Goal: Find specific page/section: Find specific page/section

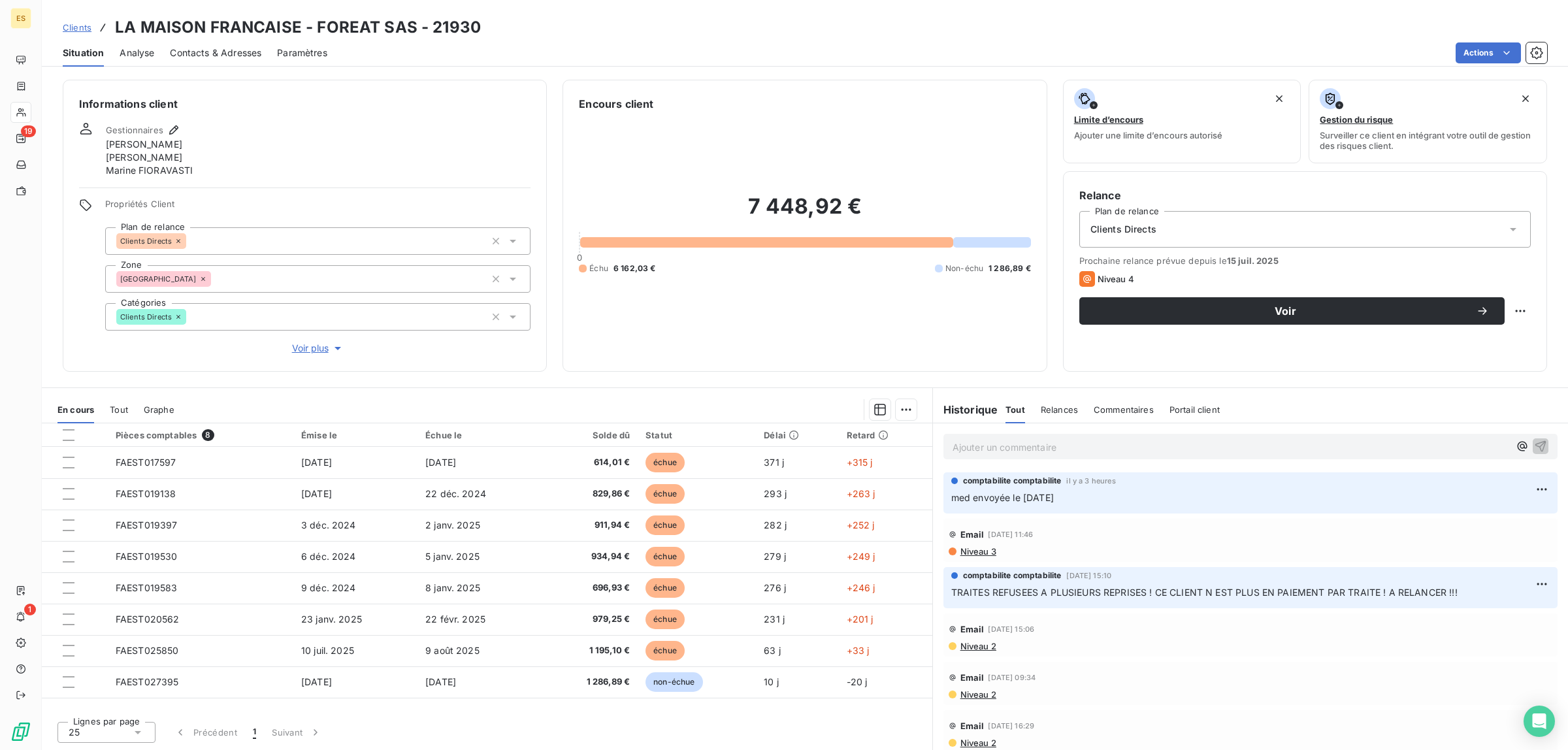
click at [86, 26] on span "Clients" at bounding box center [77, 27] width 28 height 10
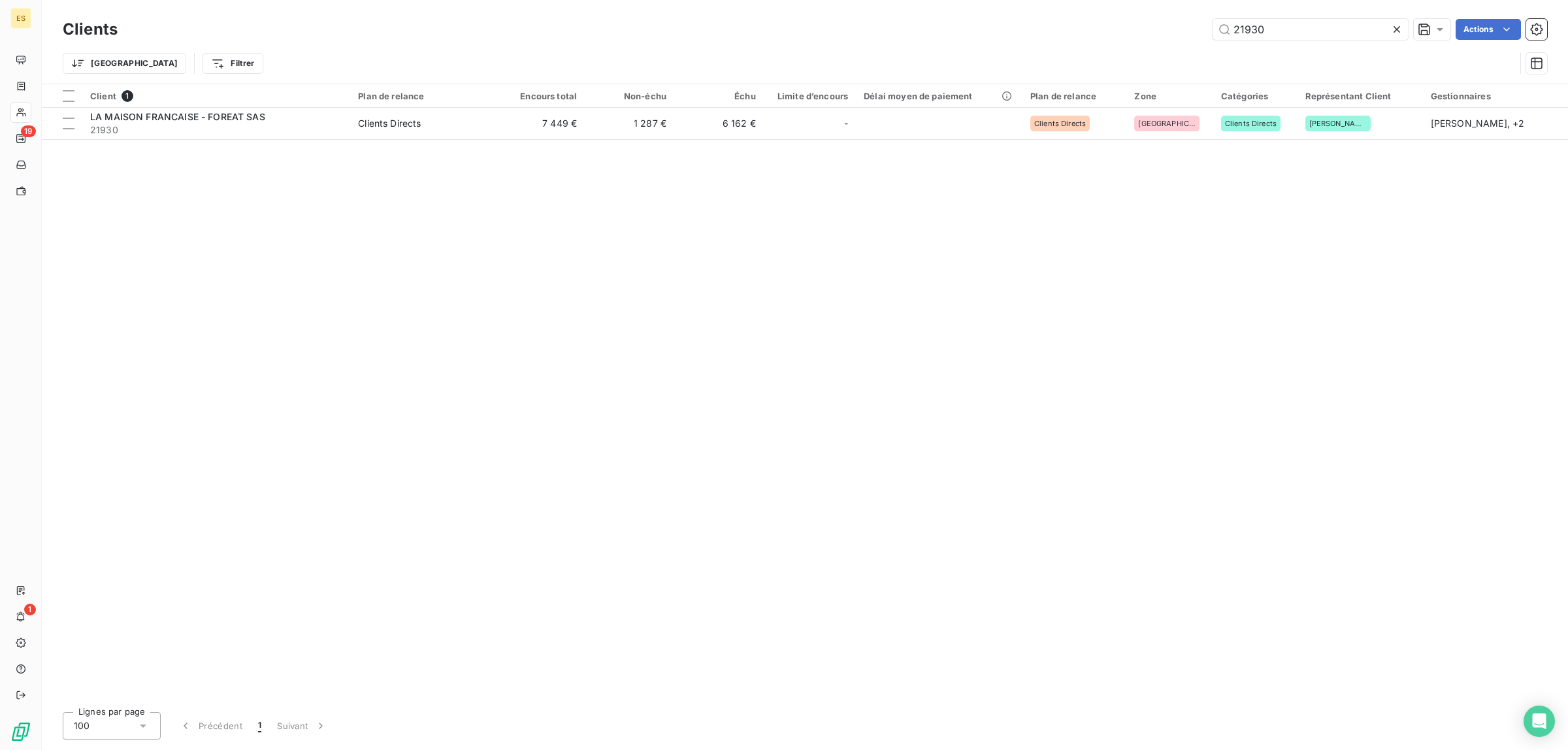
drag, startPoint x: 1278, startPoint y: 28, endPoint x: 1143, endPoint y: 23, distance: 135.1
click at [1145, 21] on div "21930 Actions" at bounding box center [840, 29] width 1413 height 21
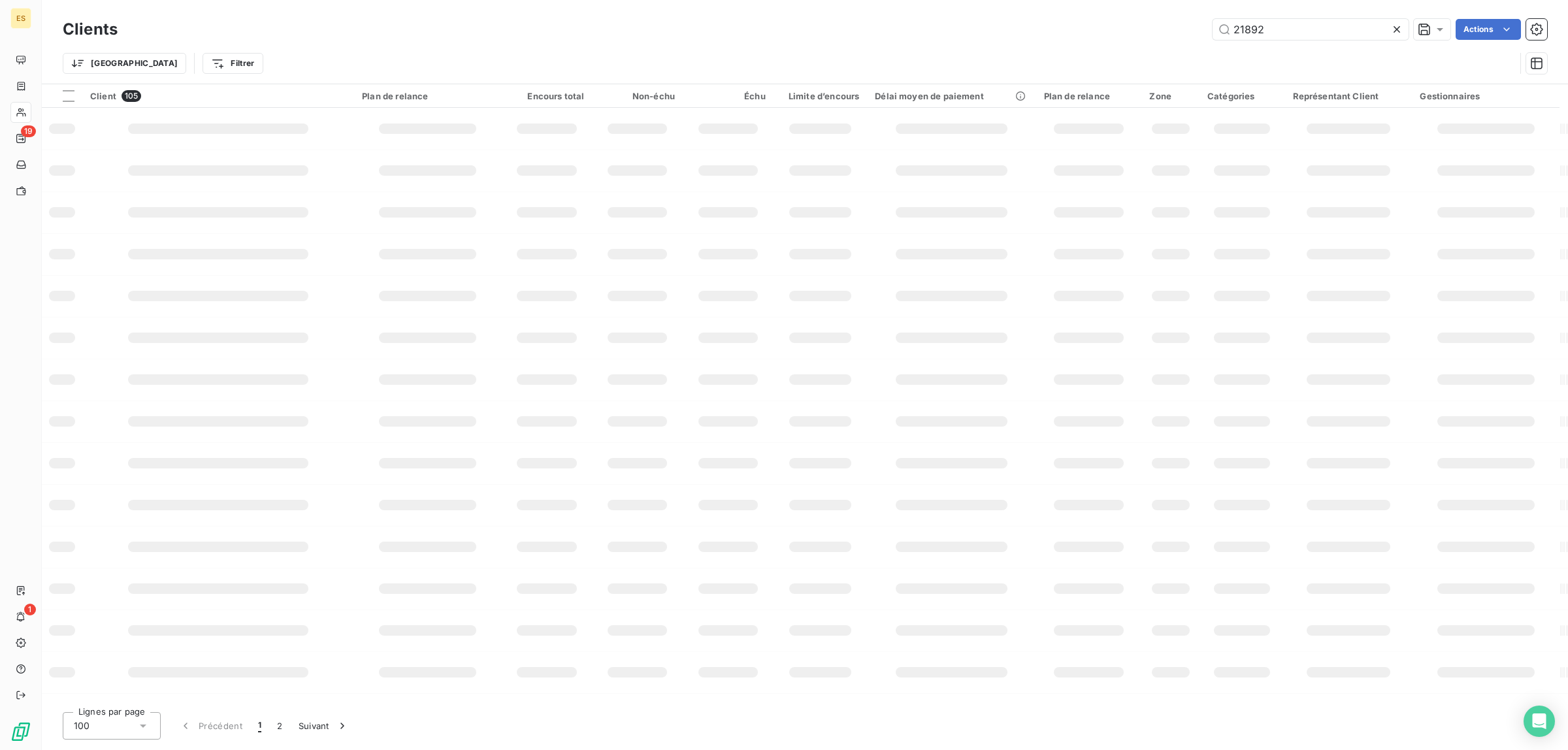
type input "21892"
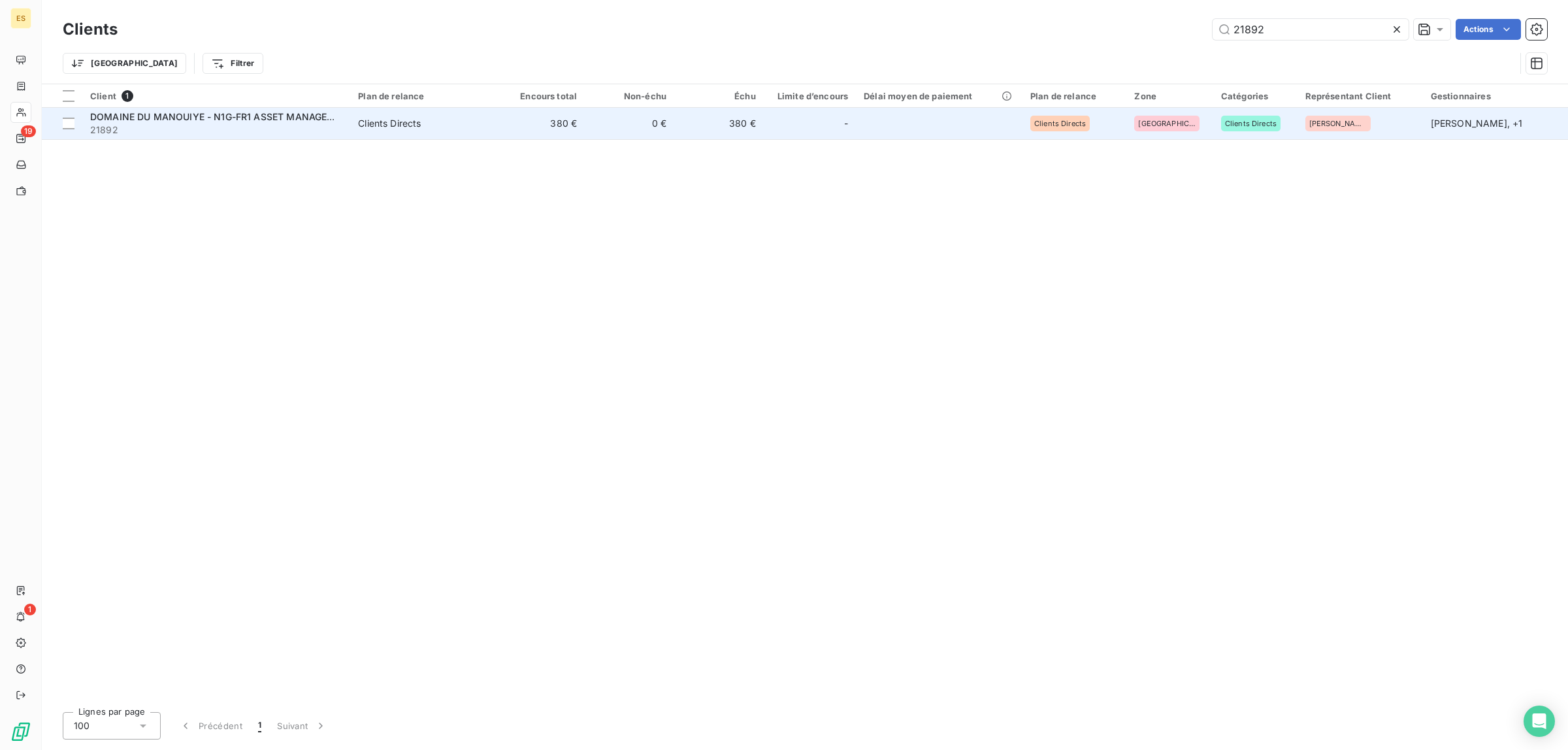
click at [173, 124] on span "21892" at bounding box center [216, 130] width 252 height 13
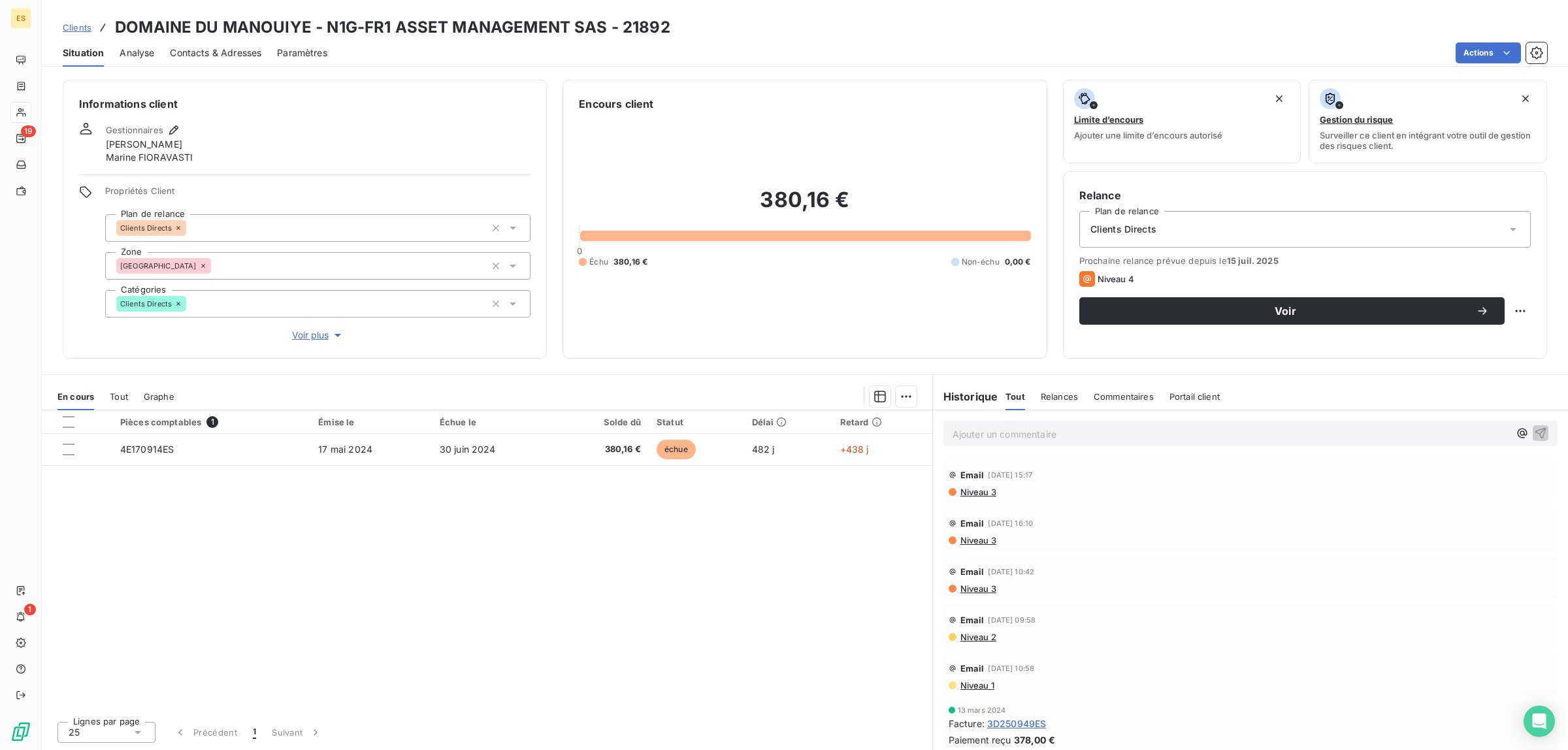
click at [1049, 430] on p "Ajouter un commentaire ﻿" at bounding box center [1231, 434] width 557 height 17
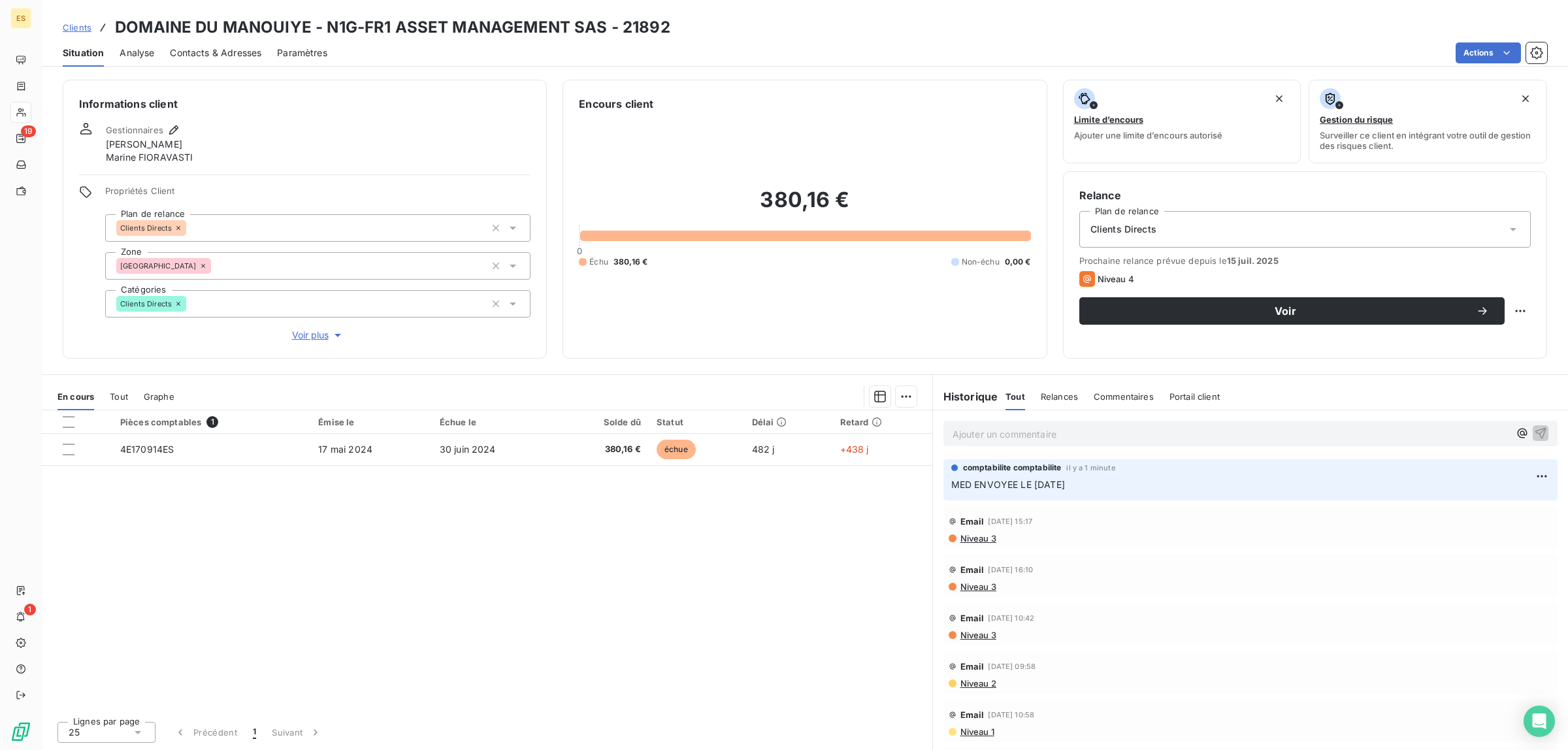
click at [86, 24] on span "Clients" at bounding box center [77, 27] width 28 height 10
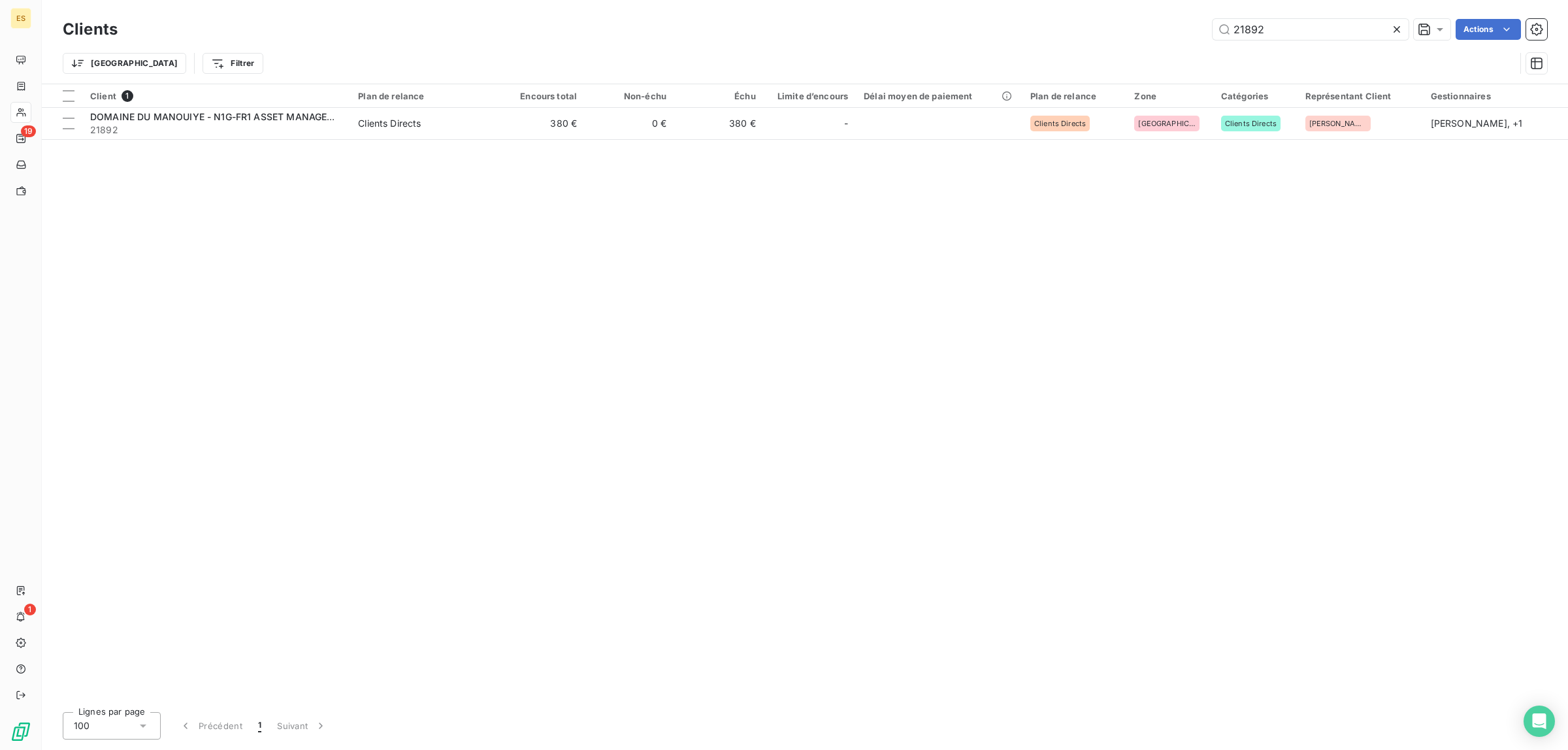
drag, startPoint x: 1295, startPoint y: 24, endPoint x: 1209, endPoint y: 24, distance: 86.0
click at [1209, 24] on div "21892 Actions" at bounding box center [840, 29] width 1413 height 21
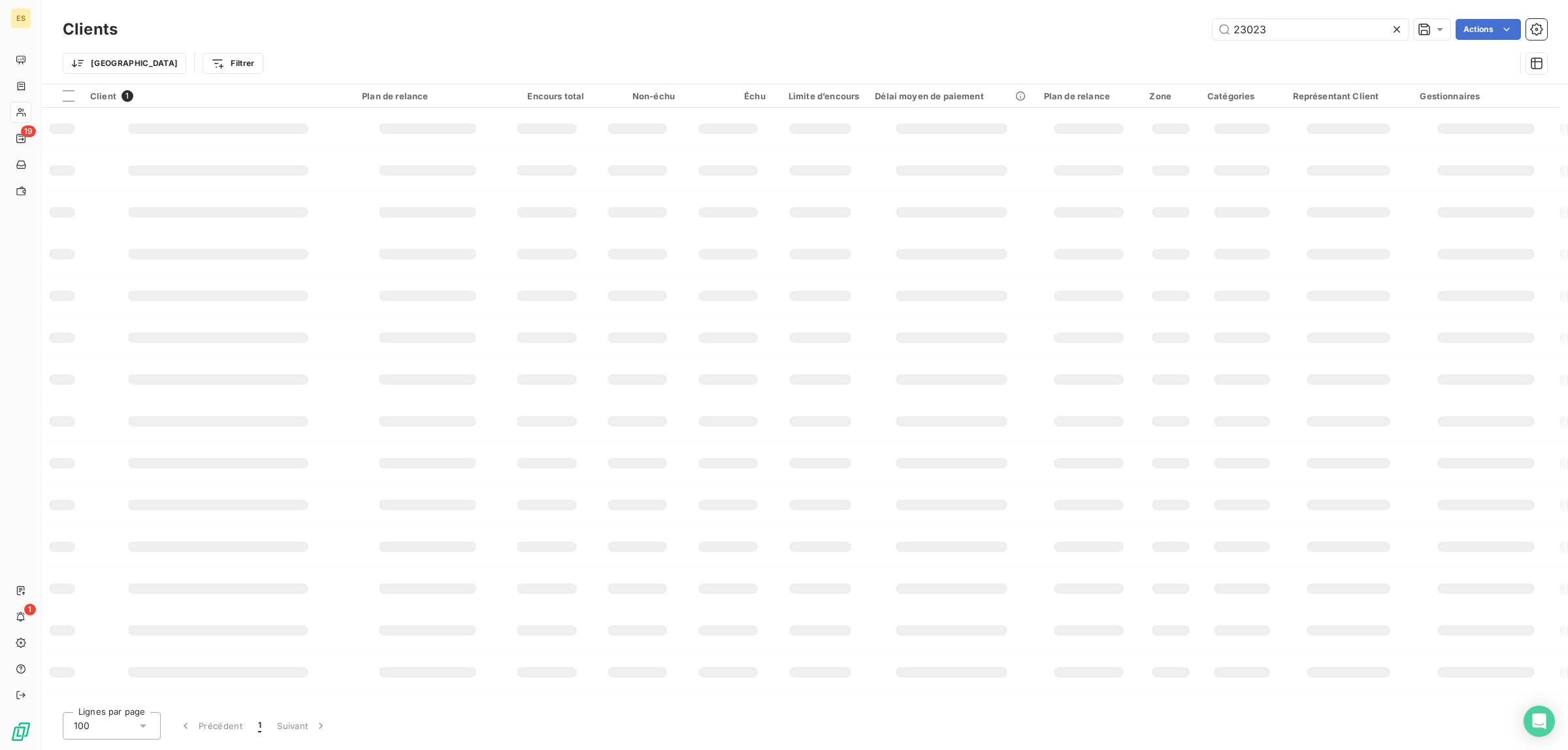
type input "23023"
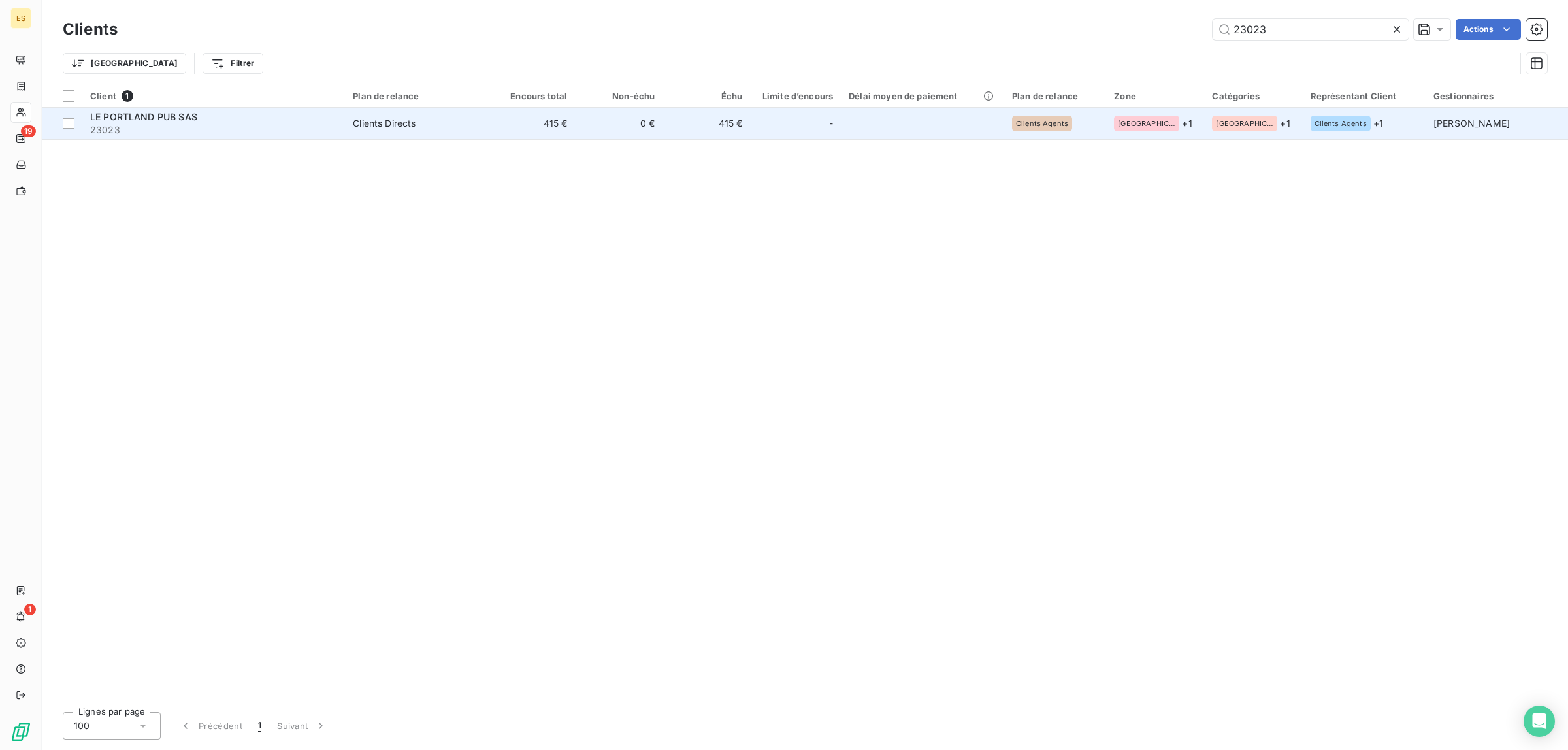
click at [178, 125] on span "23023" at bounding box center [213, 130] width 247 height 13
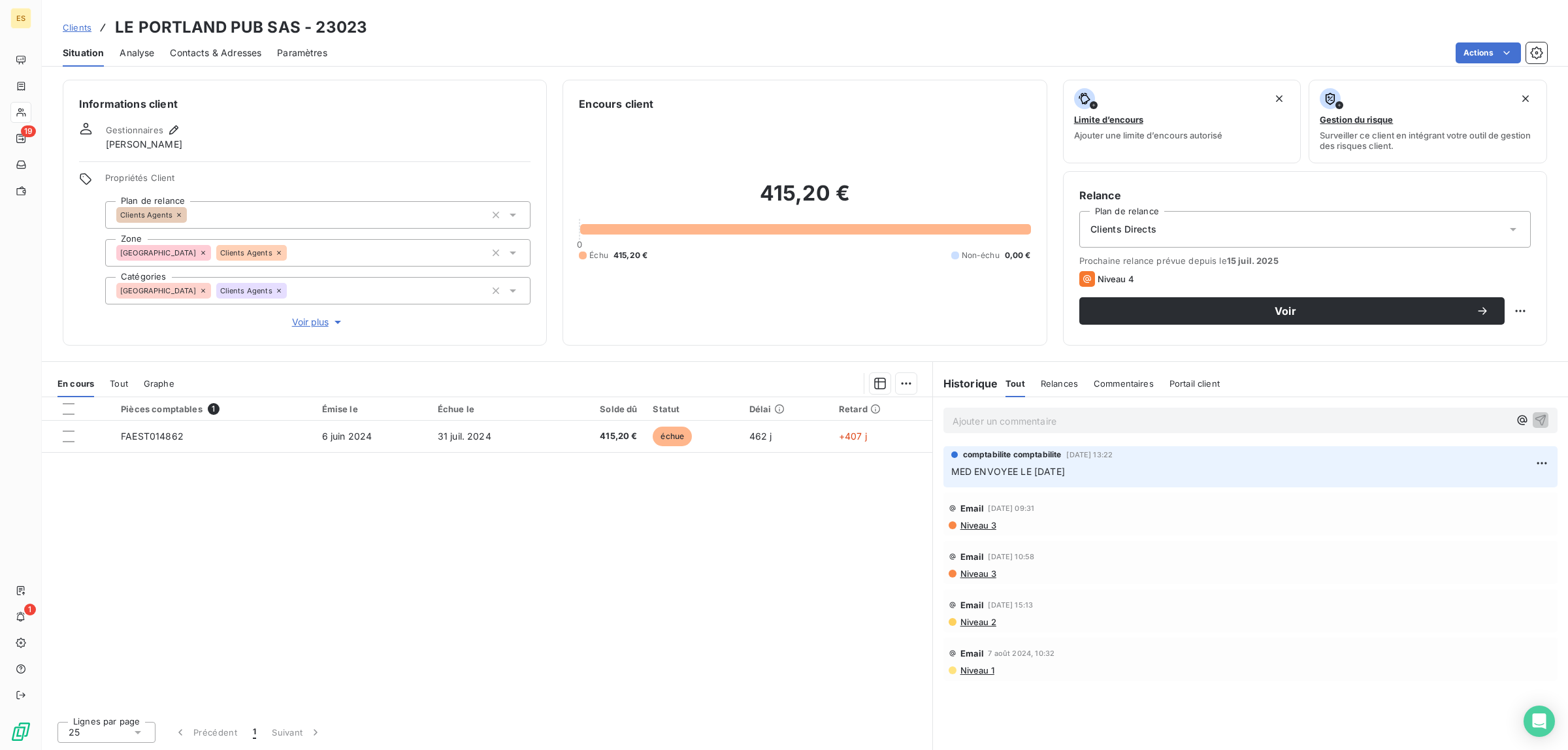
click at [1047, 418] on p "Ajouter un commentaire ﻿" at bounding box center [1231, 421] width 557 height 17
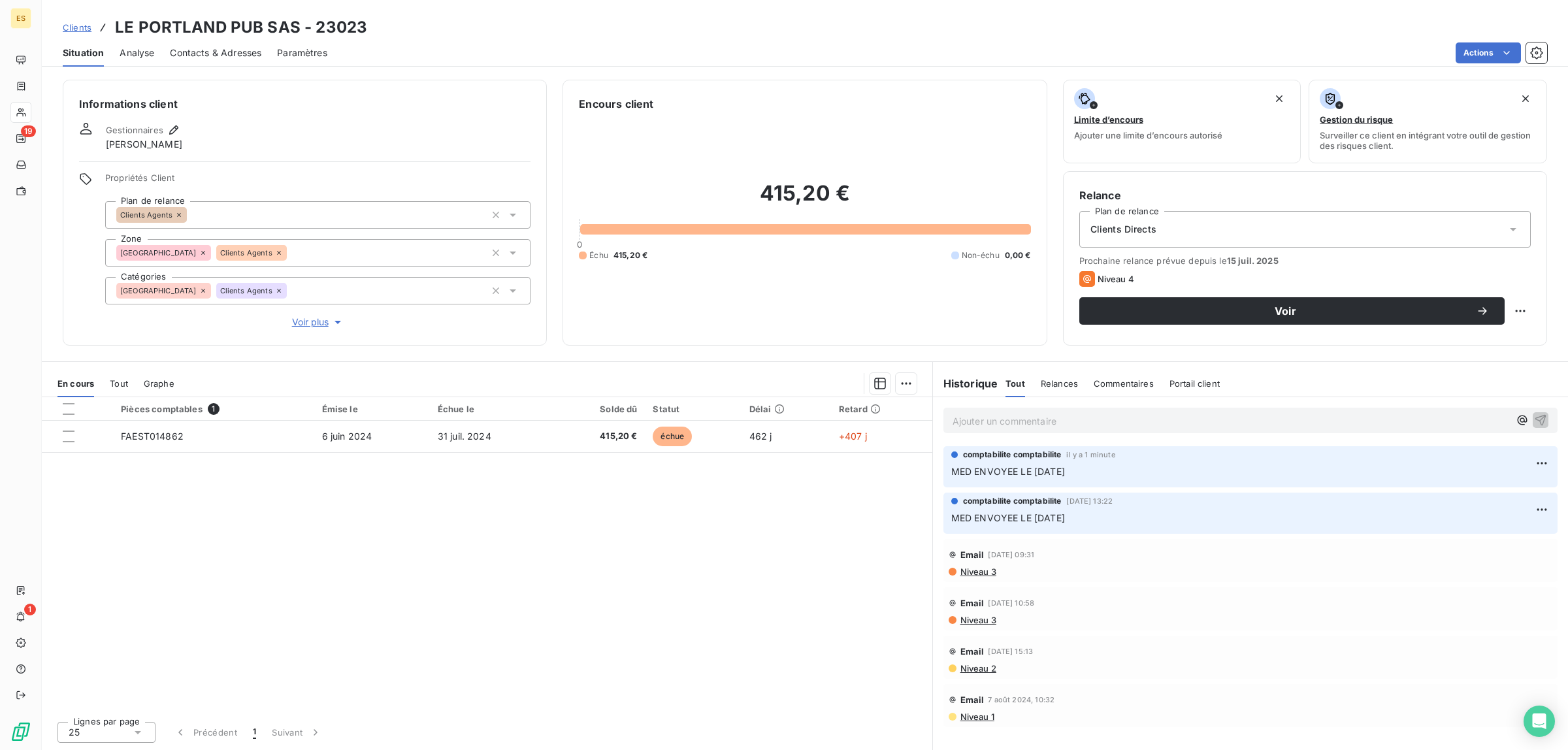
click at [79, 30] on span "Clients" at bounding box center [77, 27] width 28 height 10
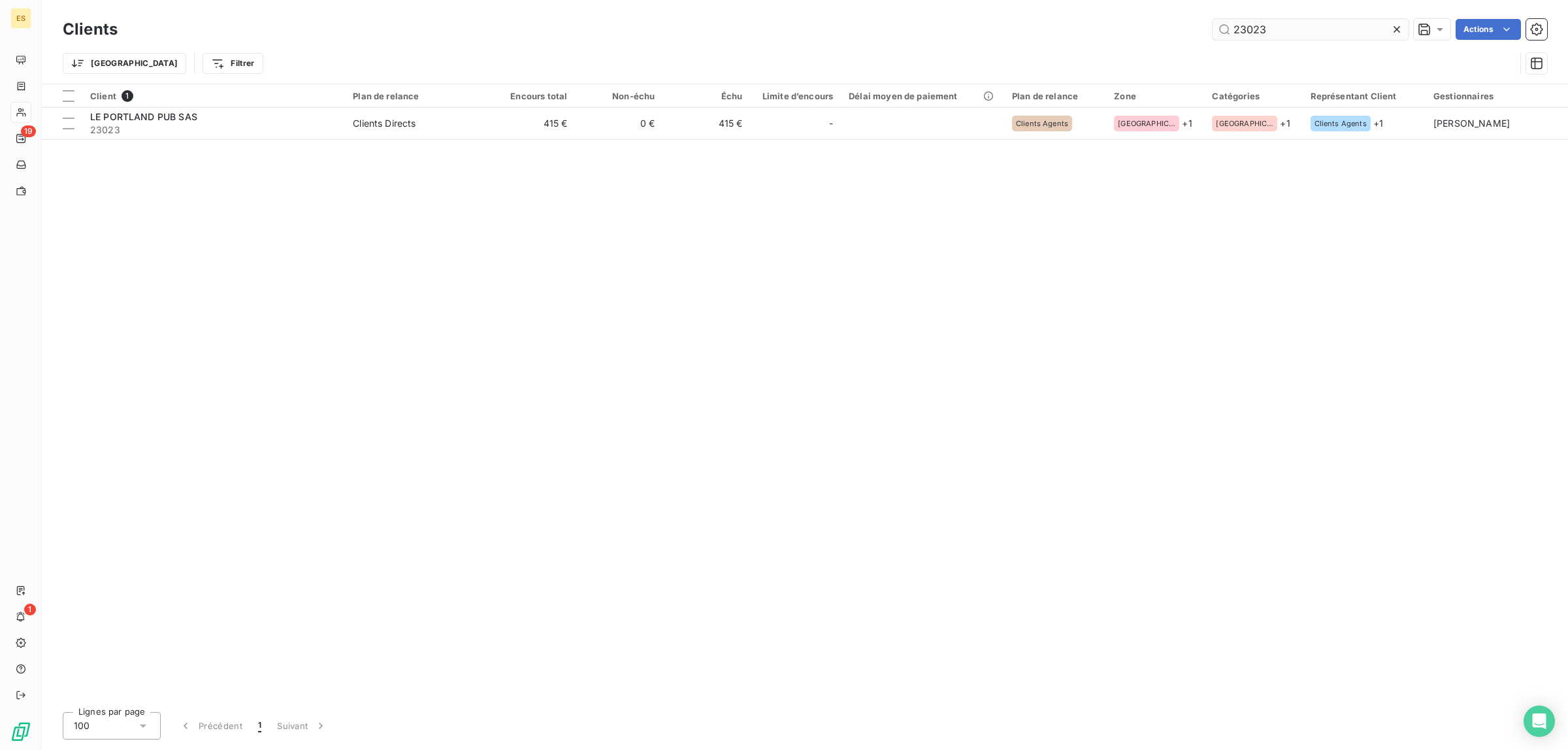
drag, startPoint x: 1271, startPoint y: 35, endPoint x: 1212, endPoint y: 24, distance: 60.0
click at [1212, 24] on input "23023" at bounding box center [1310, 29] width 196 height 21
type input "22708"
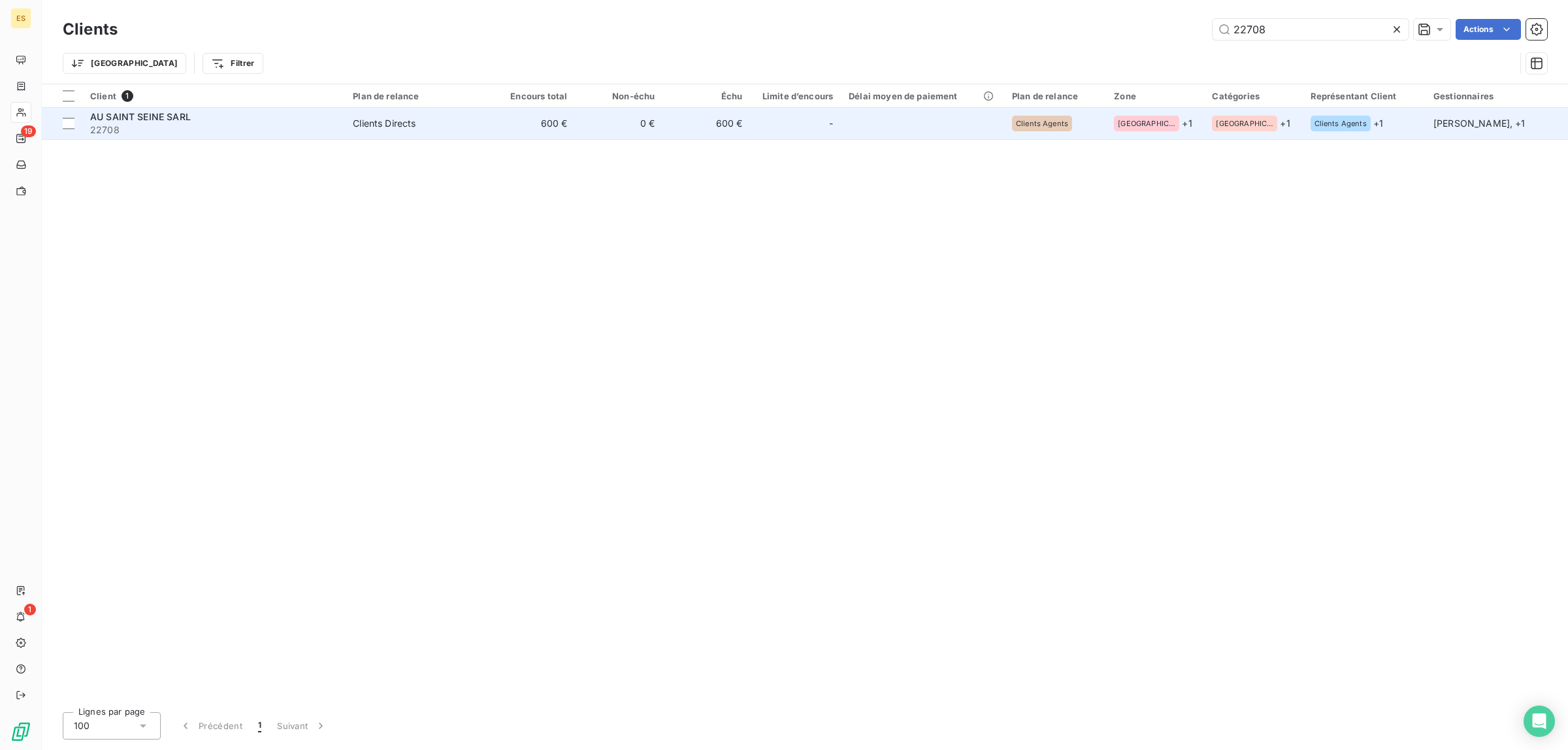
click at [227, 125] on span "22708" at bounding box center [213, 130] width 247 height 13
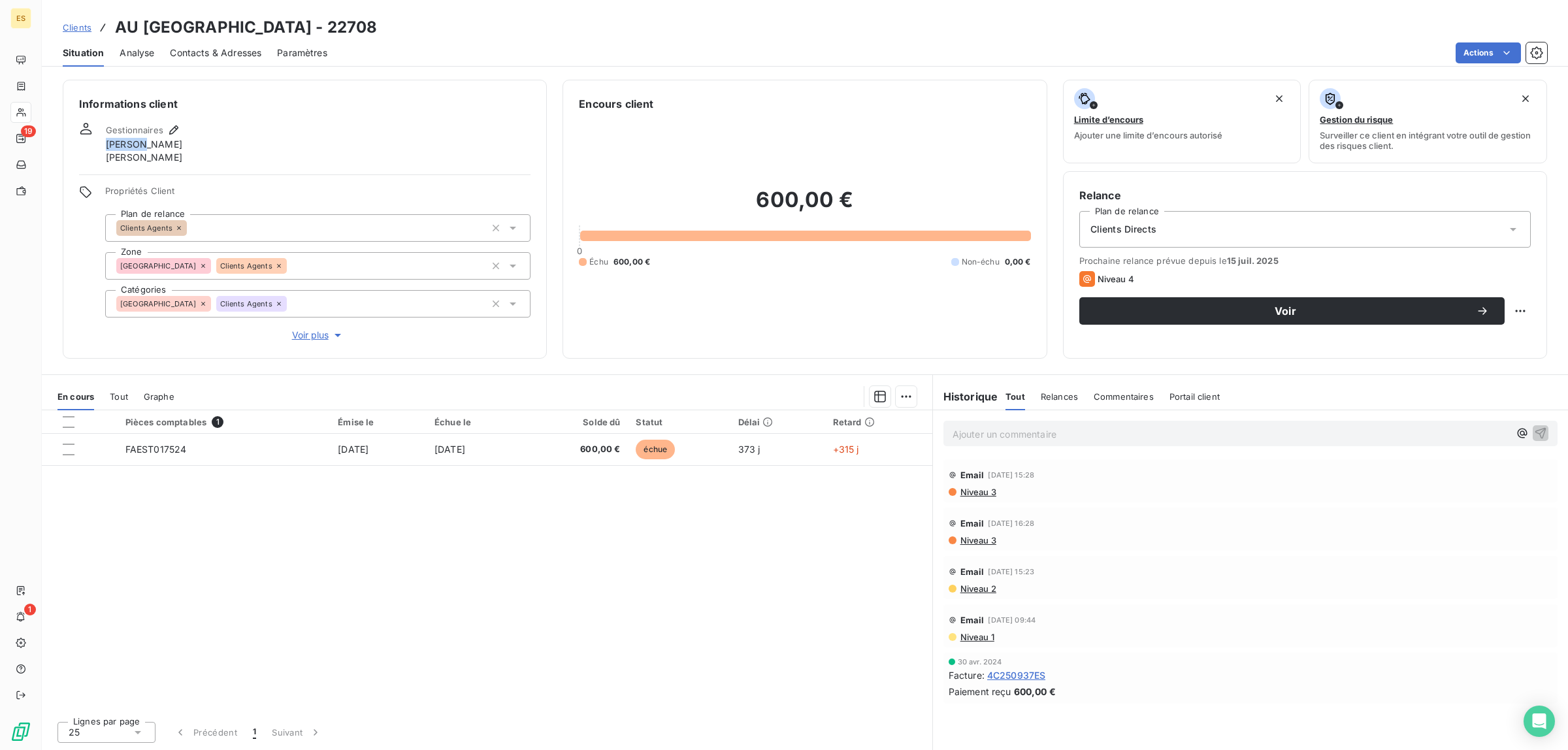
click at [227, 125] on div "Gestionnaires [PERSON_NAME]" at bounding box center [304, 143] width 452 height 42
click at [1006, 433] on p "Ajouter un commentaire ﻿" at bounding box center [1231, 434] width 557 height 17
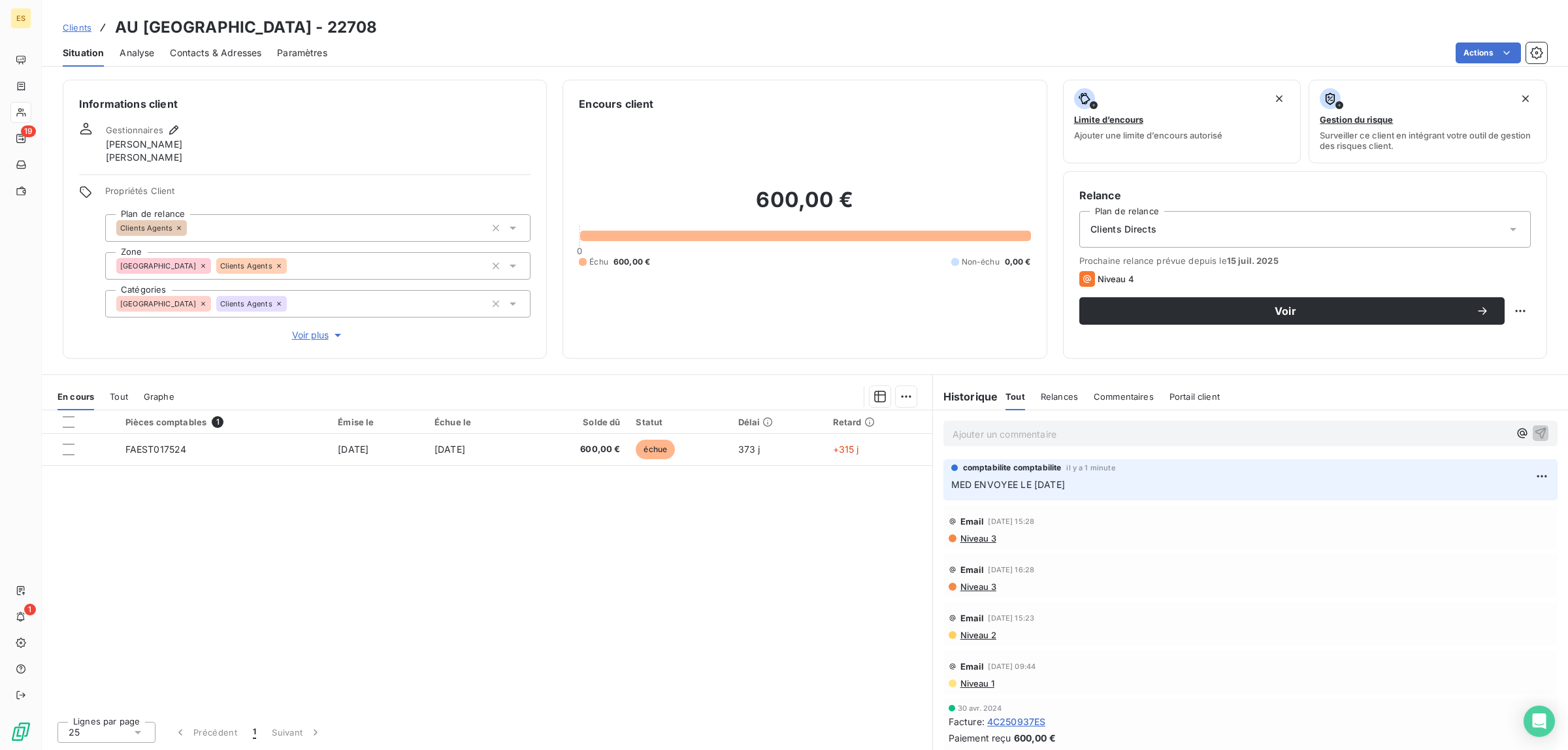
click at [79, 28] on span "Clients" at bounding box center [77, 27] width 28 height 10
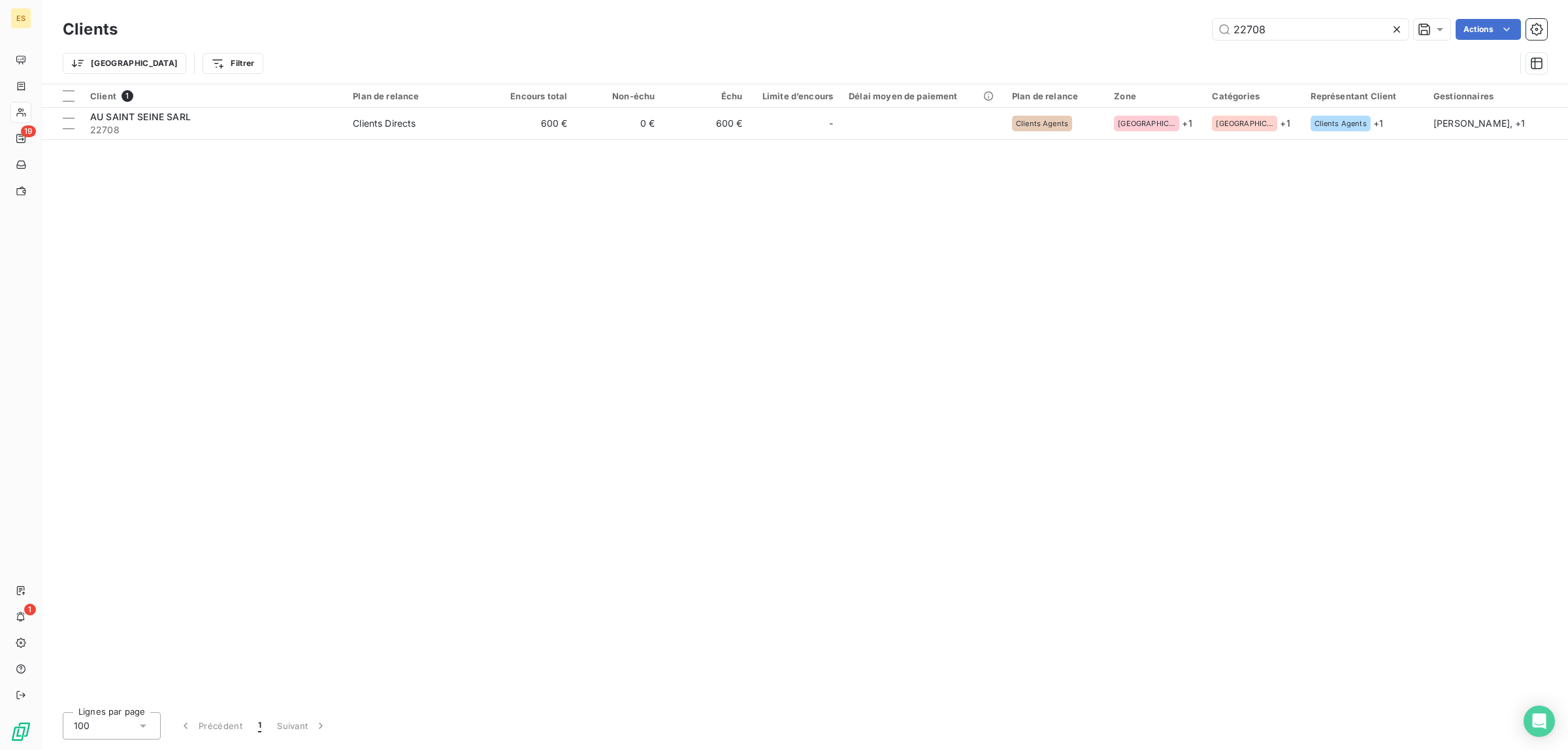
drag, startPoint x: 1216, startPoint y: 28, endPoint x: 1081, endPoint y: 43, distance: 135.8
click at [1094, 35] on div "22708 Actions" at bounding box center [840, 29] width 1413 height 21
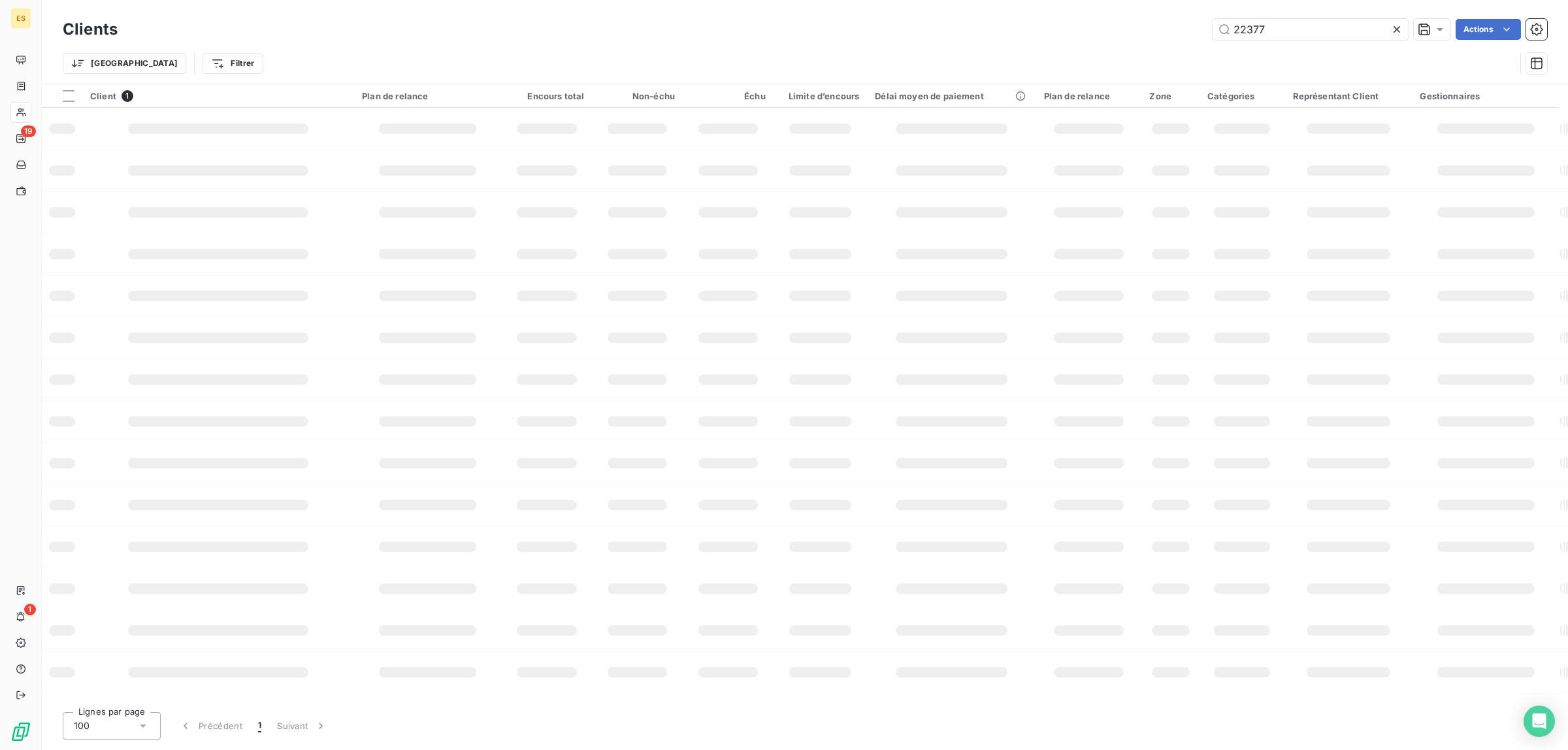
type input "22377"
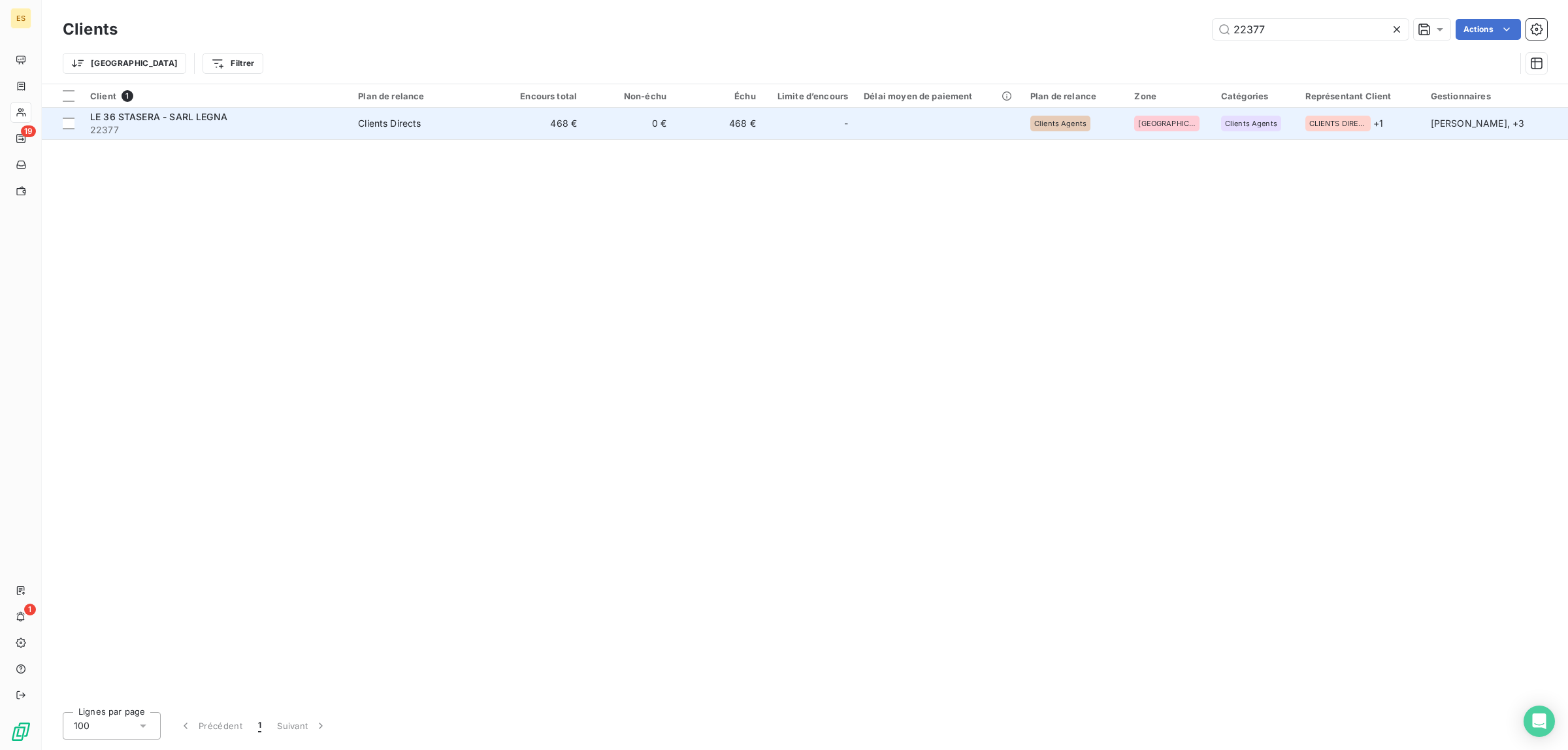
click at [164, 118] on span "LE 36 STASERA - SARL LEGNA" at bounding box center [158, 117] width 137 height 11
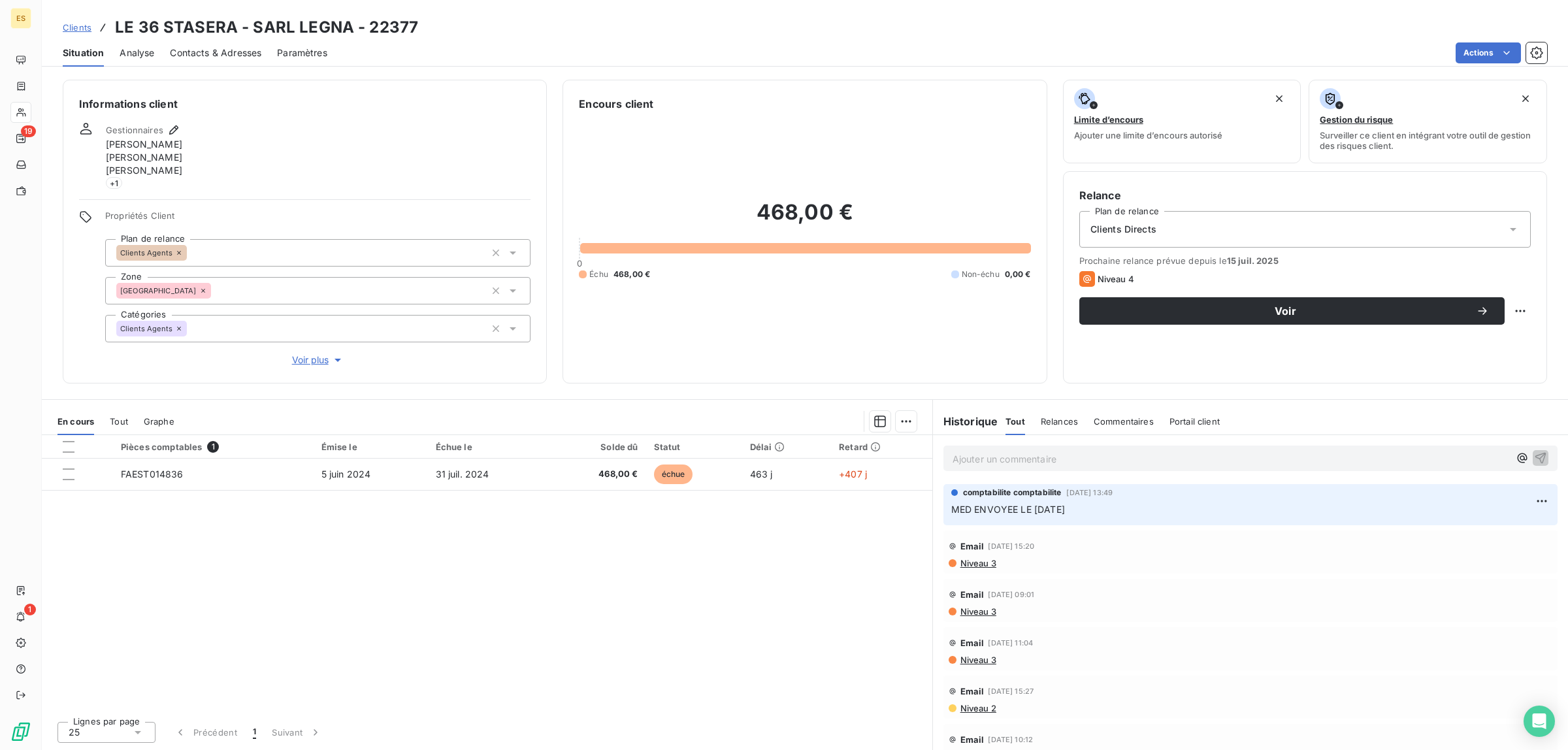
click at [1018, 452] on p "Ajouter un commentaire ﻿" at bounding box center [1231, 459] width 557 height 17
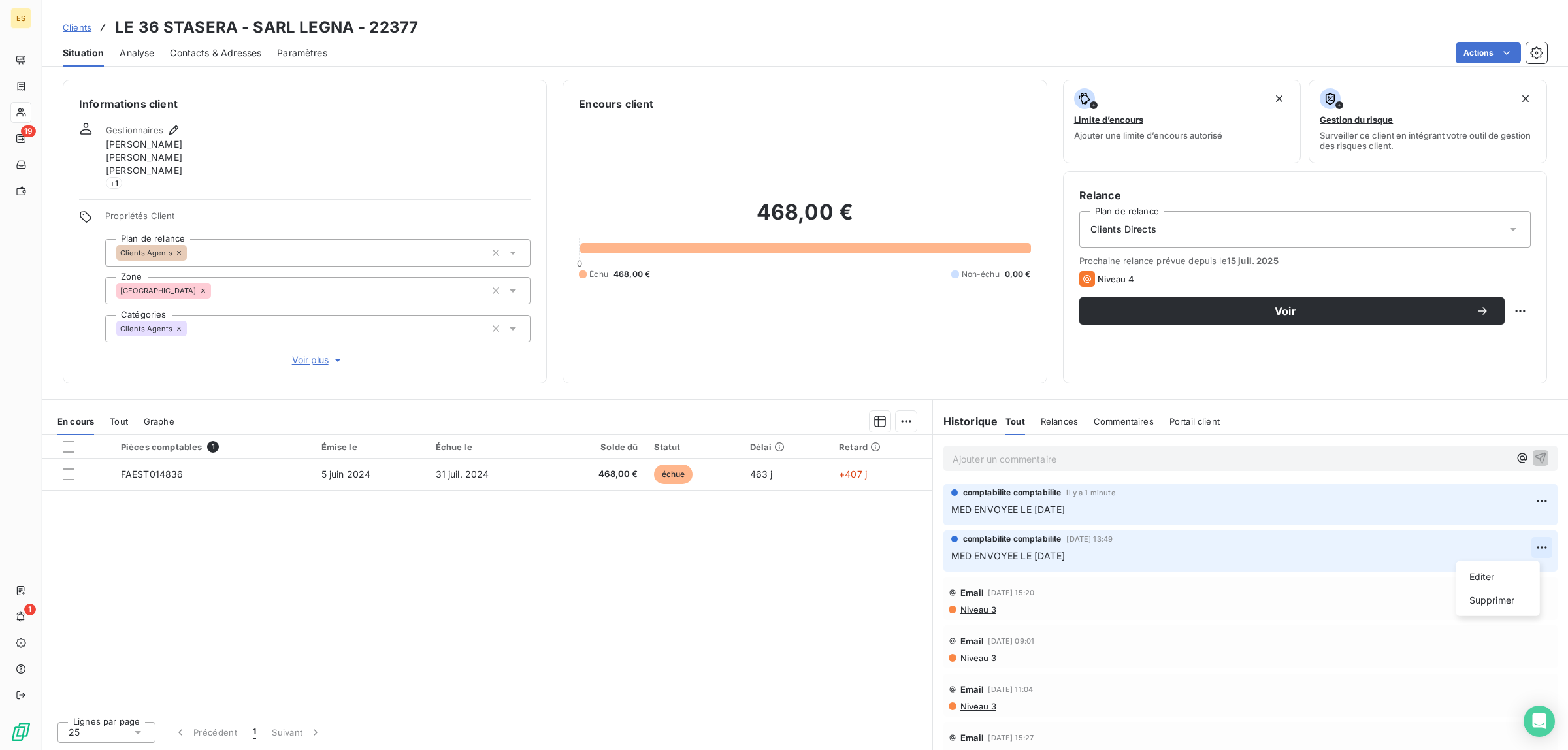
click at [1524, 547] on html "ES 19 1 Clients LE 36 STASERA - SARL LEGNA - 22377 Situation Analyse Contacts &…" at bounding box center [784, 375] width 1568 height 750
click at [1487, 596] on div "Supprimer" at bounding box center [1497, 600] width 73 height 21
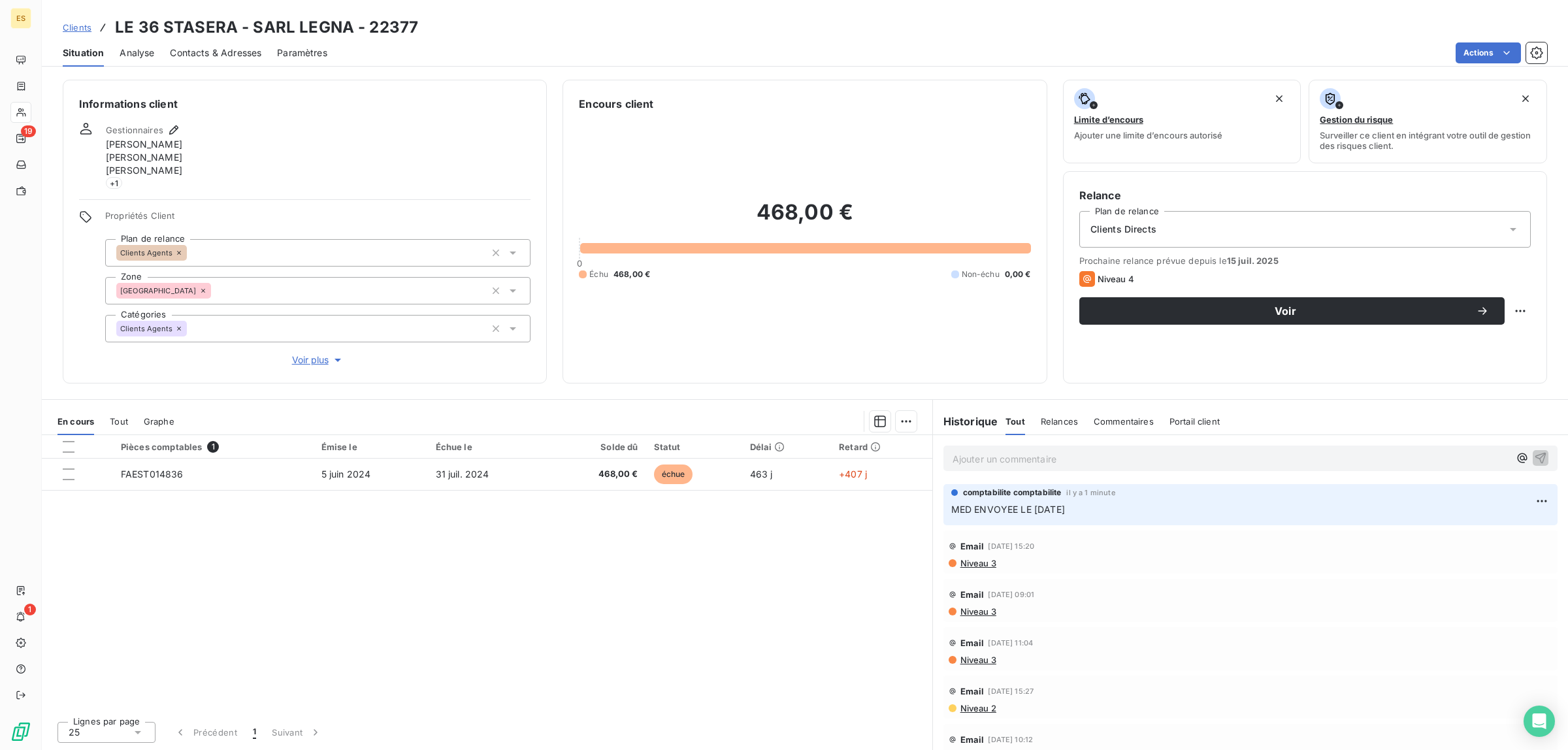
click at [73, 26] on span "Clients" at bounding box center [77, 27] width 28 height 10
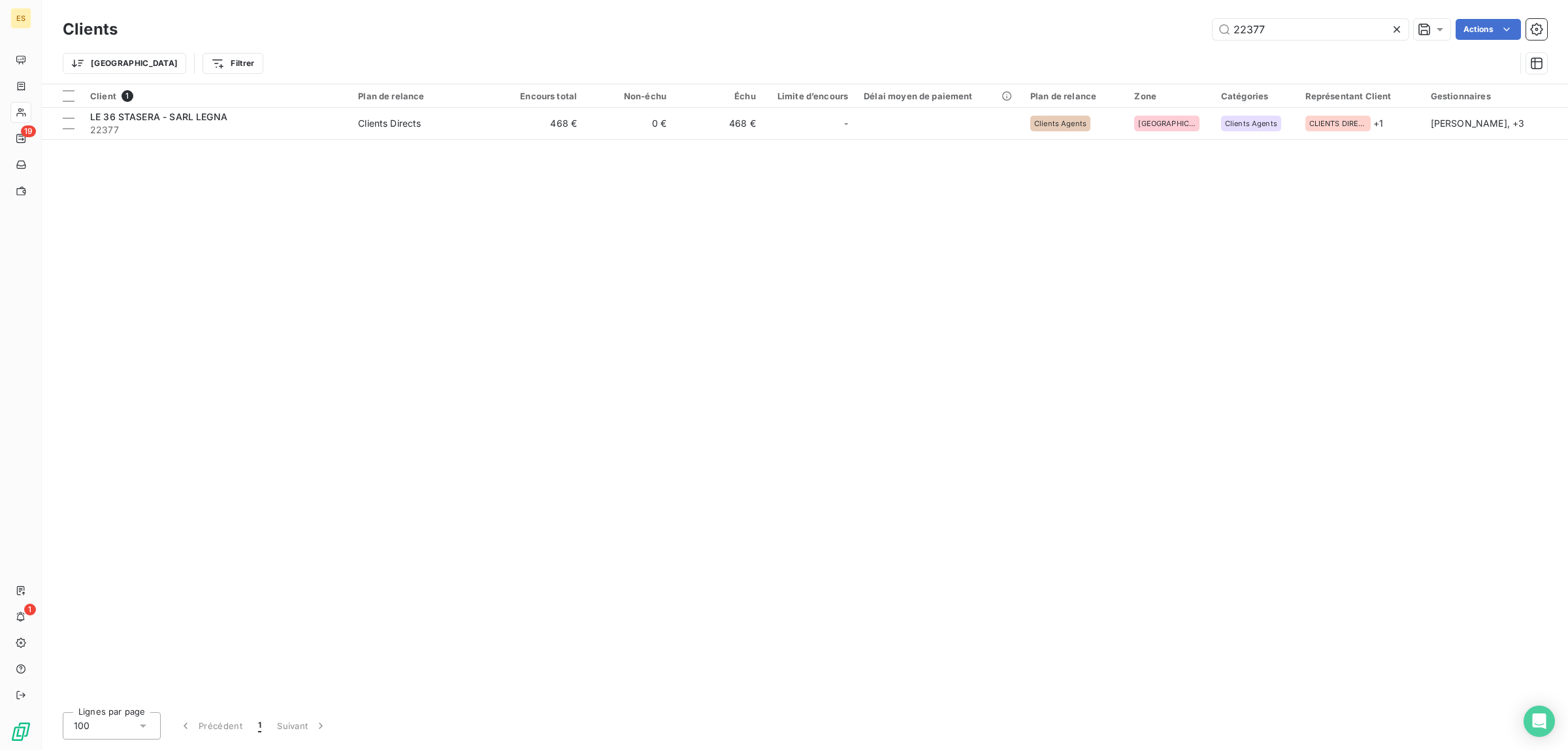
drag, startPoint x: 1291, startPoint y: 23, endPoint x: 1088, endPoint y: 36, distance: 203.4
click at [1089, 36] on div "22377 Actions" at bounding box center [840, 29] width 1413 height 21
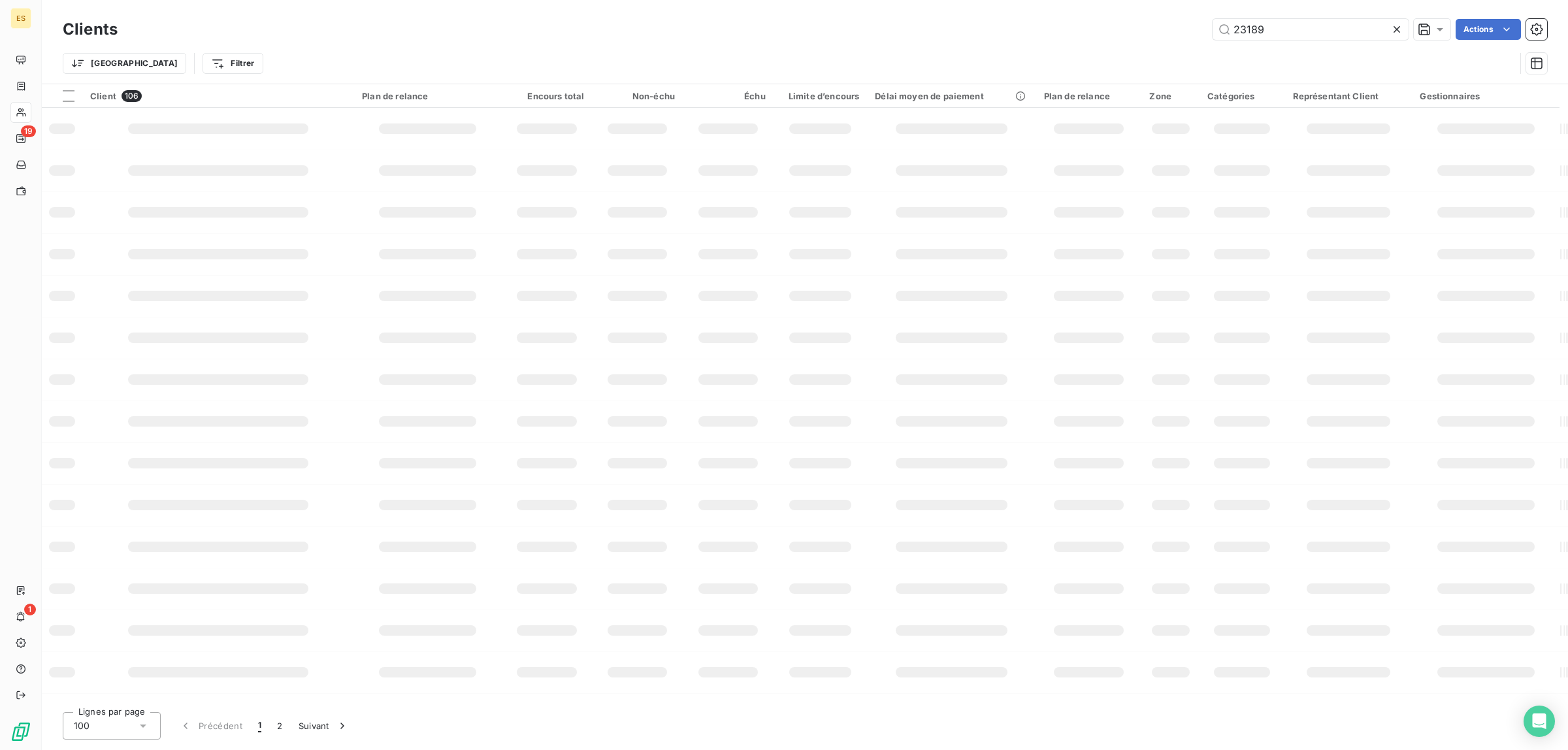
type input "23189"
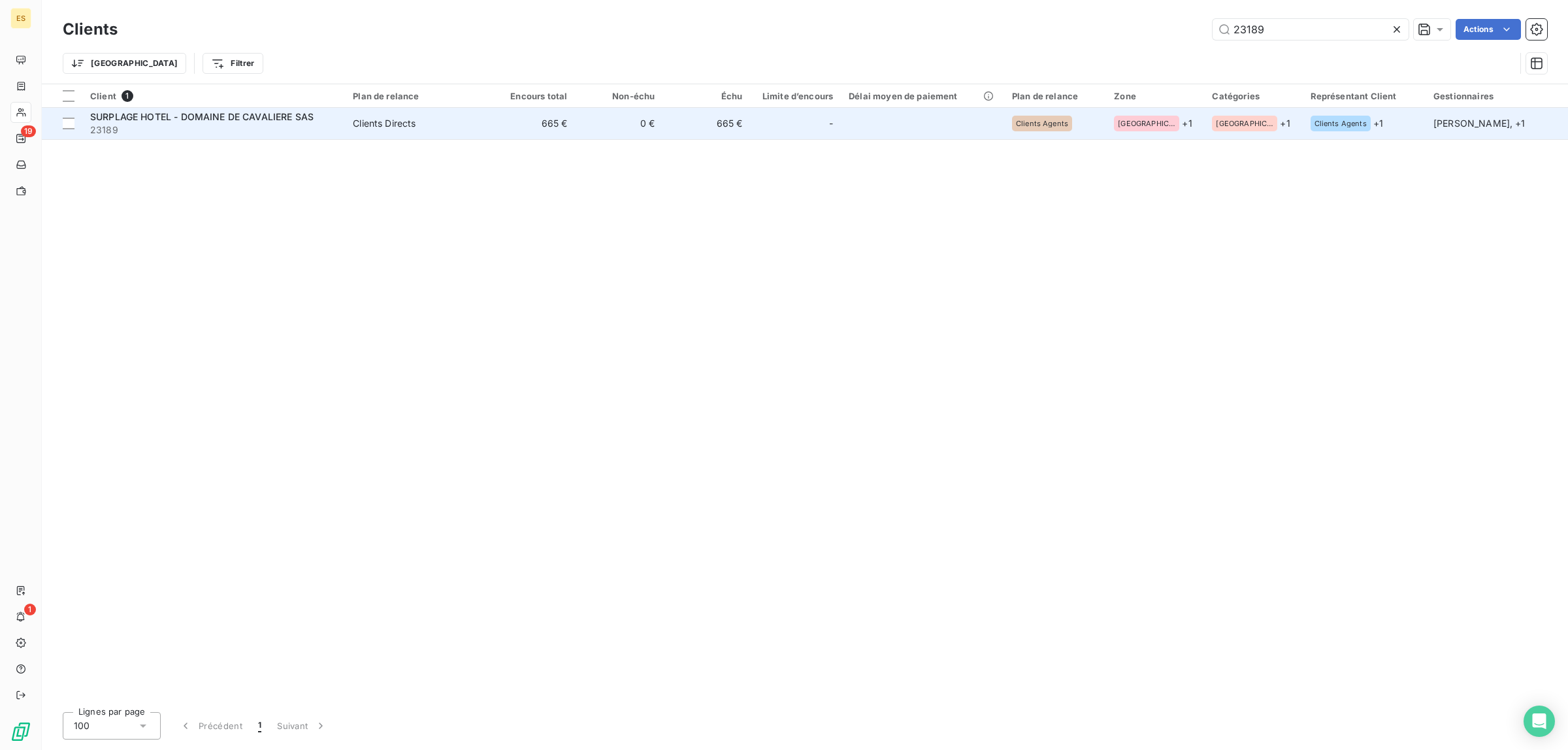
click at [239, 128] on span "23189" at bounding box center [213, 130] width 247 height 13
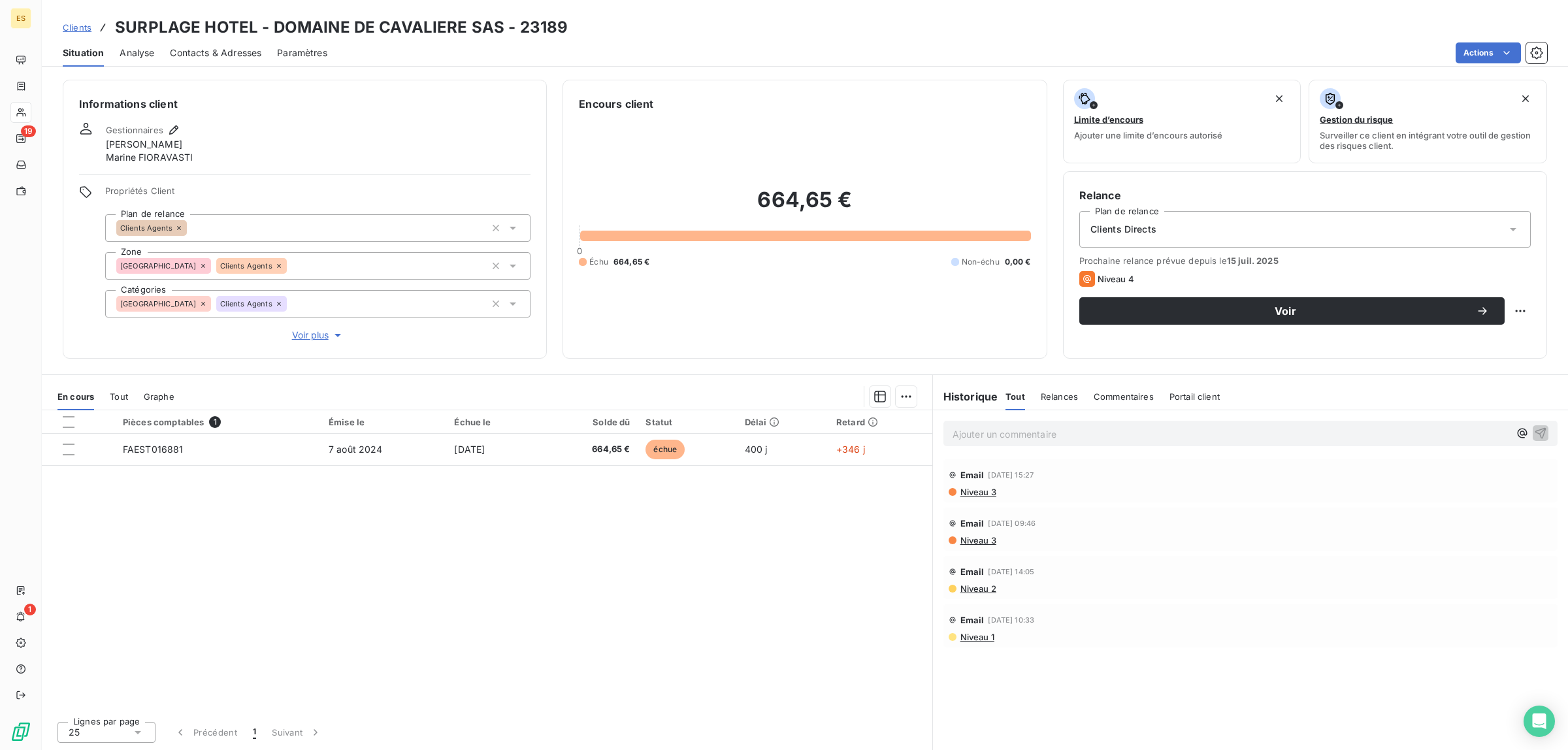
click at [1176, 432] on p "Ajouter un commentaire ﻿" at bounding box center [1231, 434] width 557 height 17
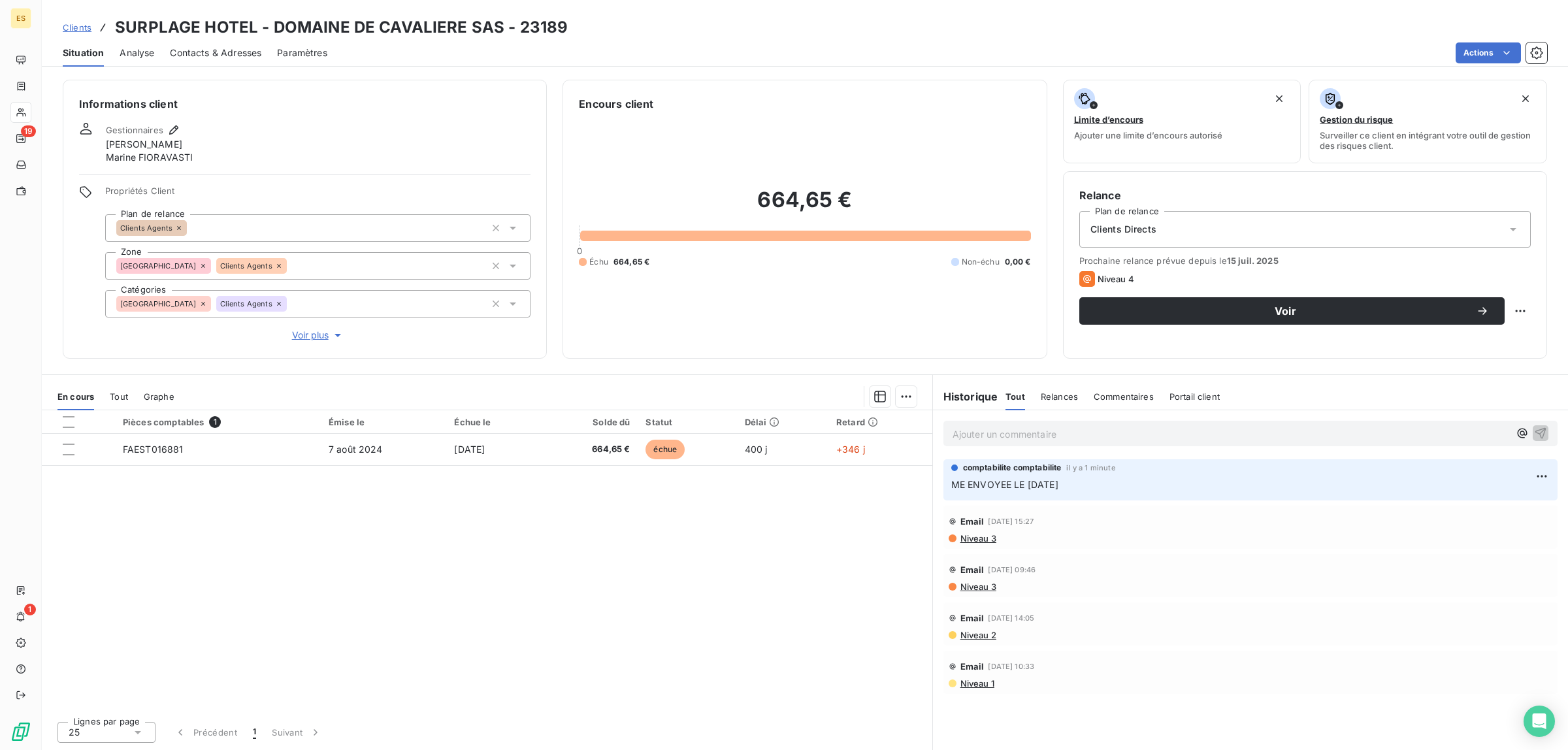
click at [79, 30] on span "Clients" at bounding box center [77, 27] width 28 height 10
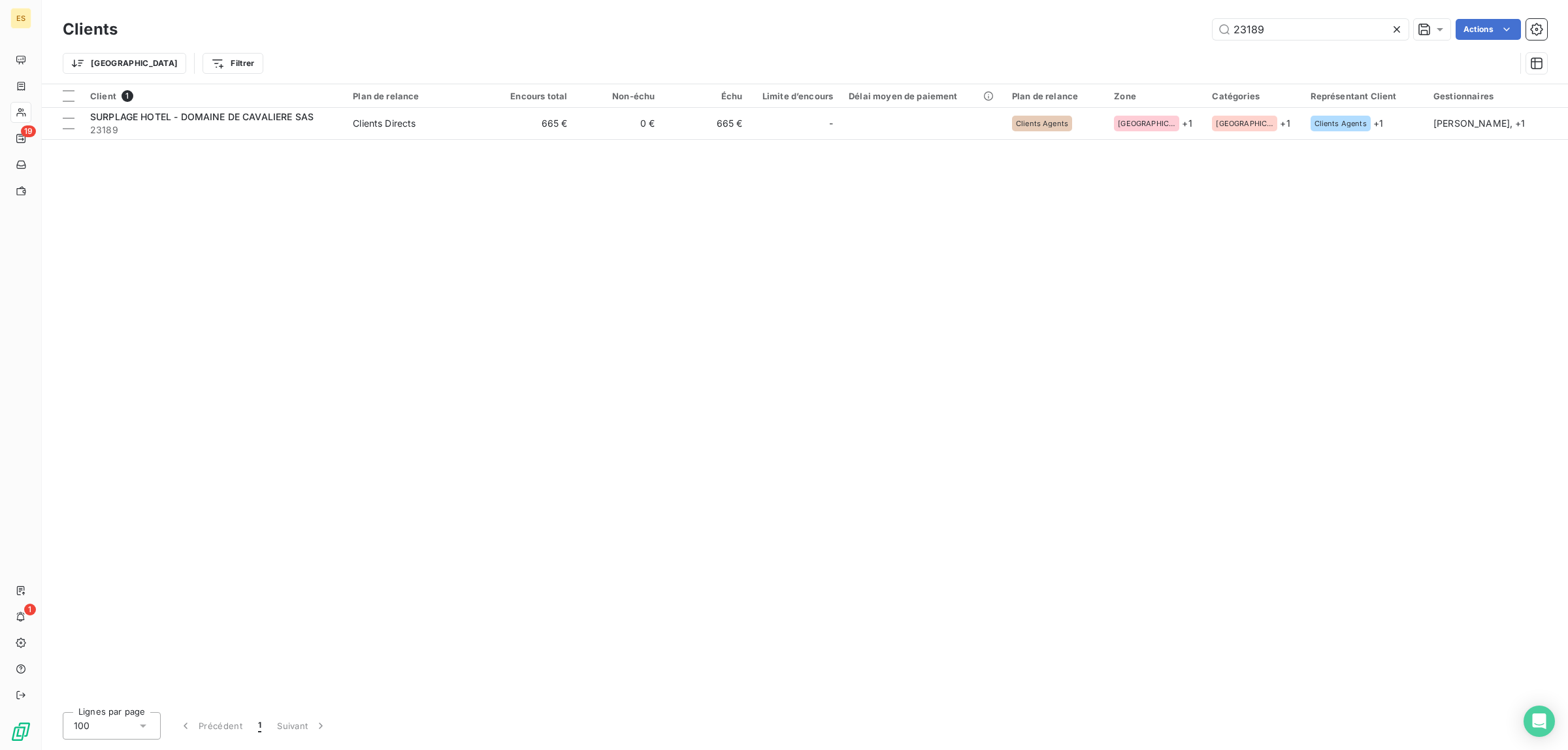
drag, startPoint x: 1263, startPoint y: 29, endPoint x: 1114, endPoint y: 36, distance: 149.2
click at [1114, 36] on div "23189 Actions" at bounding box center [840, 29] width 1413 height 21
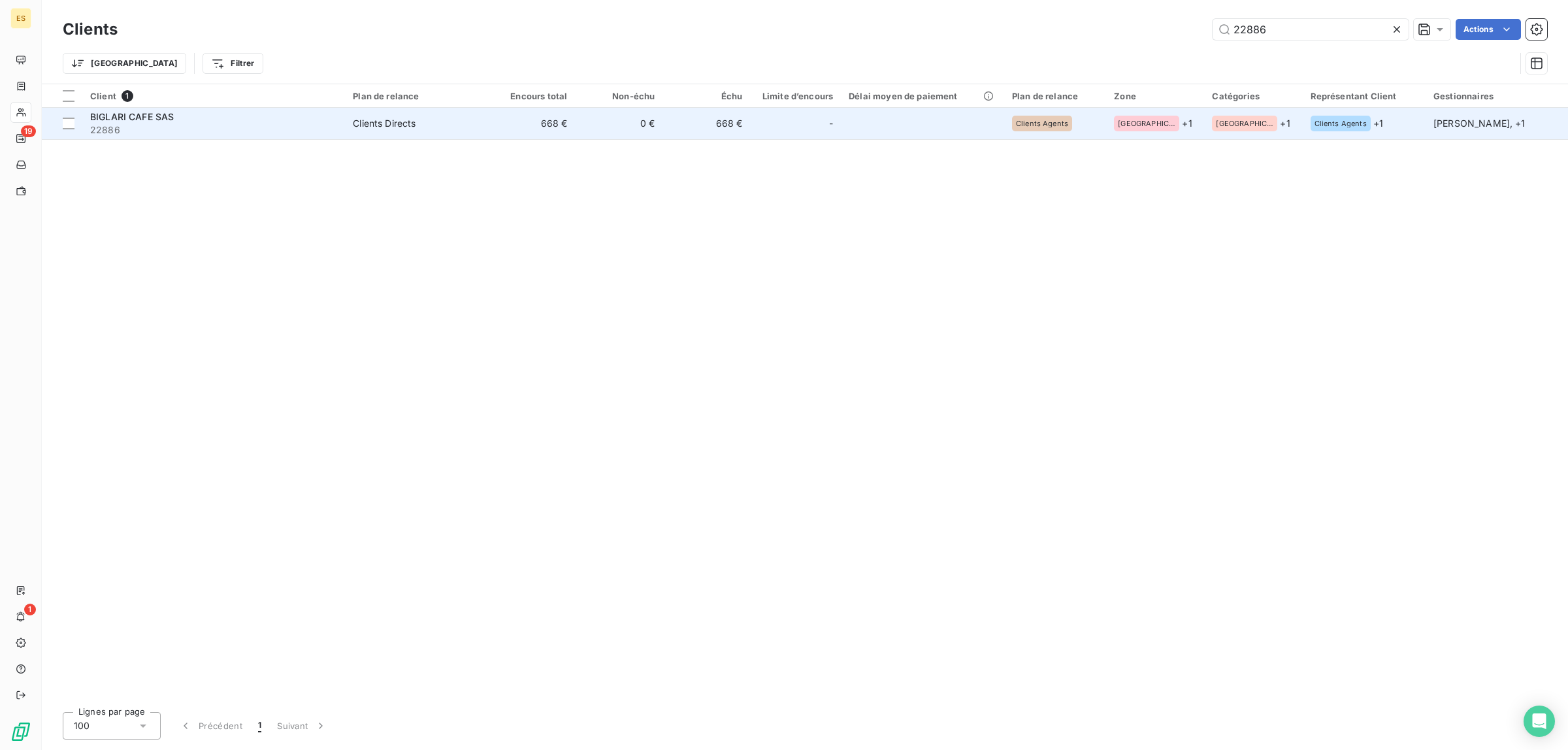
type input "22886"
click at [131, 122] on span "BIGLARI CAFE SAS" at bounding box center [132, 117] width 84 height 11
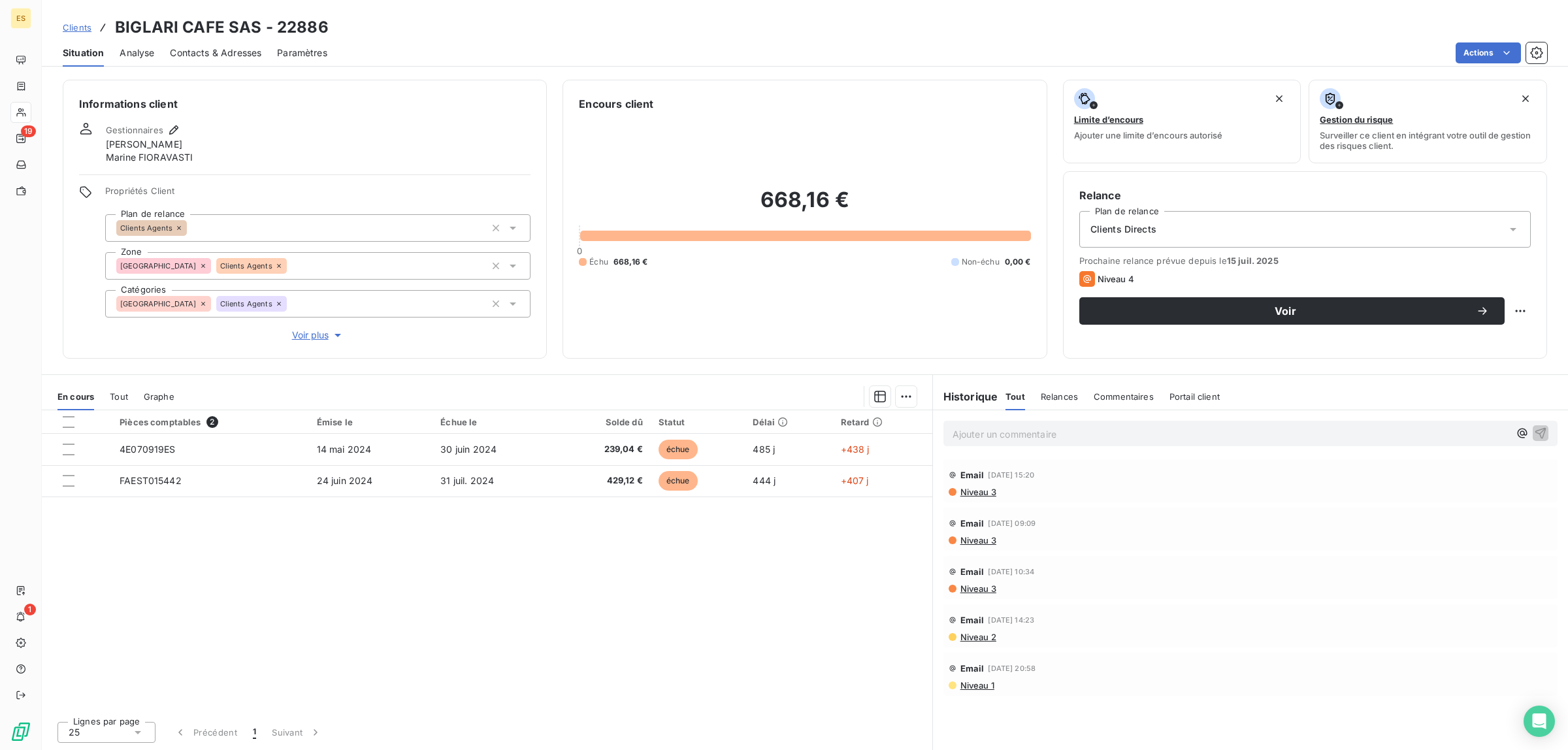
click at [1019, 436] on p "Ajouter un commentaire ﻿" at bounding box center [1231, 434] width 557 height 17
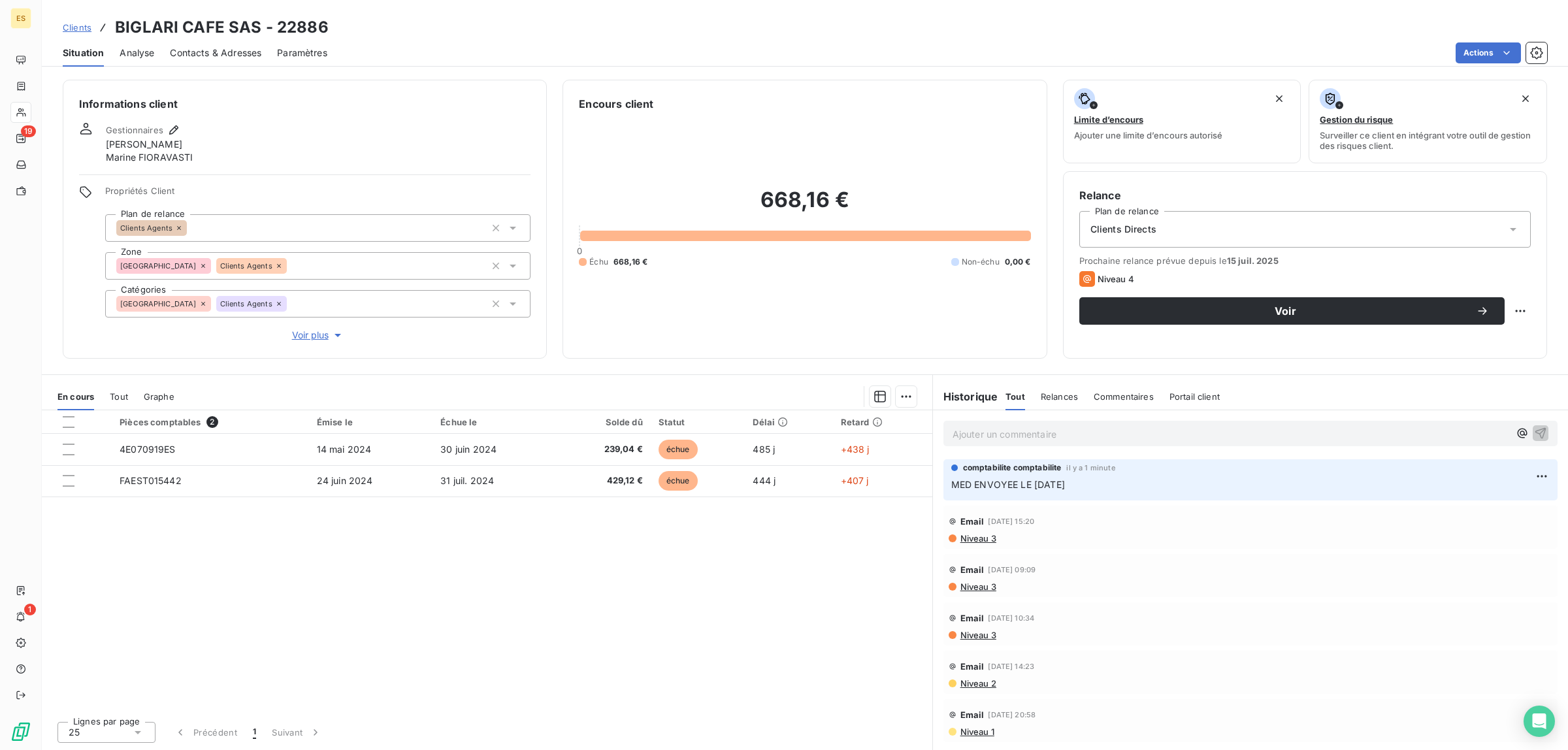
click at [76, 27] on span "Clients" at bounding box center [77, 27] width 28 height 10
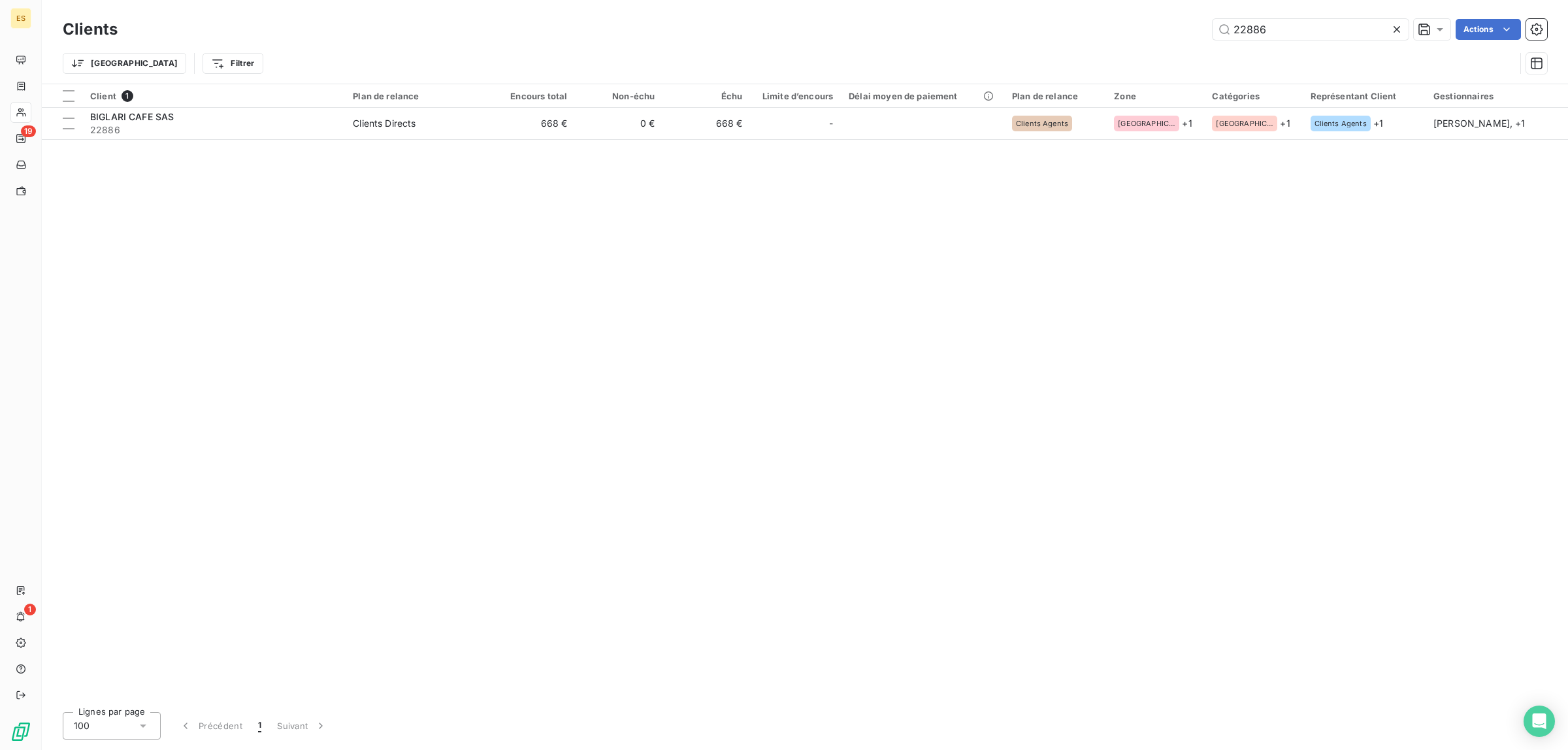
drag, startPoint x: 1242, startPoint y: 28, endPoint x: 1122, endPoint y: 31, distance: 120.0
click at [1125, 31] on div "22886 Actions" at bounding box center [840, 29] width 1413 height 21
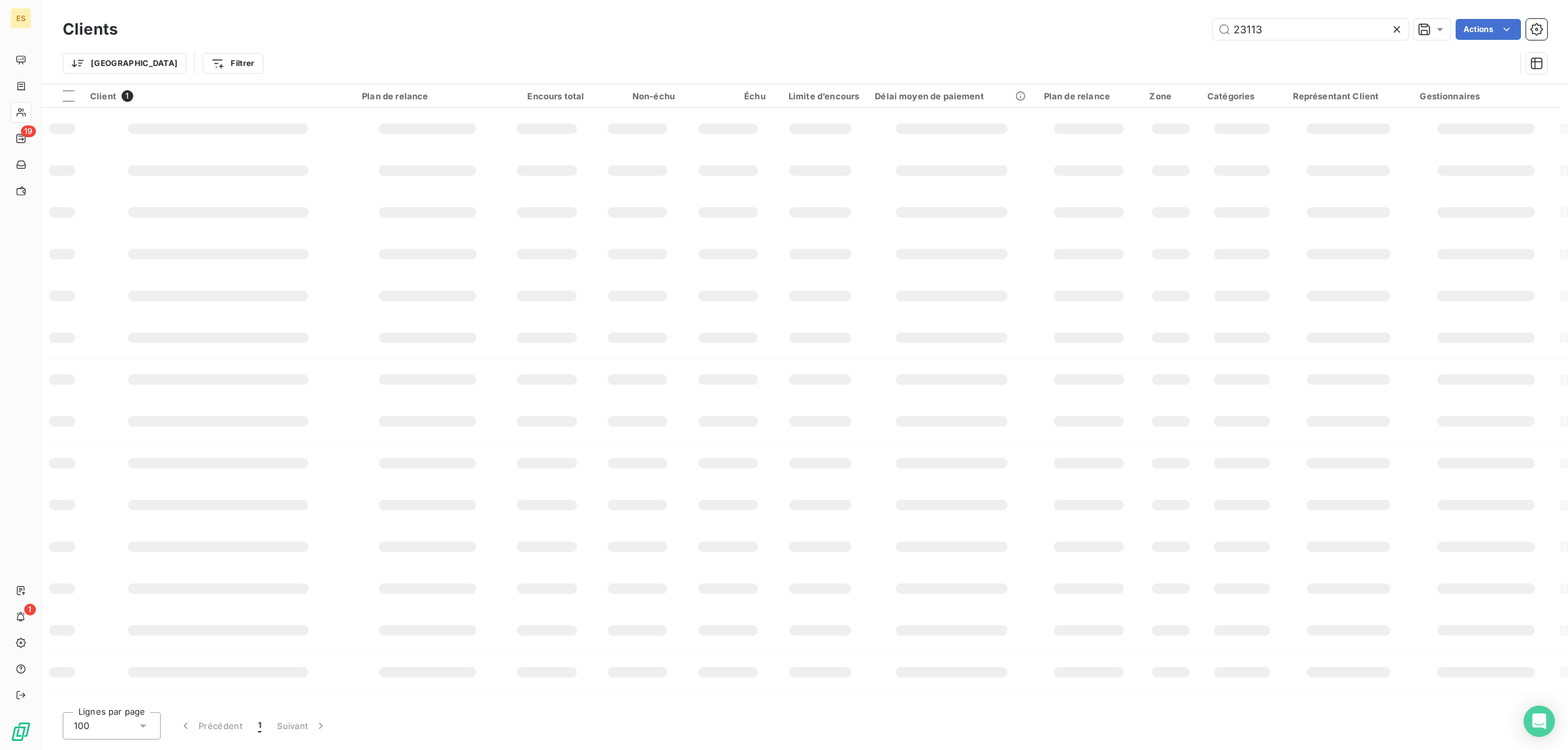
type input "23113"
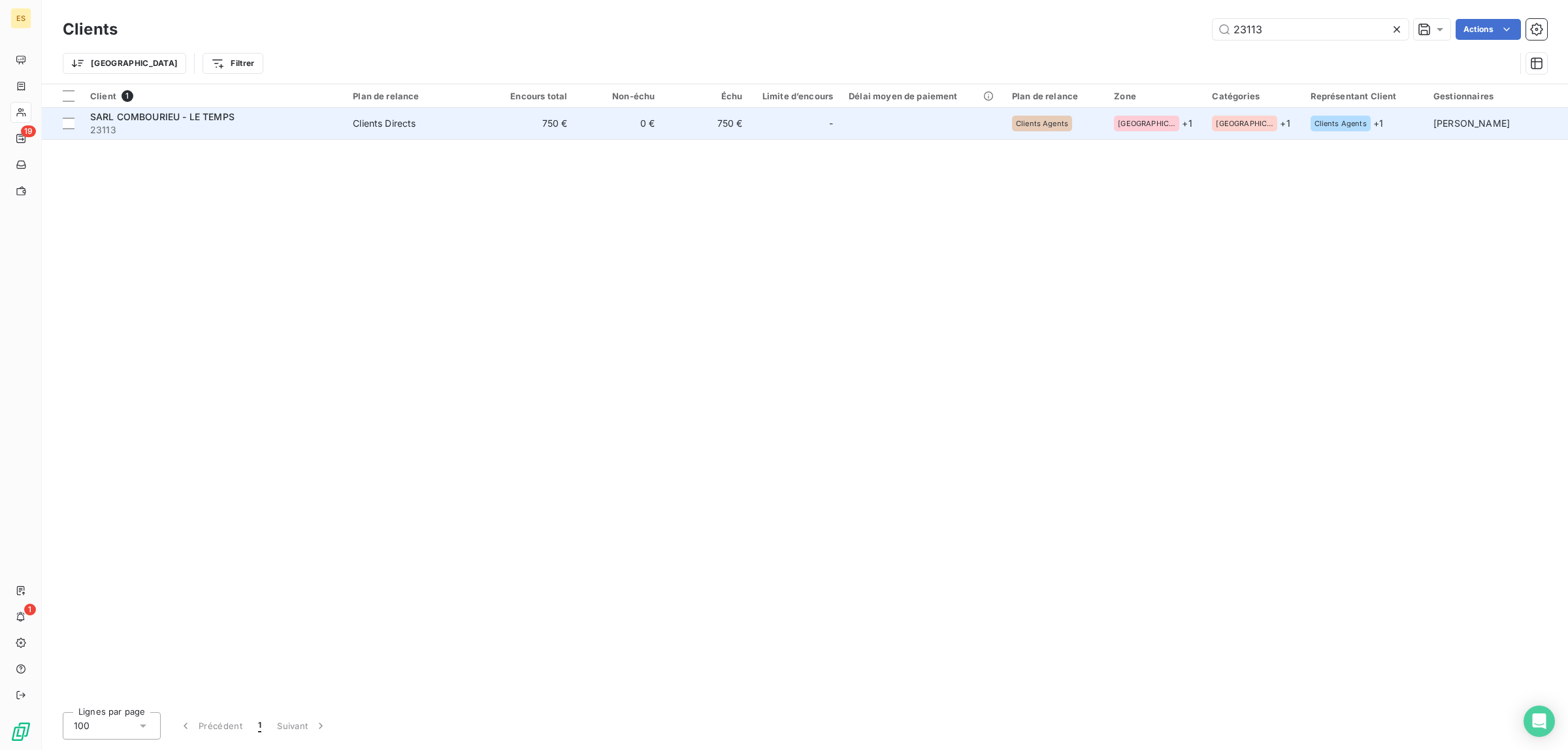
click at [108, 116] on span "SARL COMBOURIEU - LE TEMPS" at bounding box center [162, 117] width 144 height 11
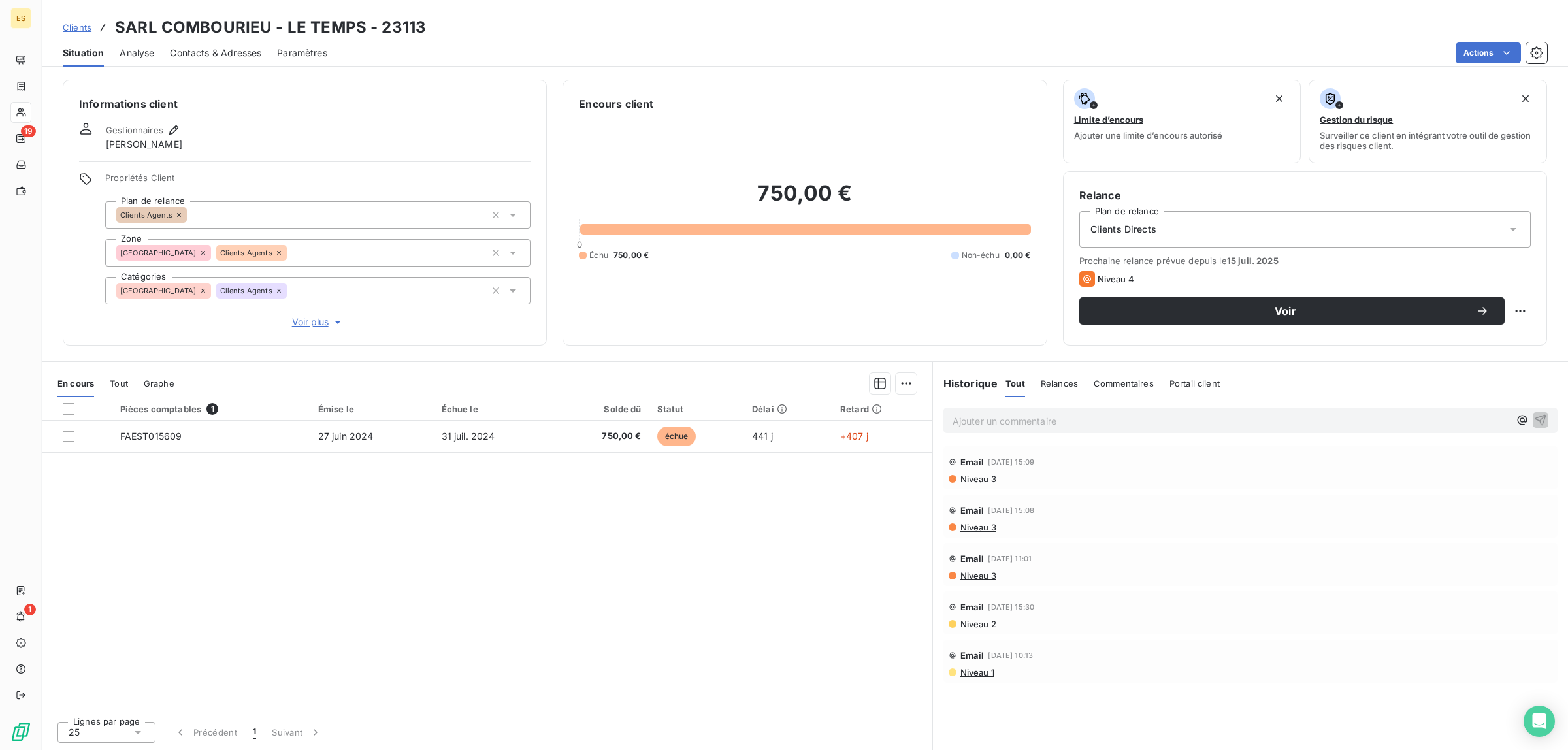
drag, startPoint x: 989, startPoint y: 425, endPoint x: 989, endPoint y: 402, distance: 23.0
click at [990, 425] on p "Ajouter un commentaire ﻿" at bounding box center [1231, 421] width 557 height 17
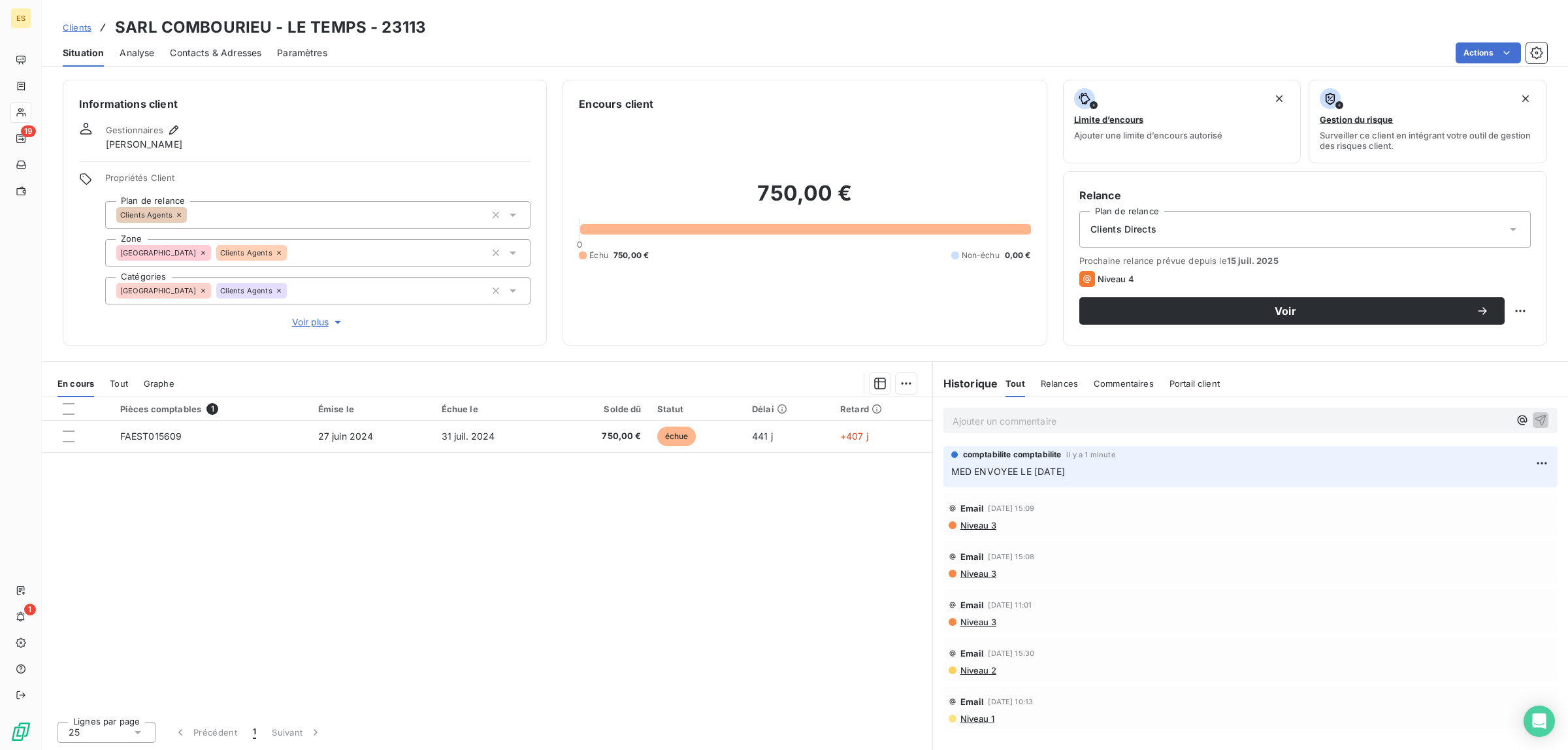
click at [70, 24] on span "Clients" at bounding box center [77, 27] width 28 height 10
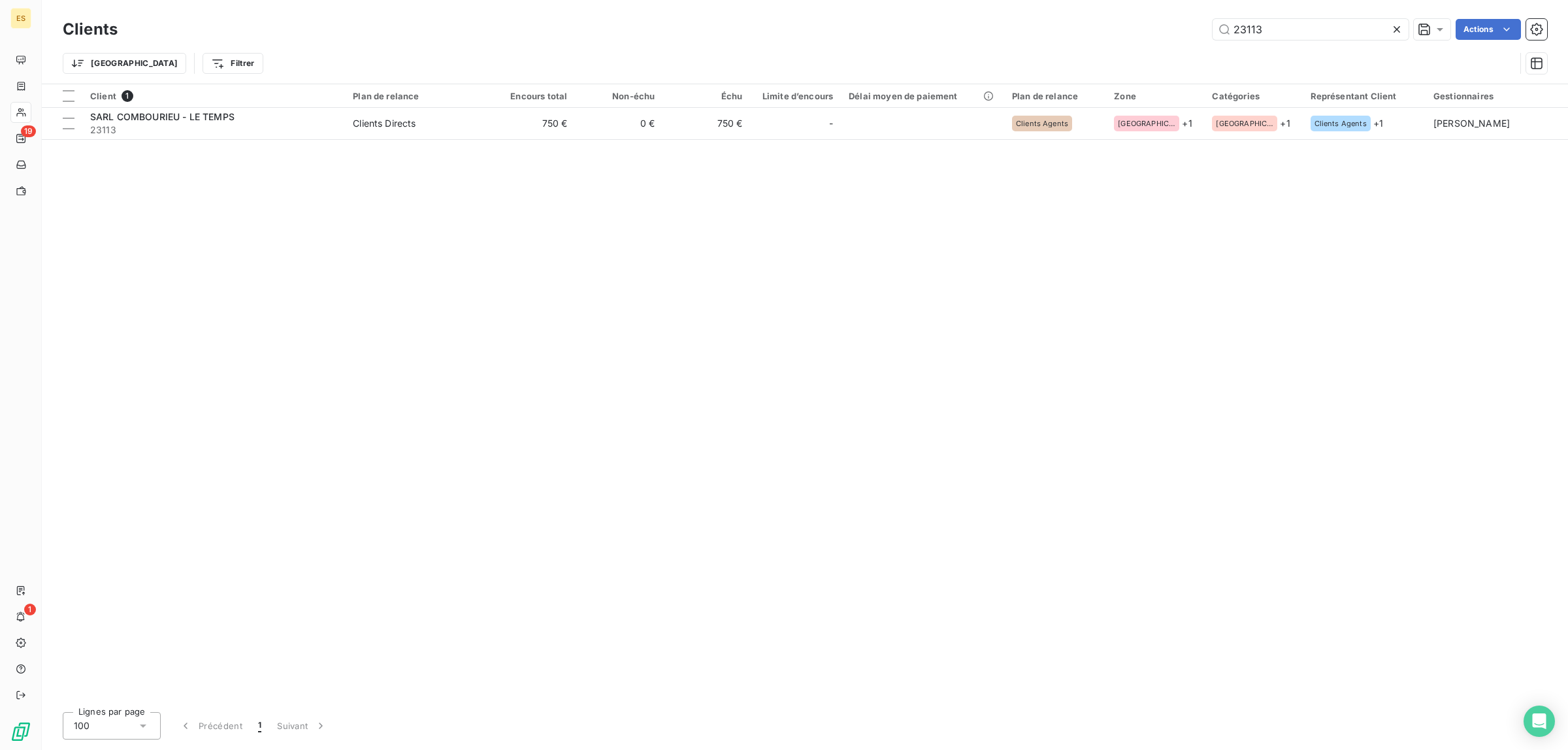
drag, startPoint x: 1274, startPoint y: 24, endPoint x: 1000, endPoint y: 33, distance: 274.1
click at [1000, 33] on div "23113 Actions" at bounding box center [840, 29] width 1413 height 21
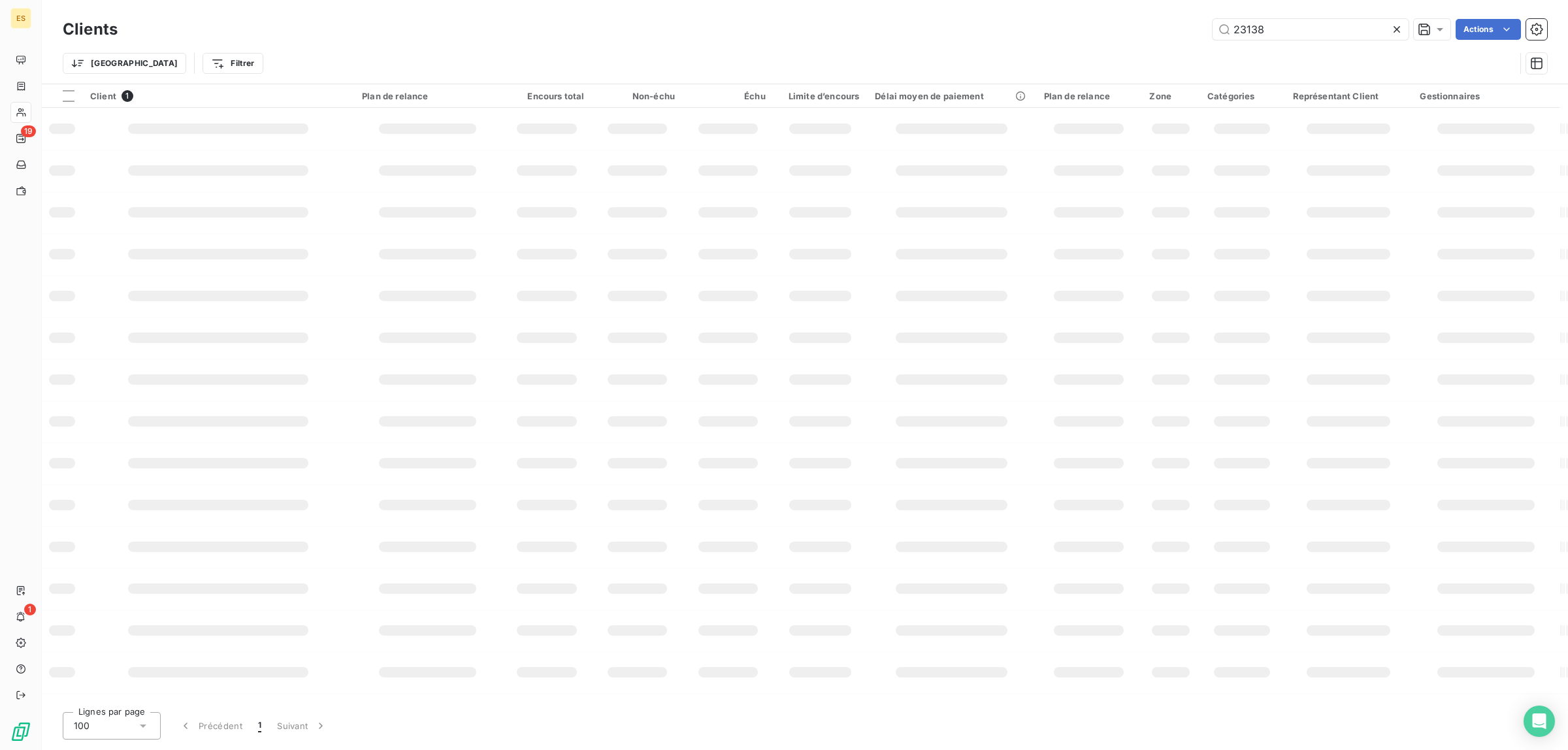
type input "23138"
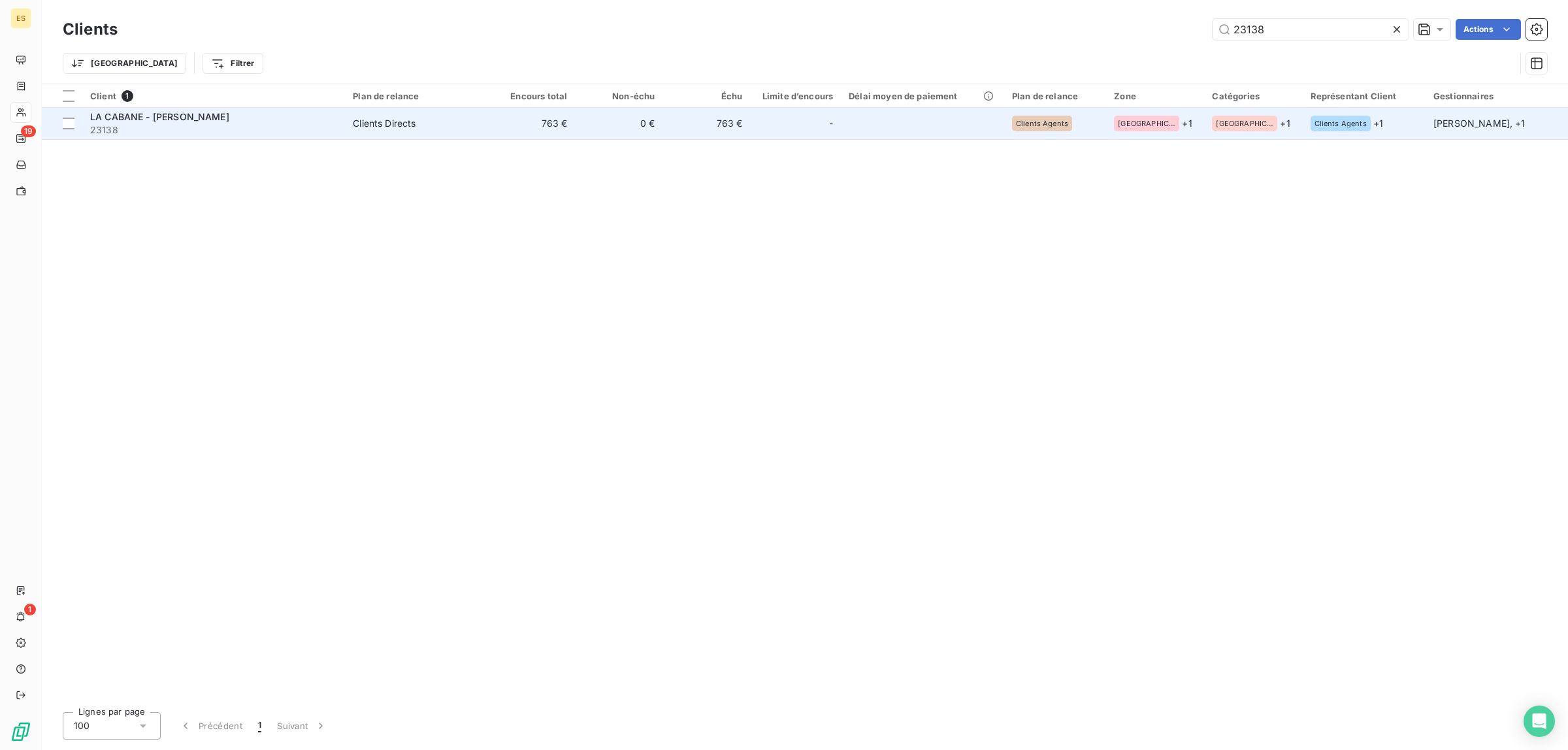
click at [180, 124] on span "23138" at bounding box center [213, 130] width 247 height 13
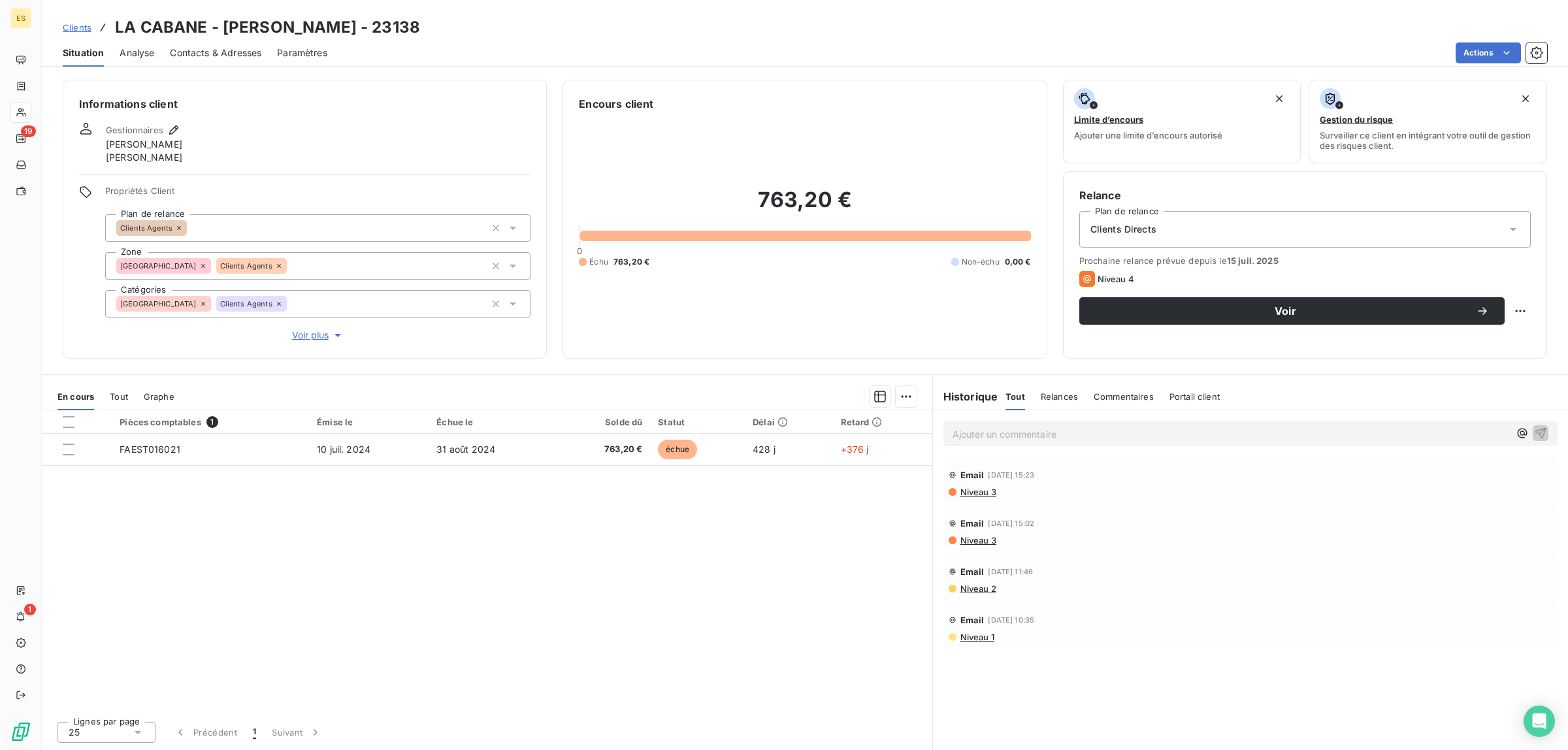
drag, startPoint x: 1041, startPoint y: 438, endPoint x: 1035, endPoint y: 380, distance: 58.3
click at [1046, 425] on div "Ajouter un commentaire ﻿" at bounding box center [1231, 434] width 557 height 17
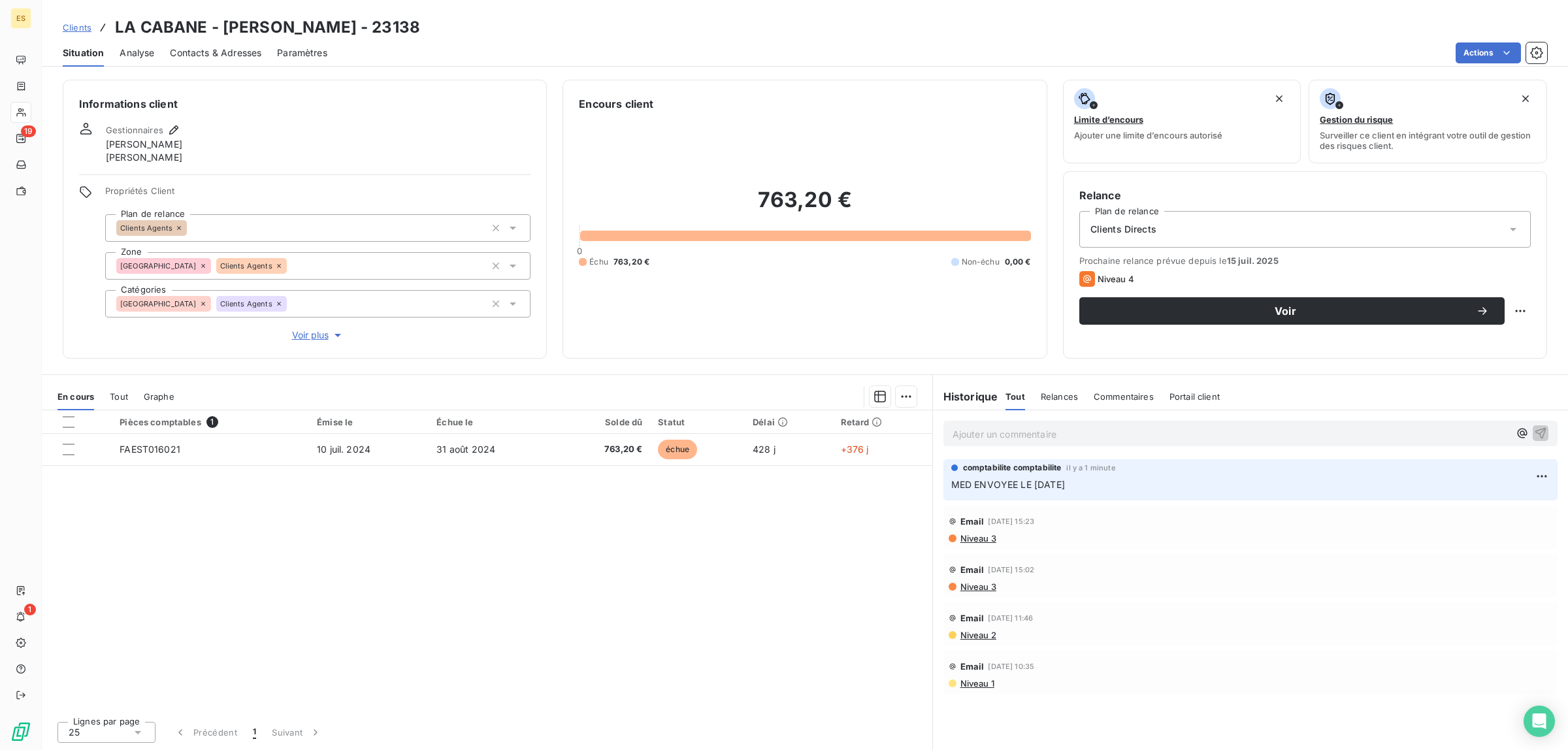
click at [86, 29] on span "Clients" at bounding box center [77, 27] width 28 height 10
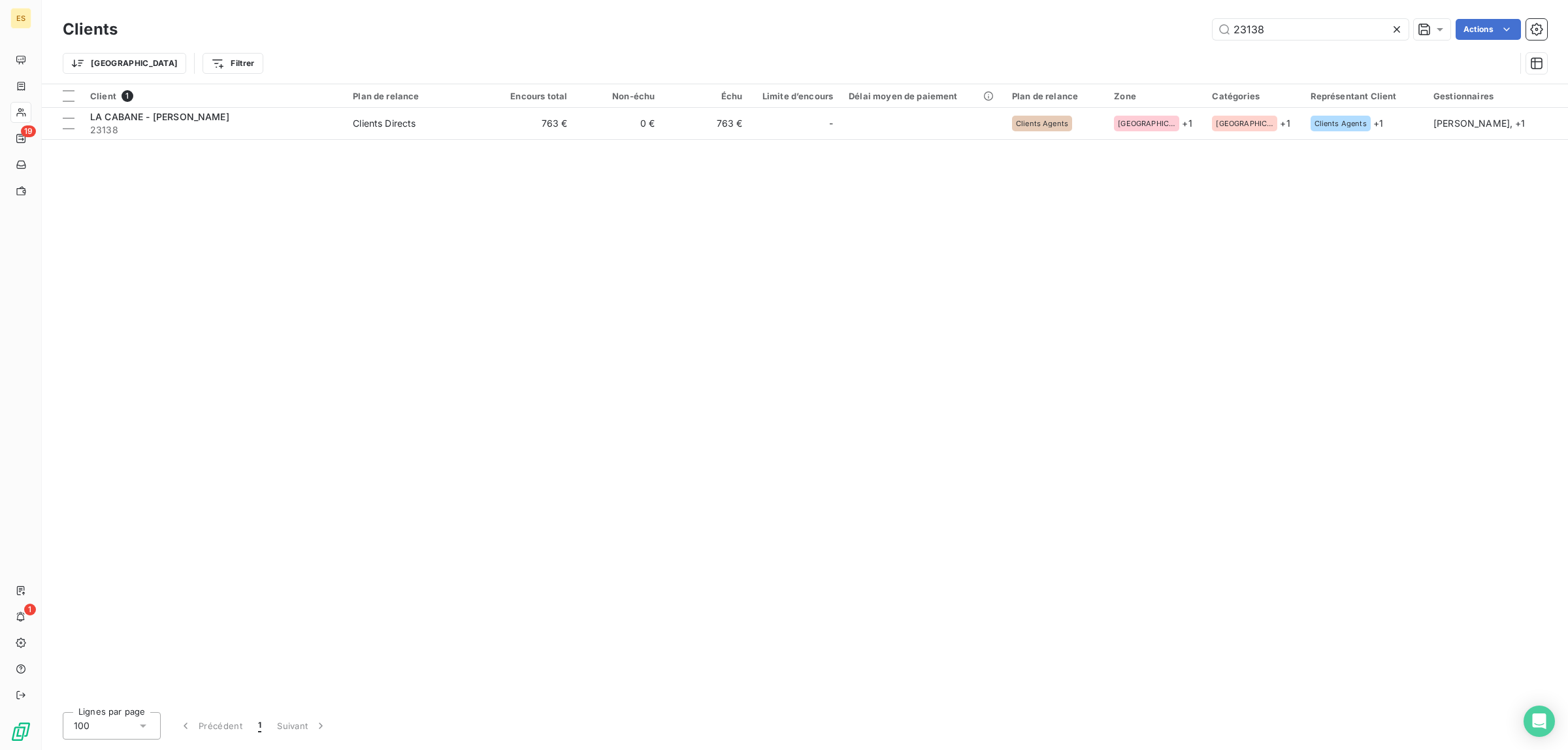
drag, startPoint x: 1264, startPoint y: 24, endPoint x: 1056, endPoint y: 41, distance: 208.7
click at [1068, 35] on div "23138 Actions" at bounding box center [840, 29] width 1413 height 21
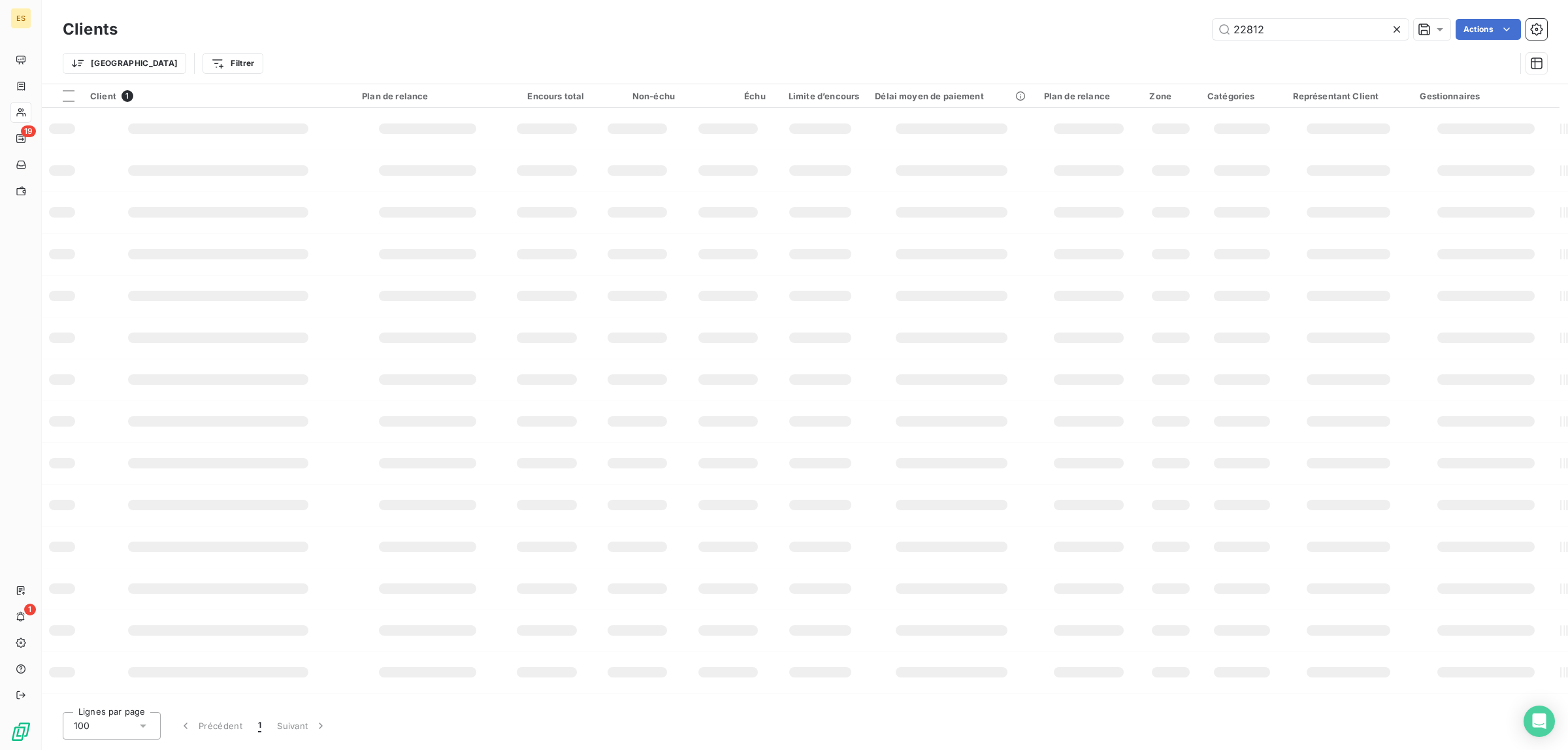
type input "22812"
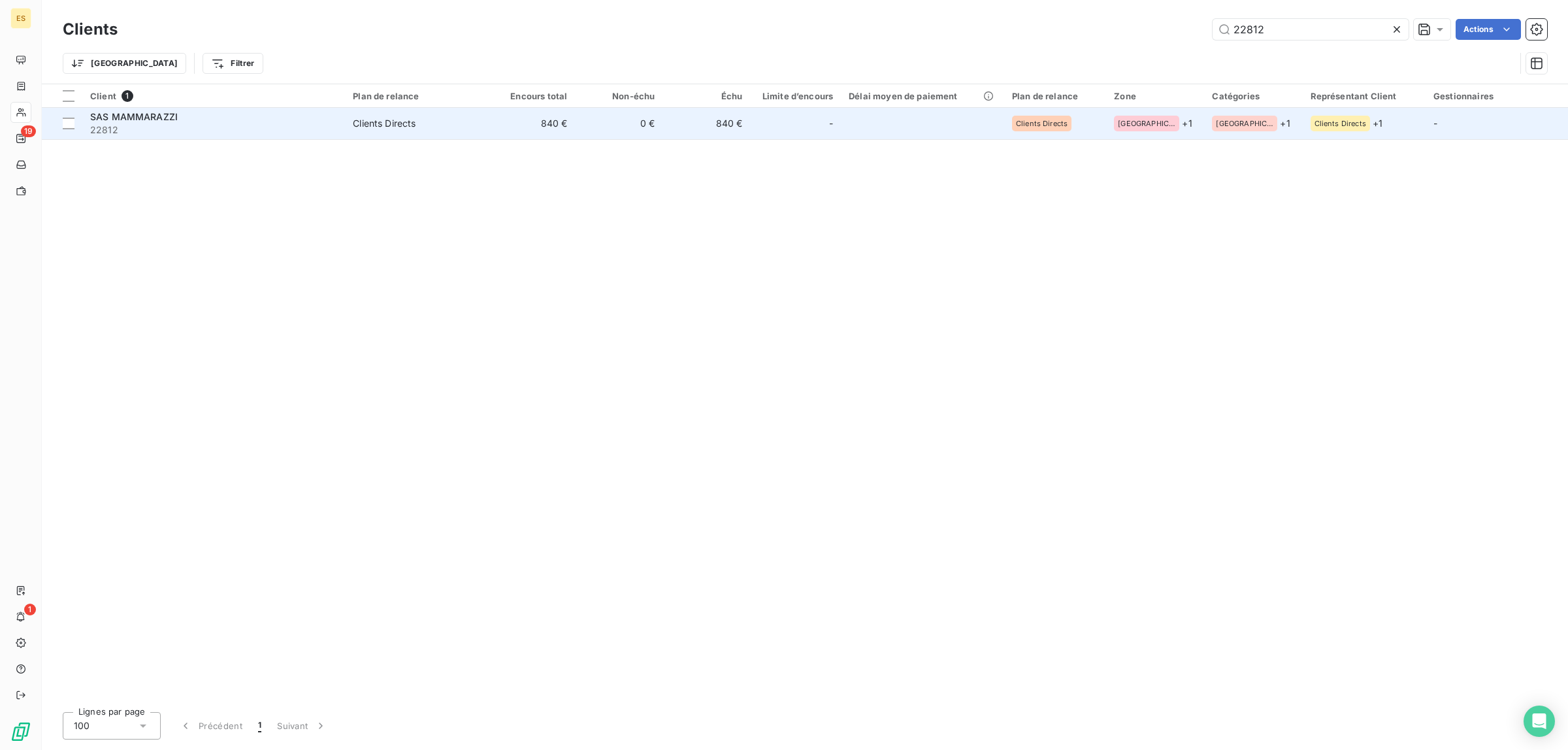
click at [242, 122] on div "SAS MAMMARAZZI" at bounding box center [213, 117] width 247 height 13
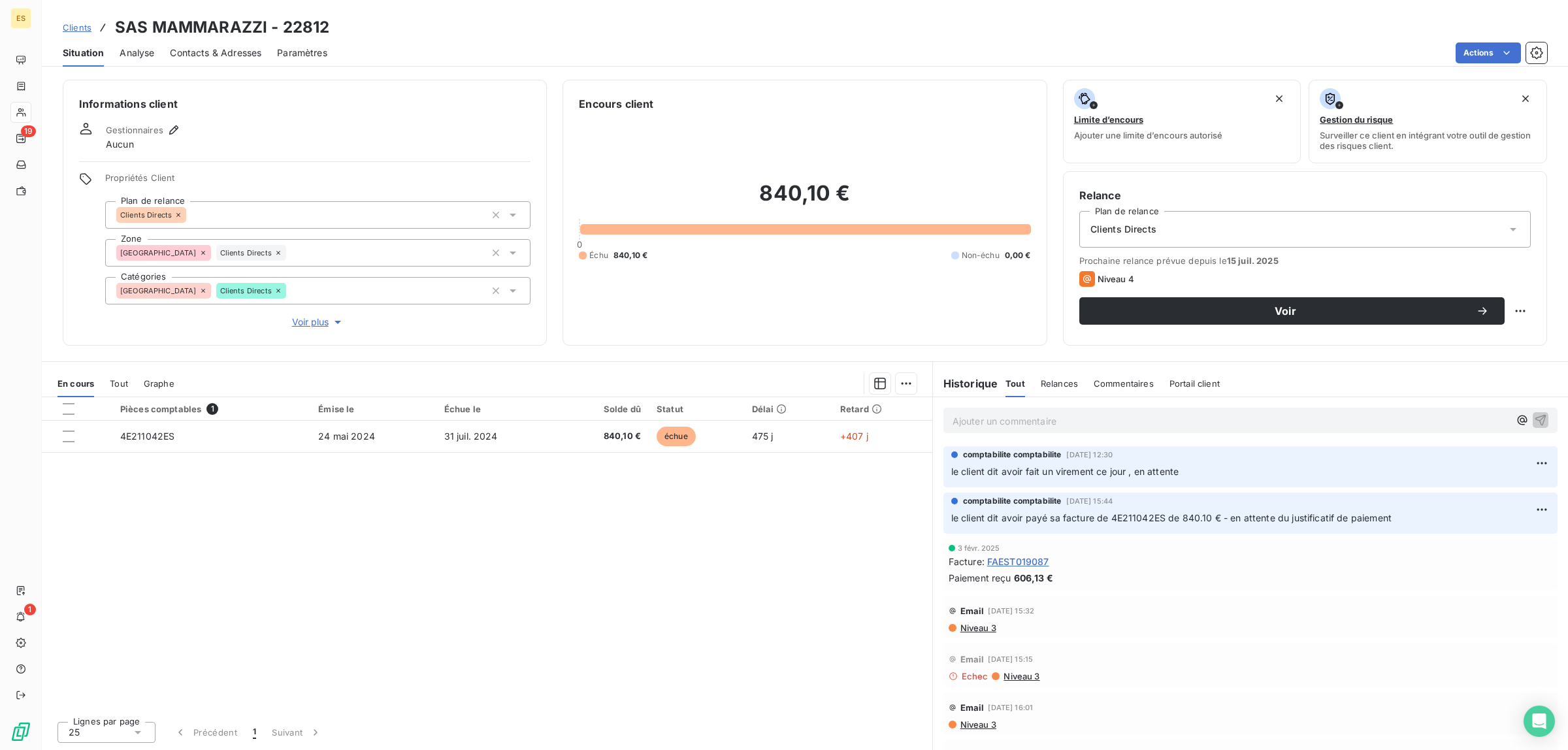
click at [1019, 419] on p "Ajouter un commentaire ﻿" at bounding box center [1231, 421] width 557 height 17
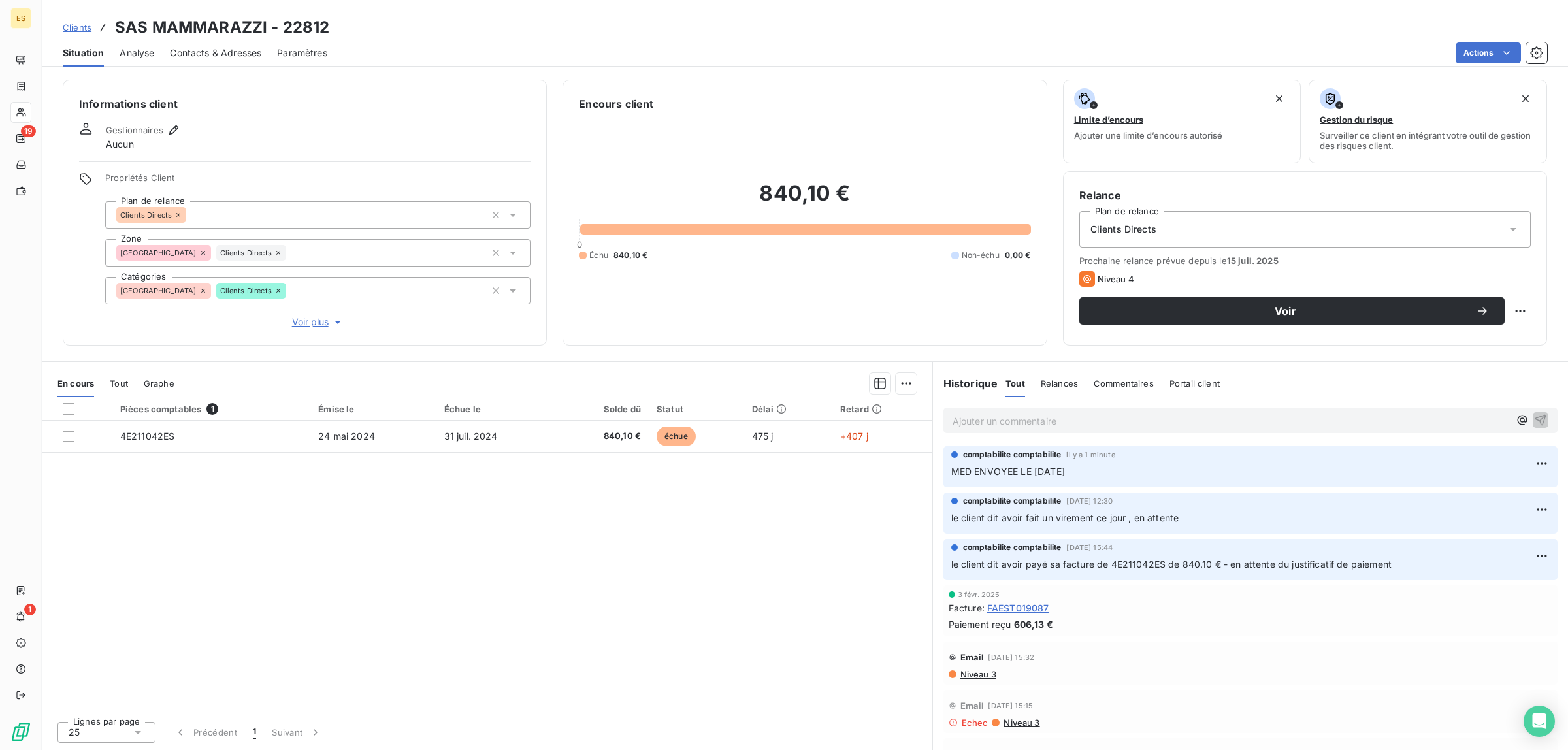
click at [84, 24] on span "Clients" at bounding box center [77, 27] width 28 height 10
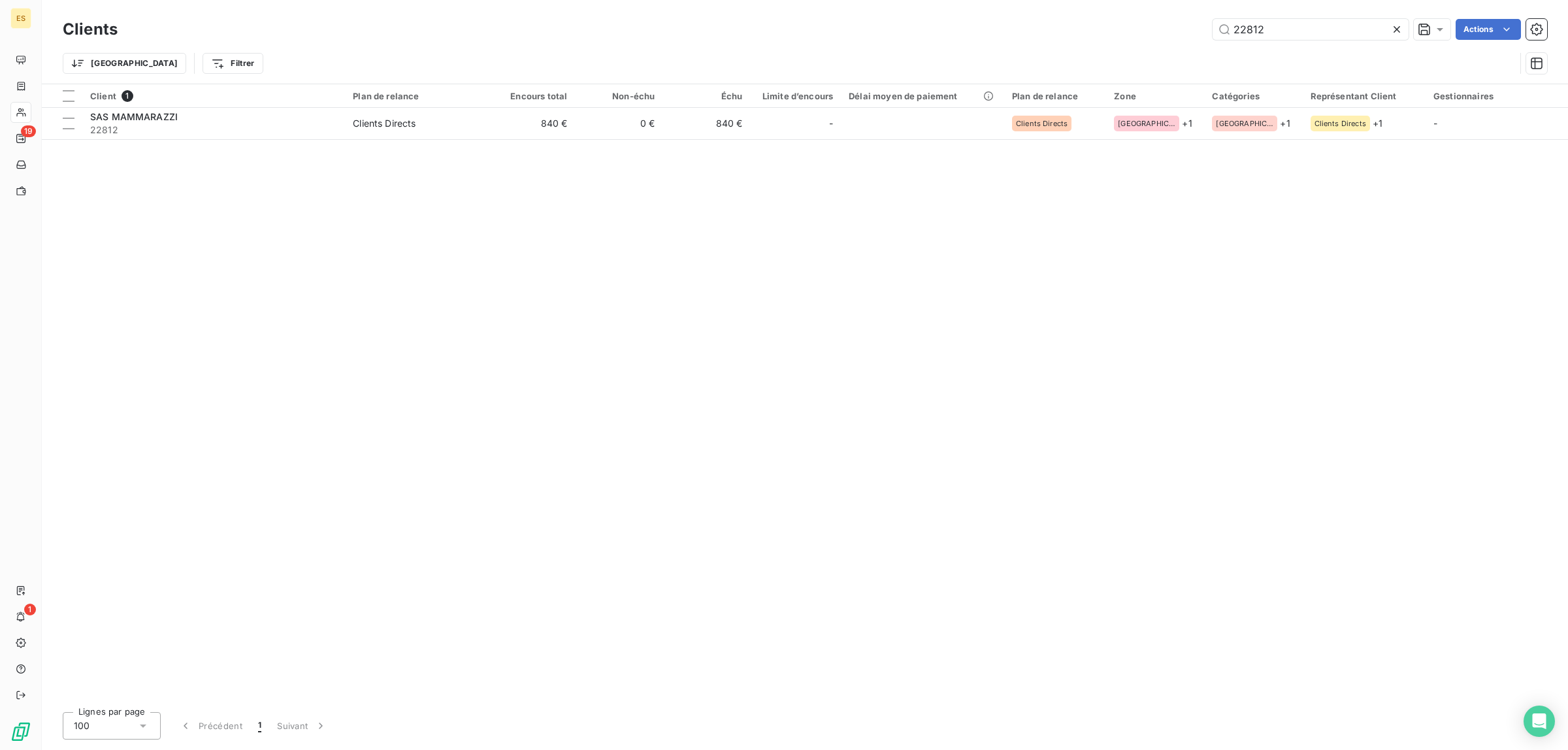
drag, startPoint x: 1281, startPoint y: 31, endPoint x: 1122, endPoint y: 32, distance: 159.0
click at [1123, 32] on div "22812 Actions" at bounding box center [840, 29] width 1413 height 21
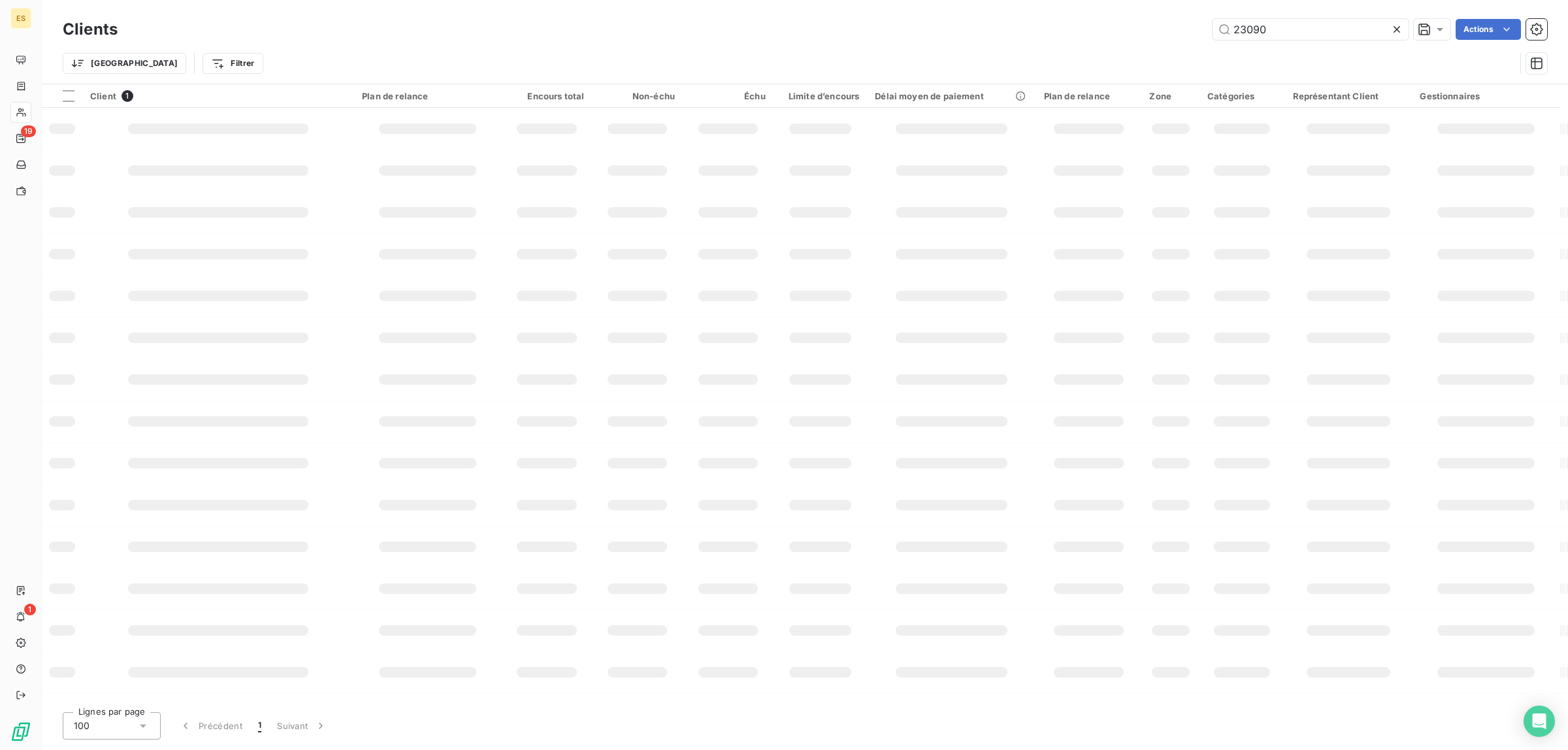
type input "23090"
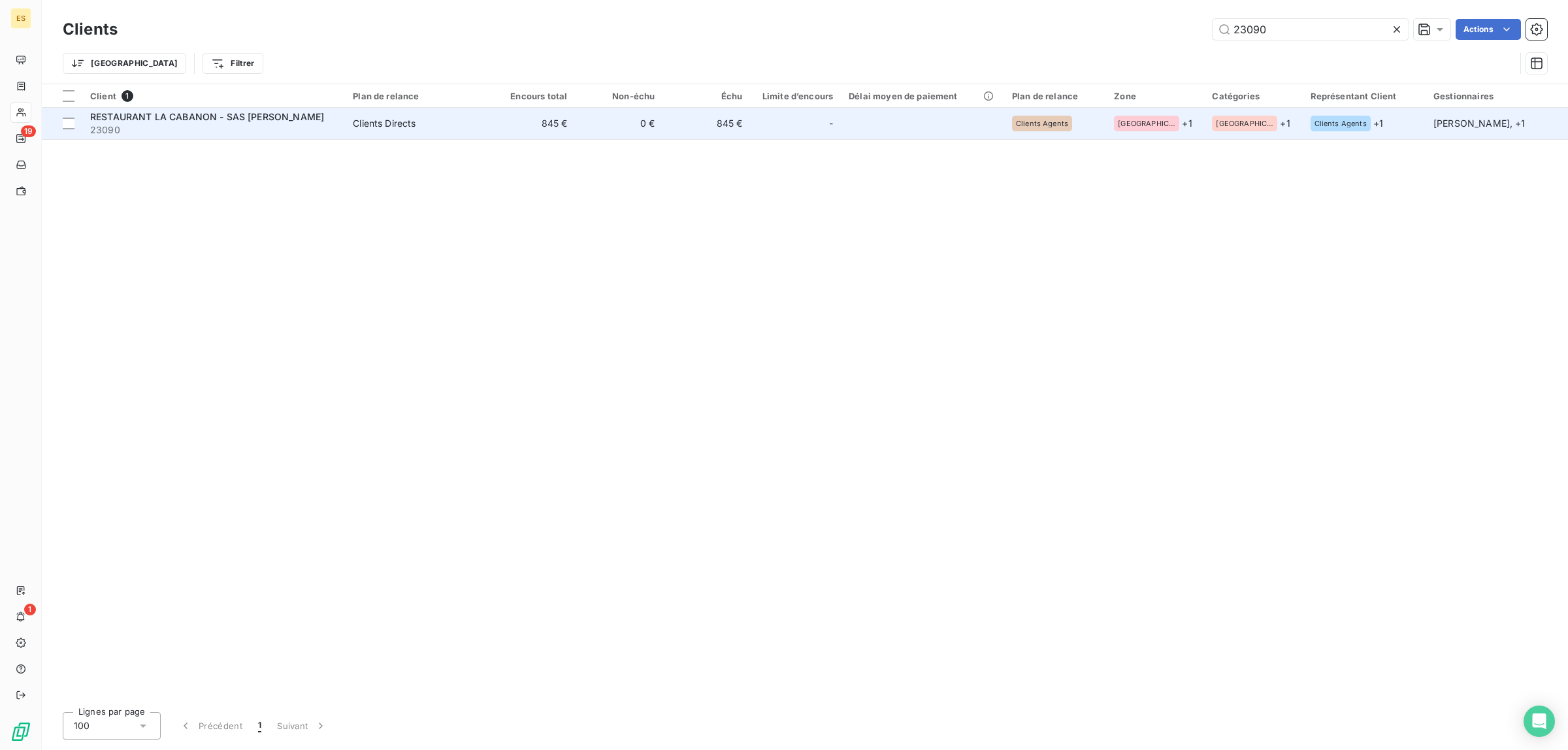
click at [294, 116] on span "RESTAURANT LA CABANON - SAS [PERSON_NAME]" at bounding box center [207, 117] width 234 height 11
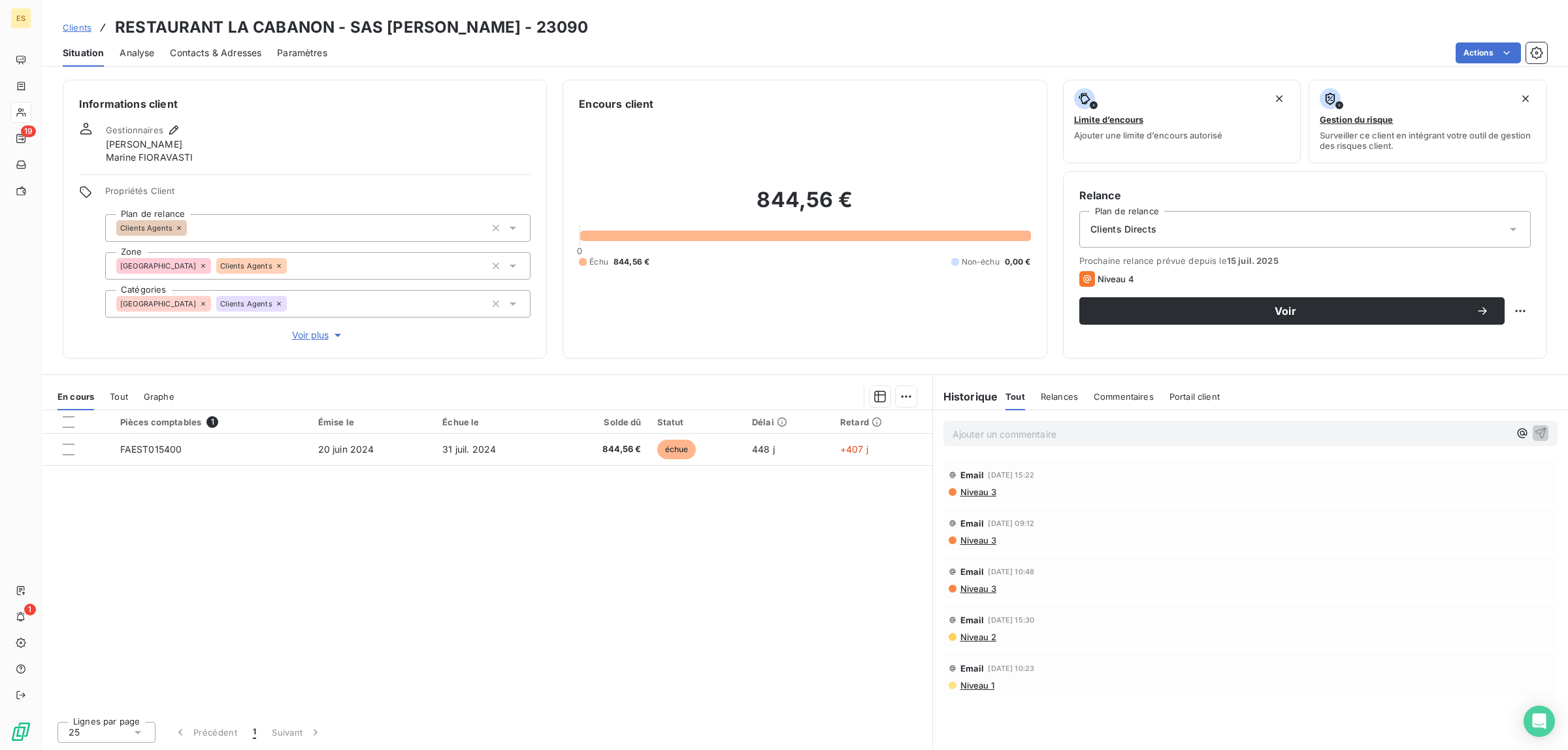
click at [1066, 435] on p "Ajouter un commentaire ﻿" at bounding box center [1231, 434] width 557 height 17
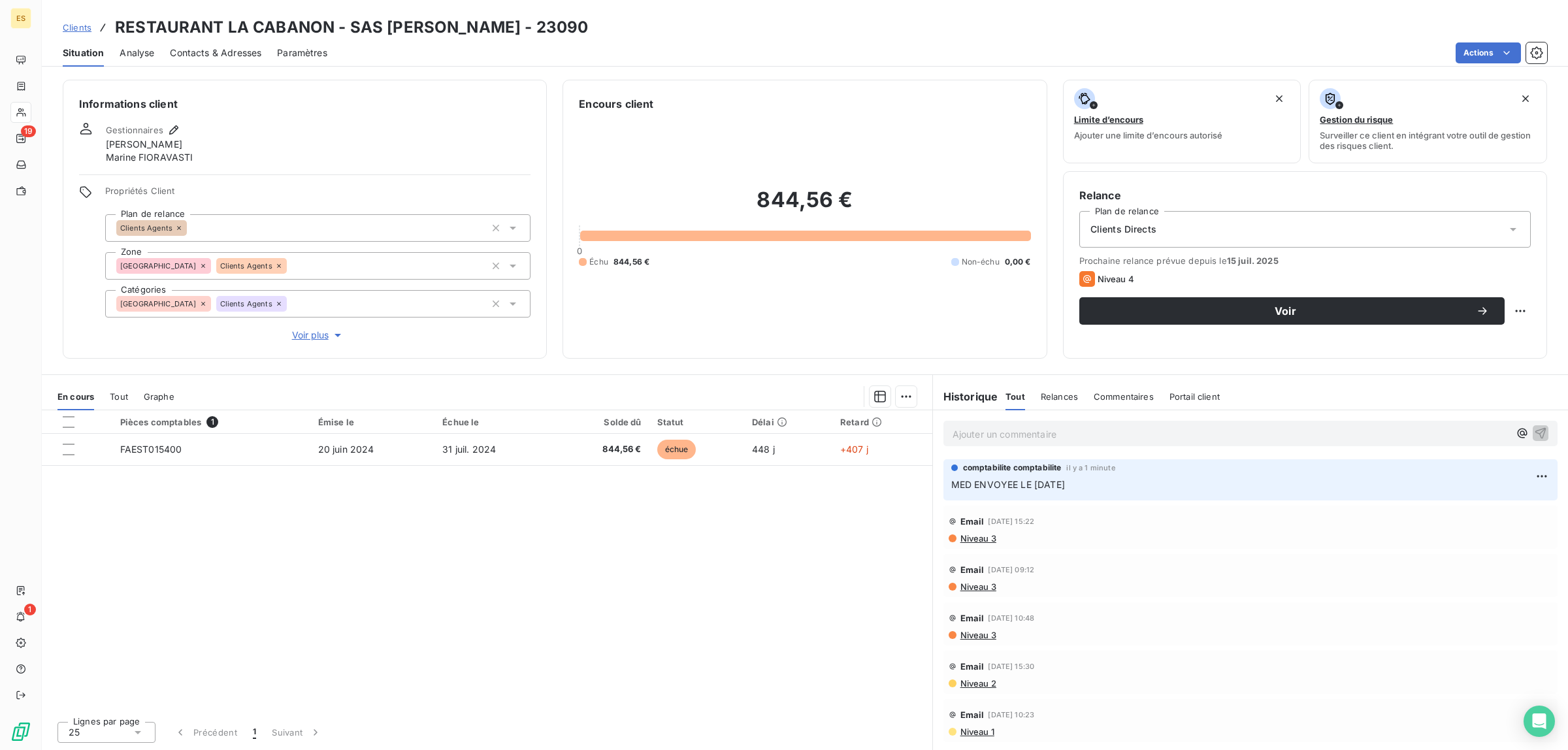
click at [74, 29] on span "Clients" at bounding box center [77, 27] width 28 height 10
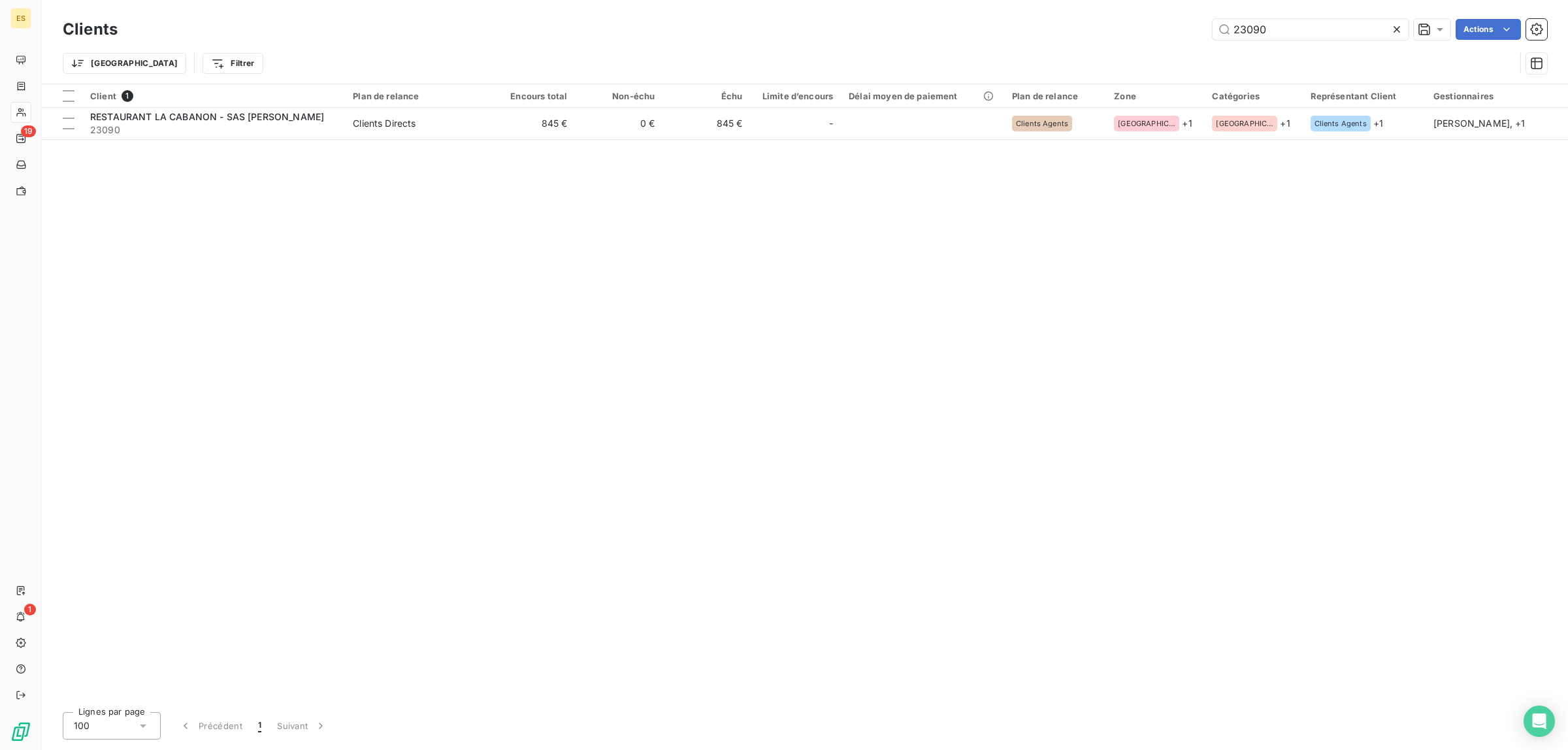
drag, startPoint x: 1265, startPoint y: 32, endPoint x: 1047, endPoint y: 55, distance: 219.2
click at [1047, 55] on div "Clients 23090 Actions Trier Filtrer" at bounding box center [805, 50] width 1484 height 68
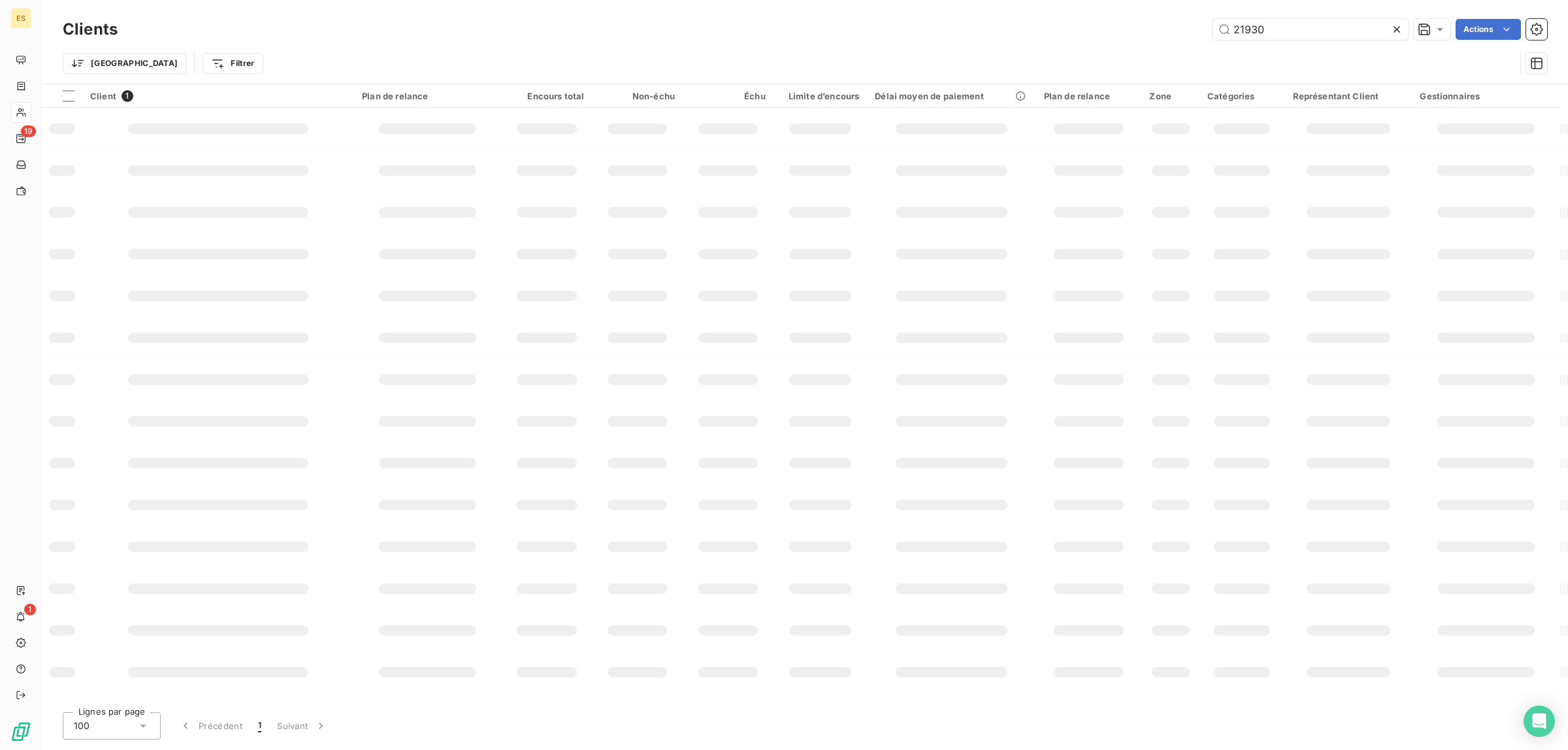
type input "21930"
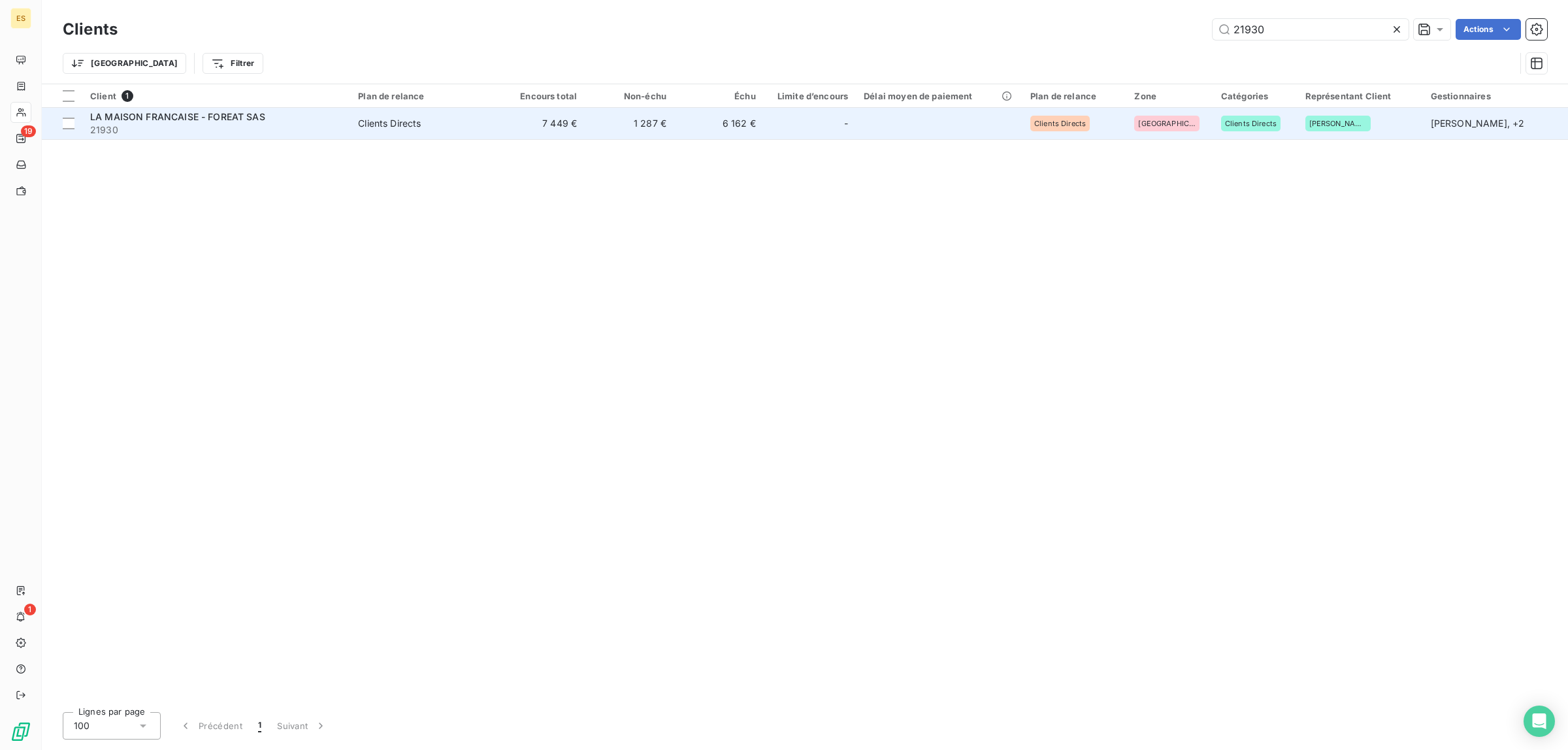
click at [350, 128] on td "LA MAISON FRANCAISE - FOREAT SAS 21930" at bounding box center [216, 124] width 268 height 32
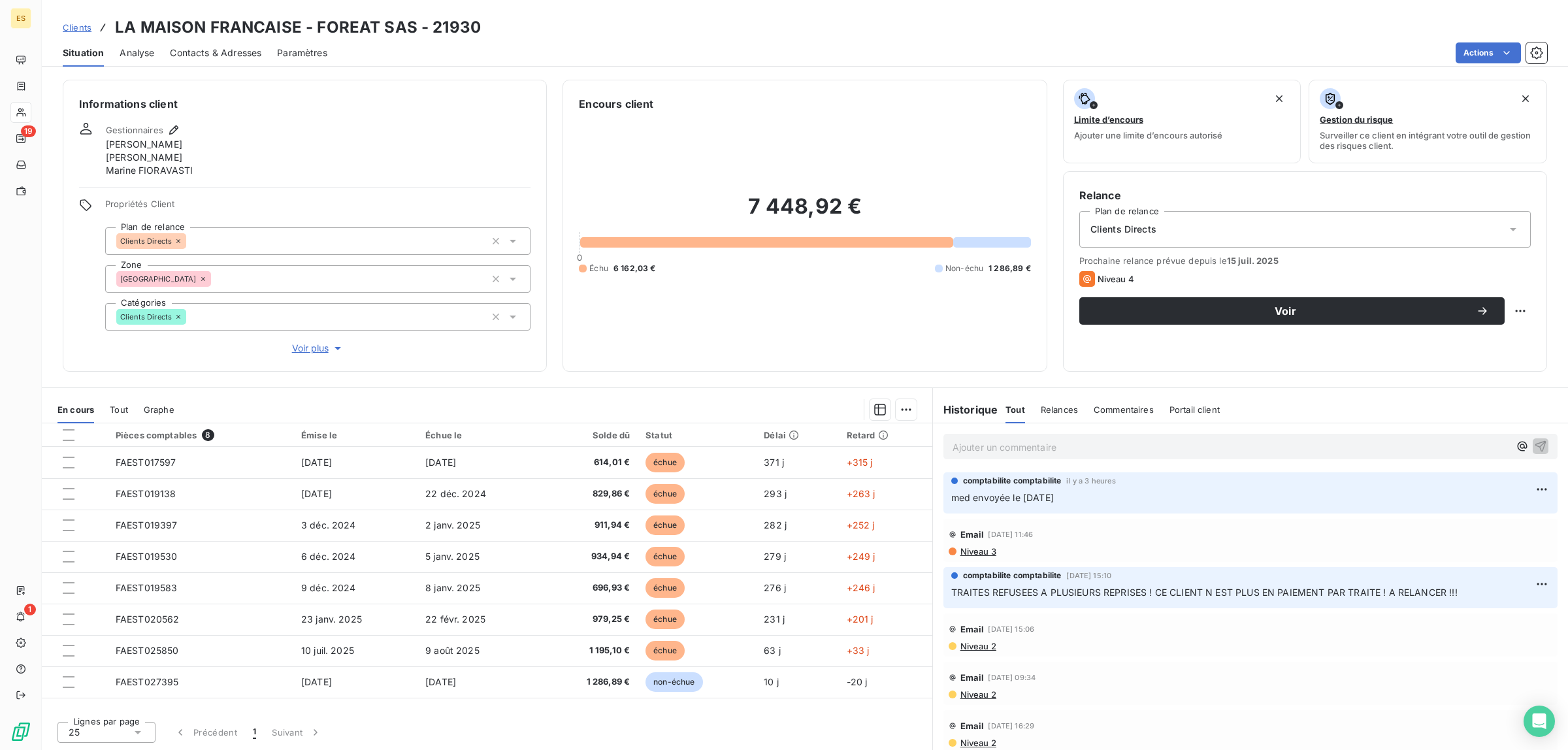
click at [75, 24] on span "Clients" at bounding box center [77, 27] width 28 height 10
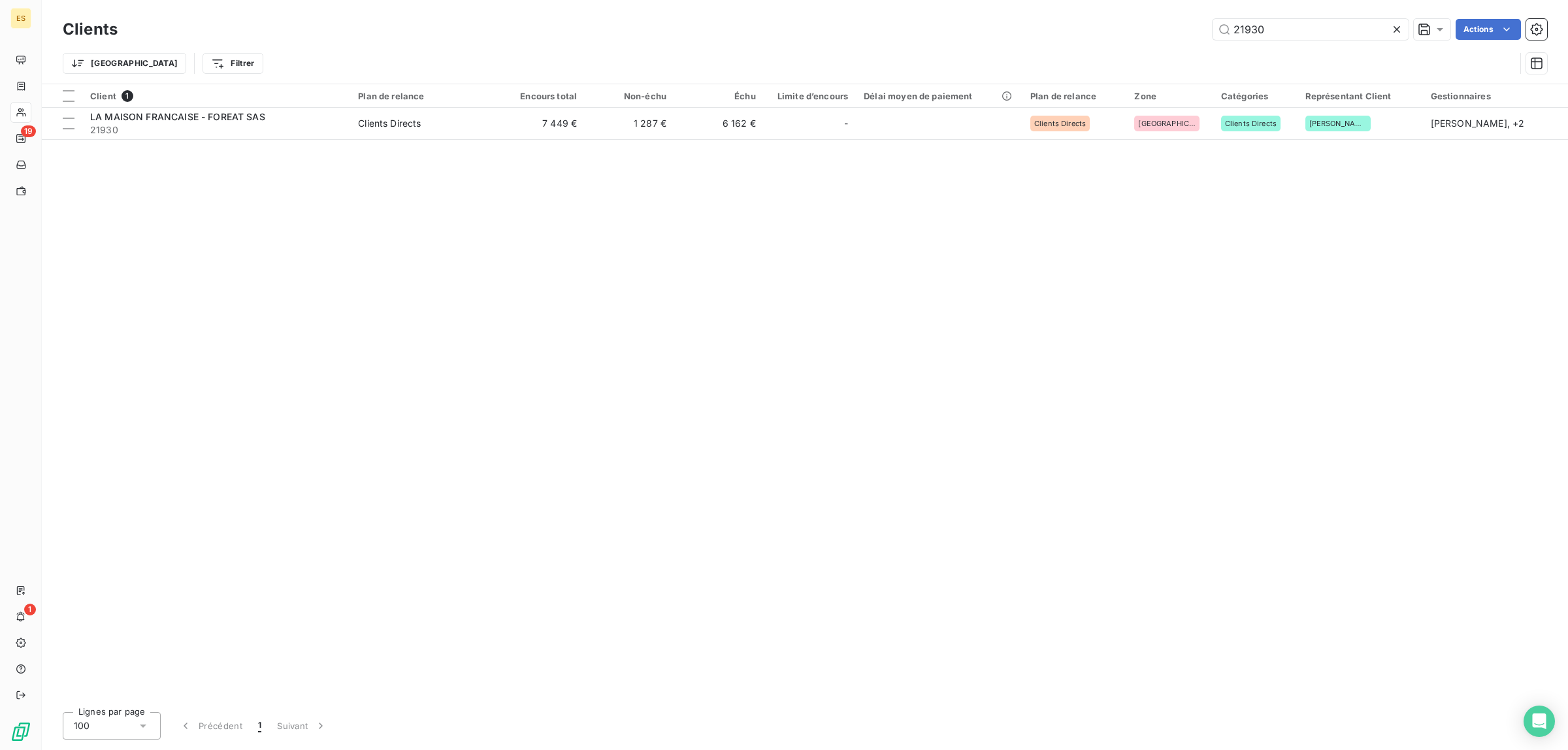
drag, startPoint x: 1253, startPoint y: 29, endPoint x: 1004, endPoint y: 29, distance: 249.0
click at [1007, 29] on div "21930 Actions" at bounding box center [840, 29] width 1413 height 21
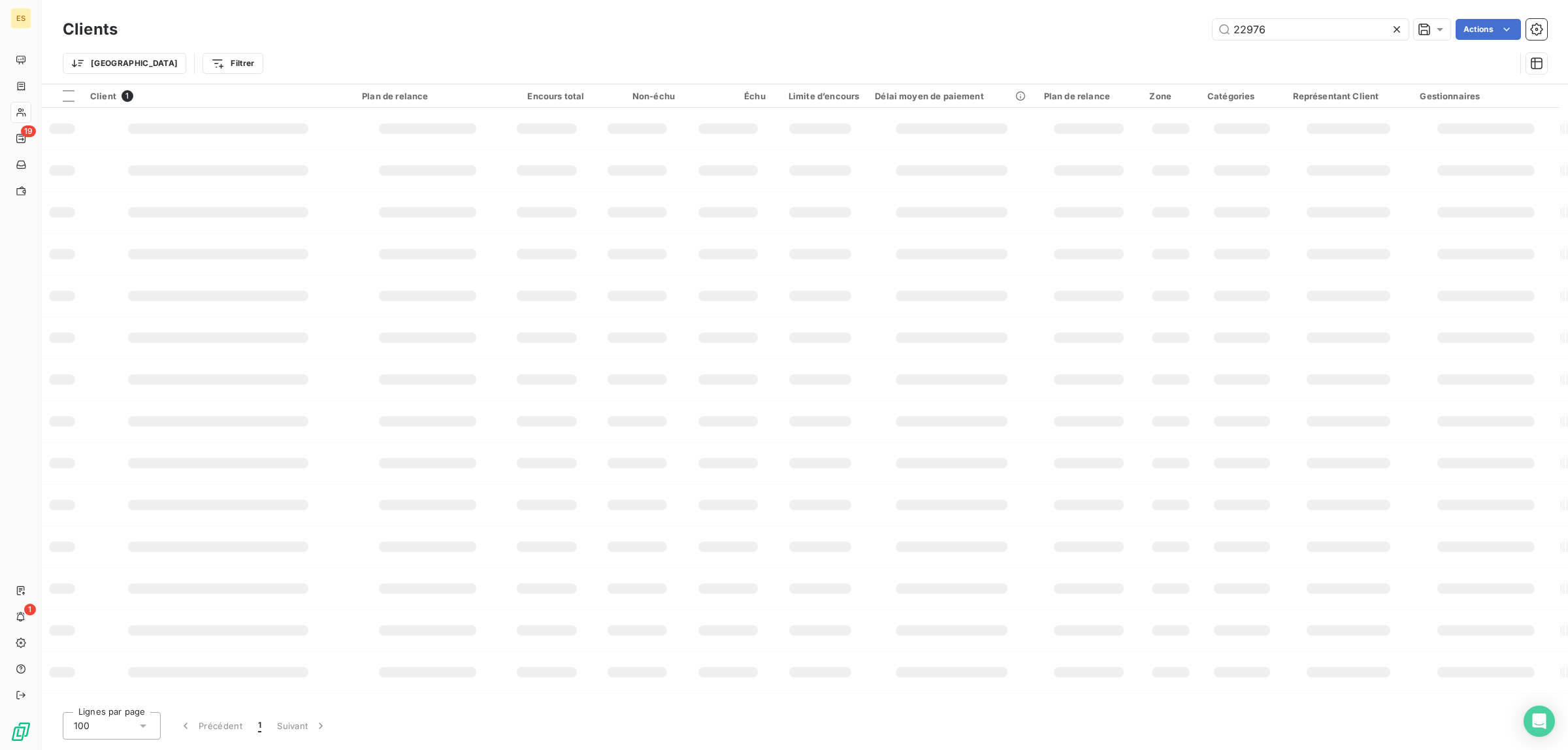
type input "22976"
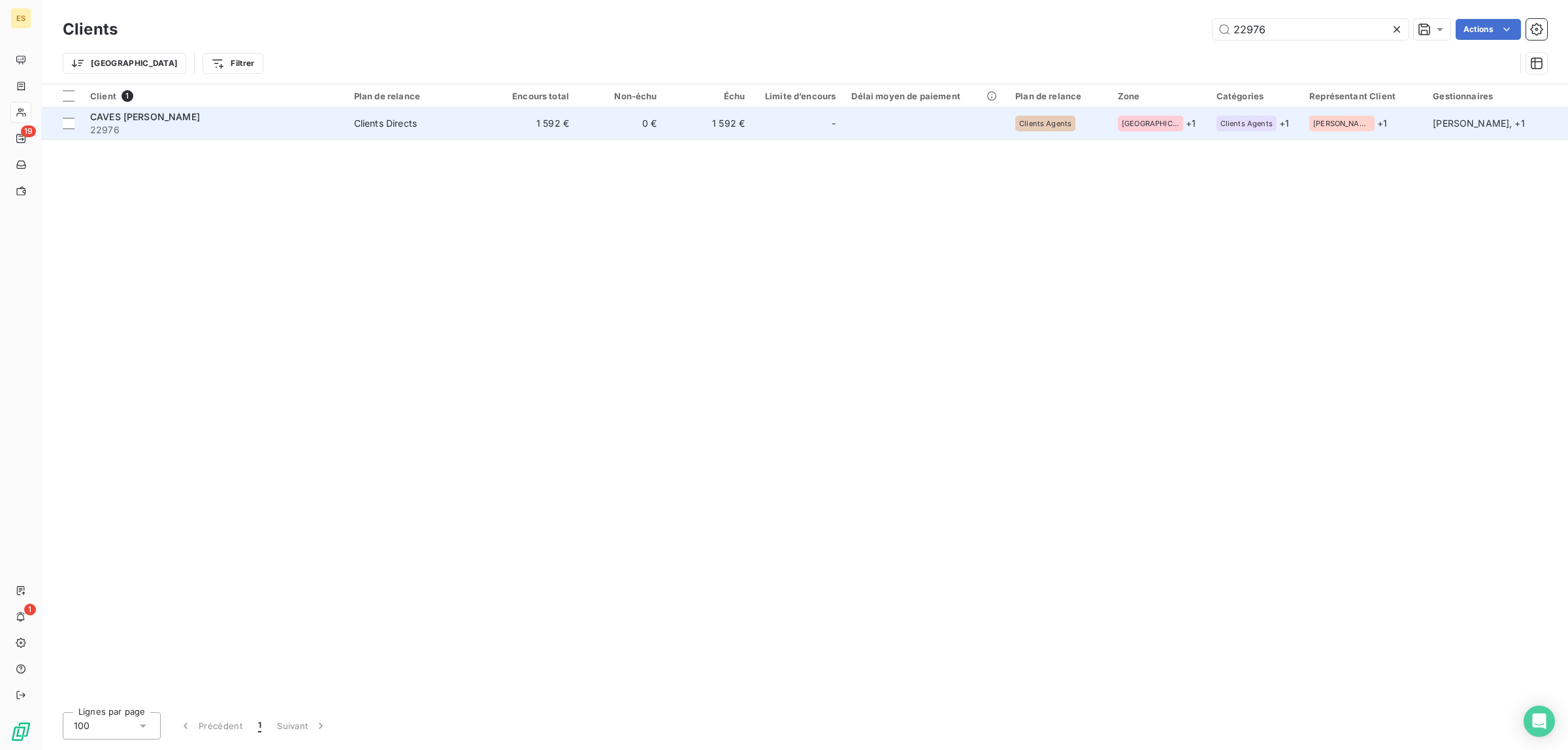
click at [116, 118] on span "CAVES [PERSON_NAME]" at bounding box center [144, 117] width 110 height 11
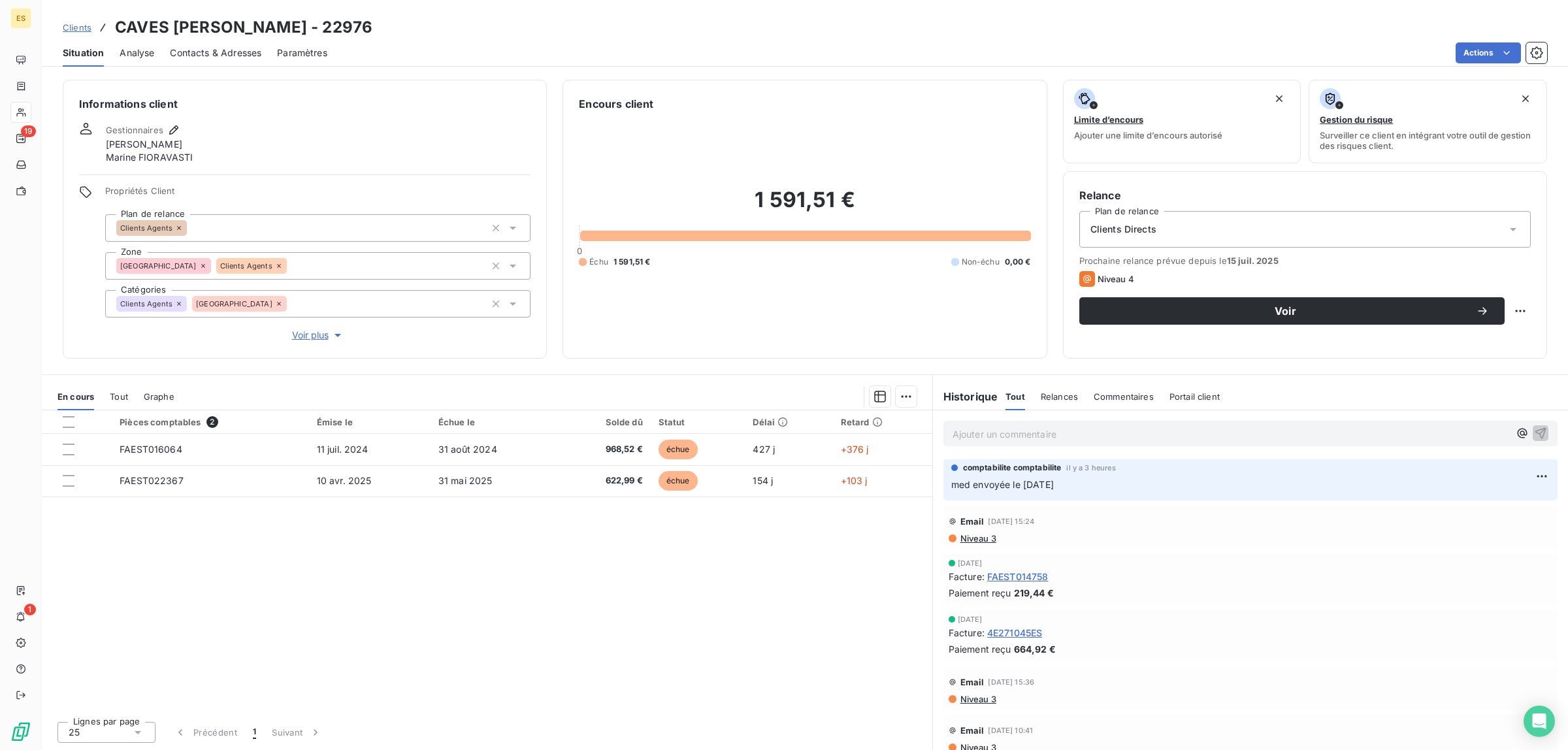
click at [67, 26] on span "Clients" at bounding box center [77, 27] width 28 height 10
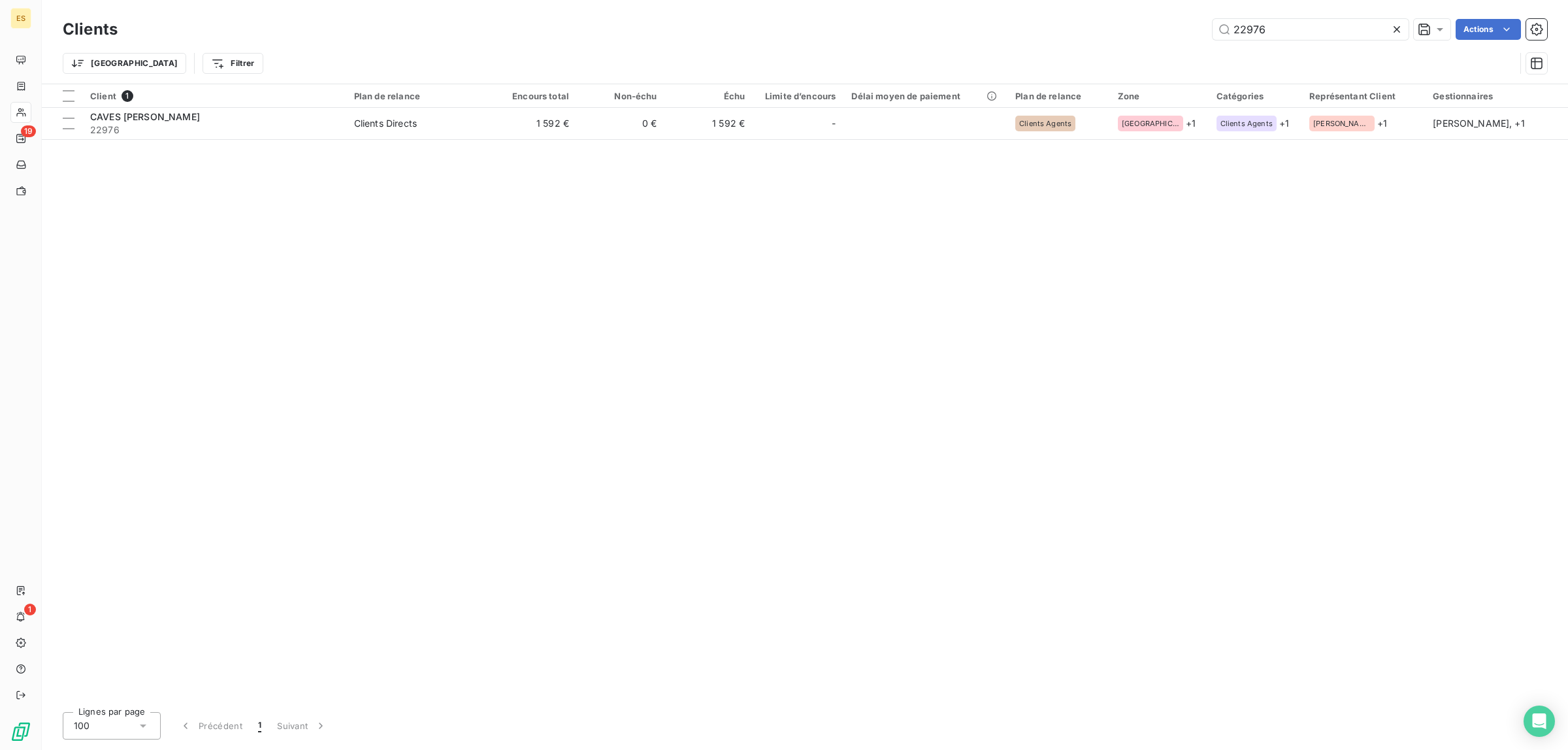
drag, startPoint x: 1292, startPoint y: 41, endPoint x: 1112, endPoint y: 36, distance: 180.1
click at [1112, 36] on div "Clients 22976 Actions" at bounding box center [805, 29] width 1484 height 28
drag, startPoint x: 1291, startPoint y: 27, endPoint x: 1181, endPoint y: 33, distance: 110.2
click at [1183, 33] on div "22976 Actions" at bounding box center [840, 29] width 1413 height 21
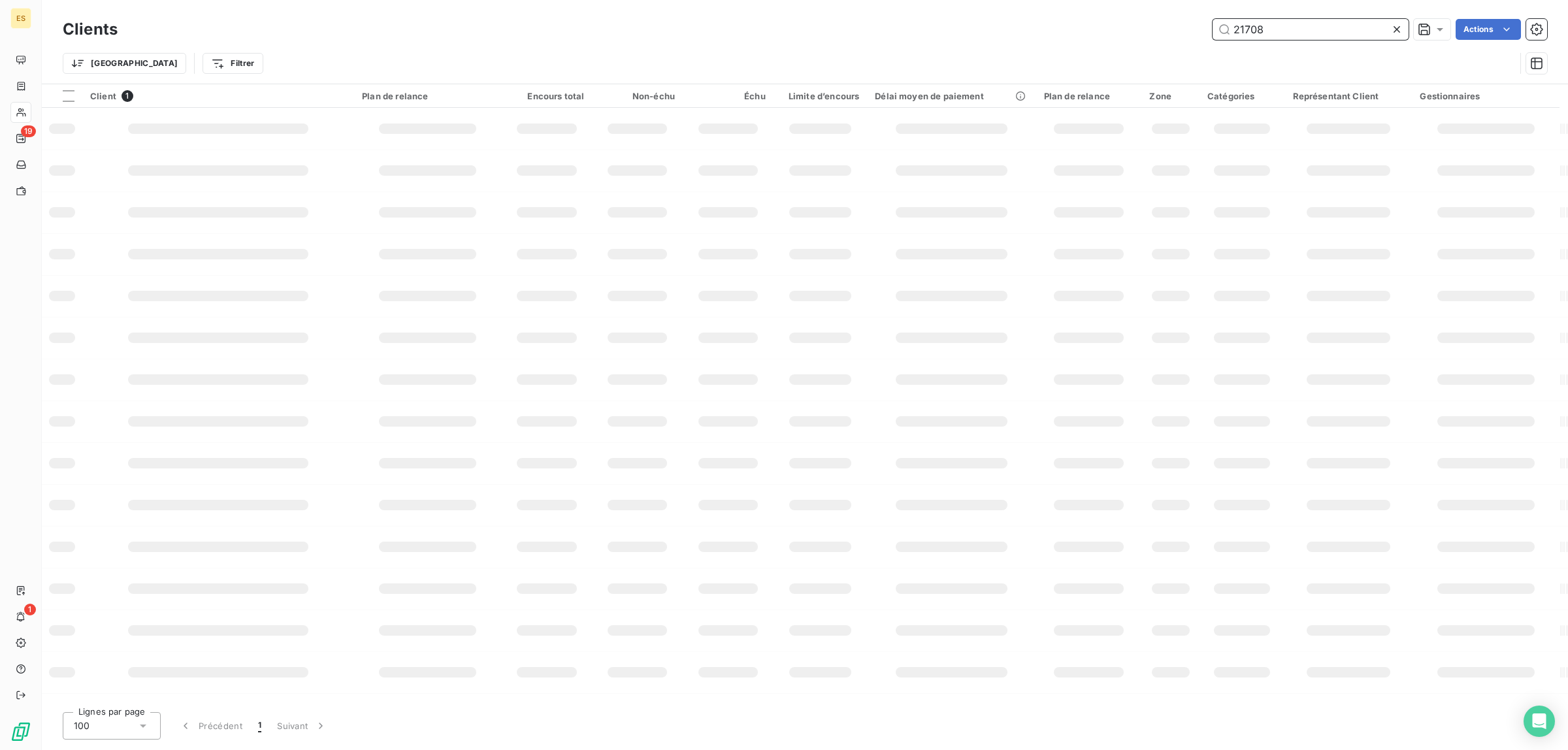
type input "21708"
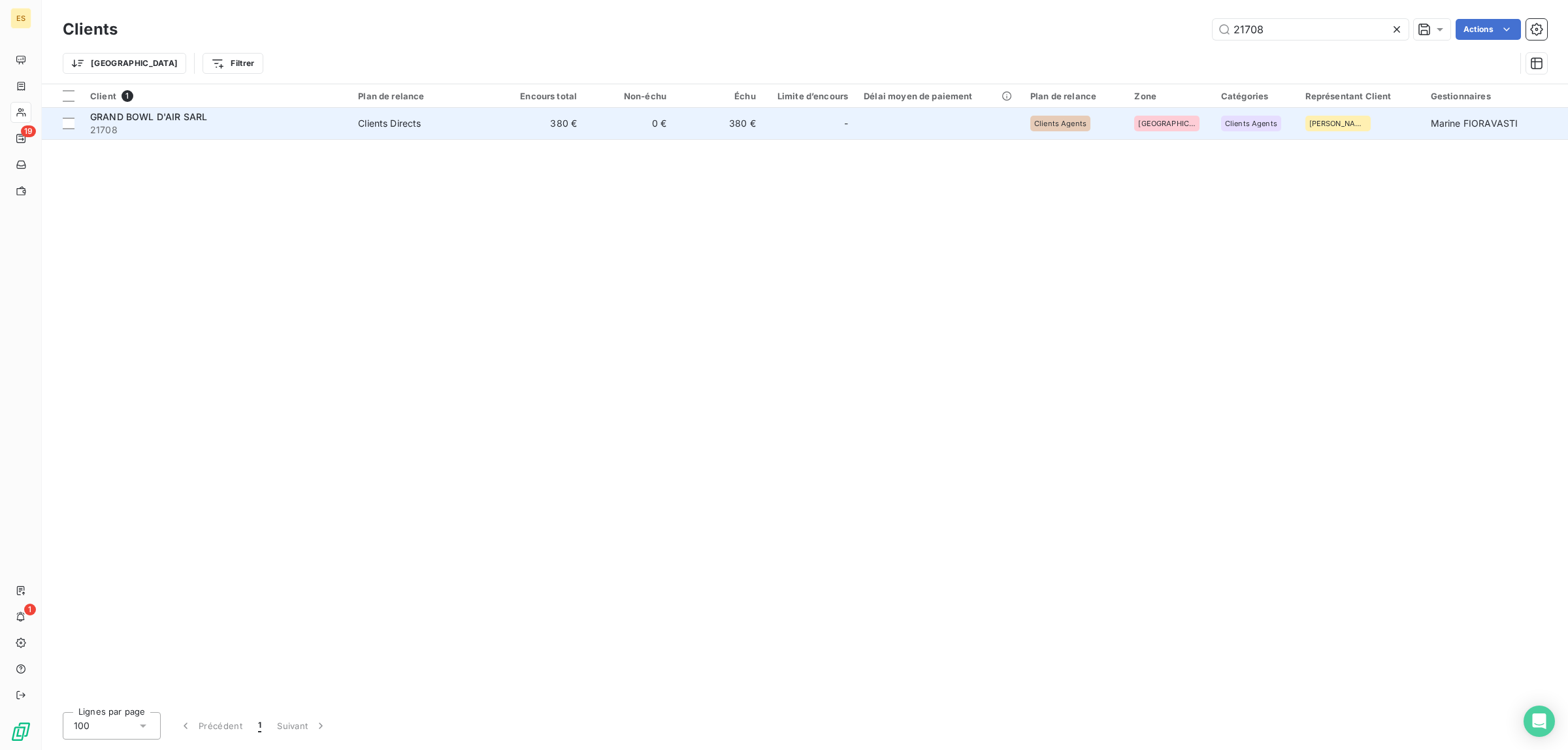
click at [128, 129] on span "21708" at bounding box center [216, 130] width 252 height 13
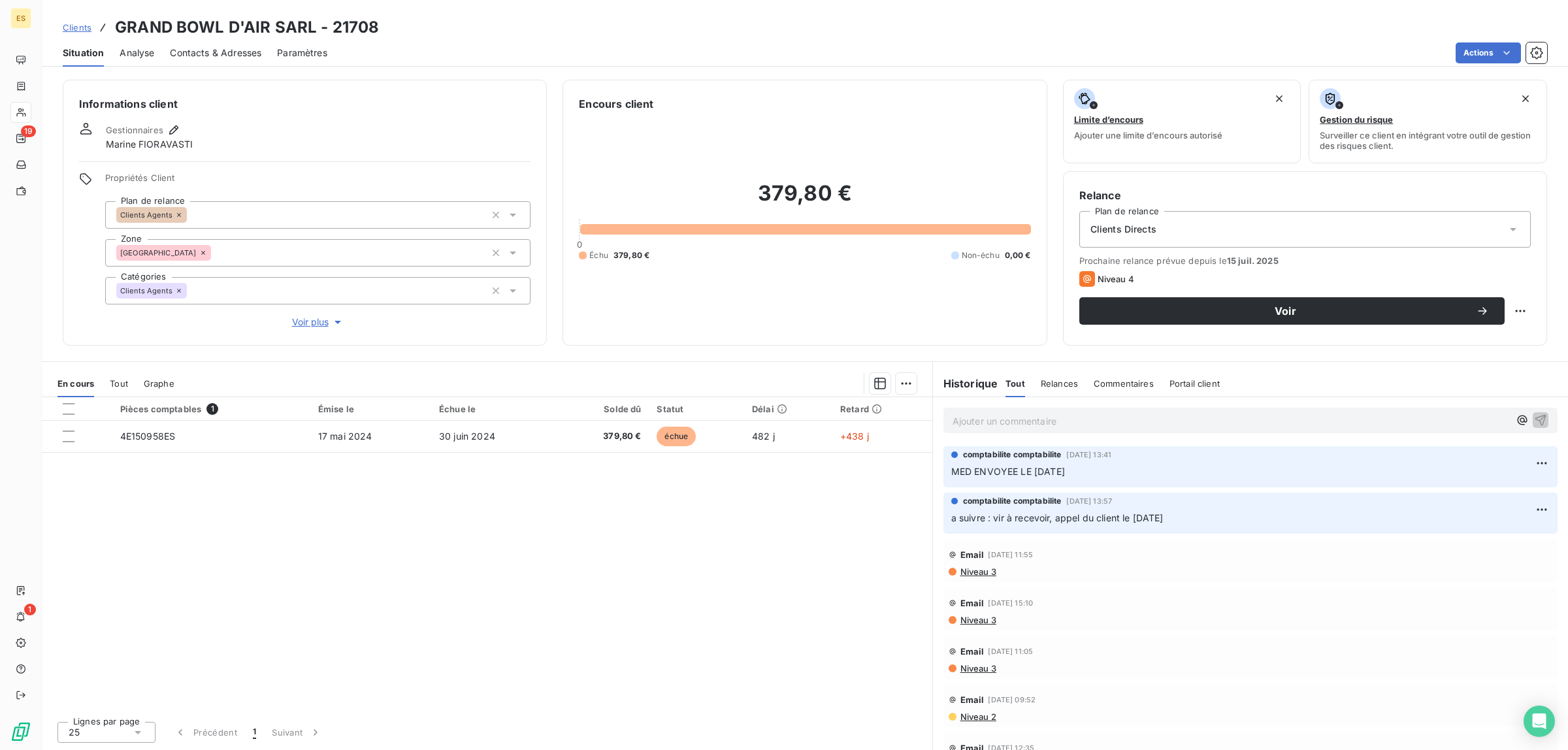
click at [983, 420] on p "Ajouter un commentaire ﻿" at bounding box center [1231, 421] width 557 height 17
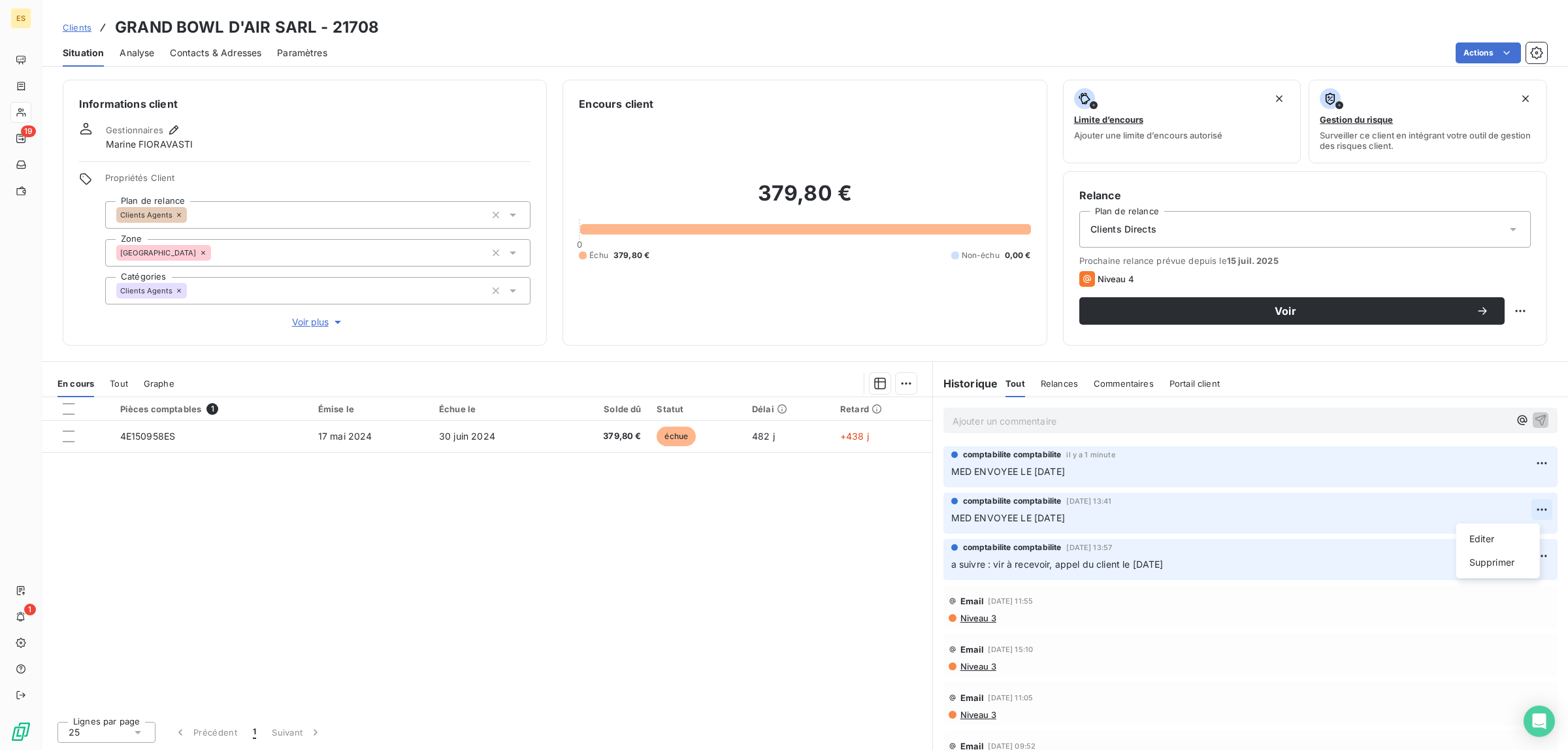
click at [1529, 514] on html "ES 19 1 Clients GRAND BOWL D'AIR SARL - 21708 Situation Analyse Contacts & Adre…" at bounding box center [784, 375] width 1568 height 750
click at [1498, 563] on div "Supprimer" at bounding box center [1497, 562] width 73 height 21
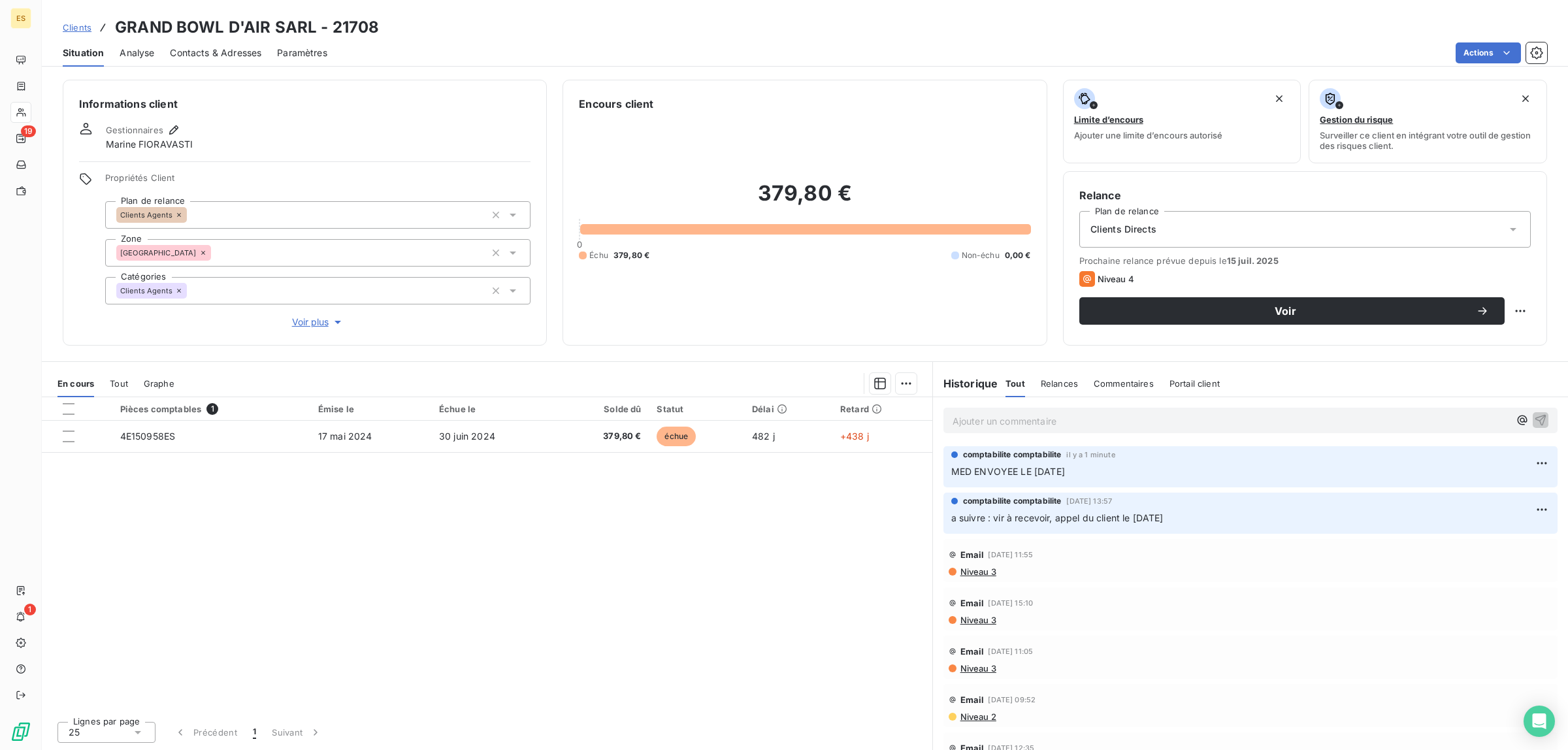
click at [611, 606] on div "Pièces comptables 1 Émise le Échue le Solde dû Statut Délai Retard 4E150958ES […" at bounding box center [486, 554] width 890 height 314
